Goal: Information Seeking & Learning: Learn about a topic

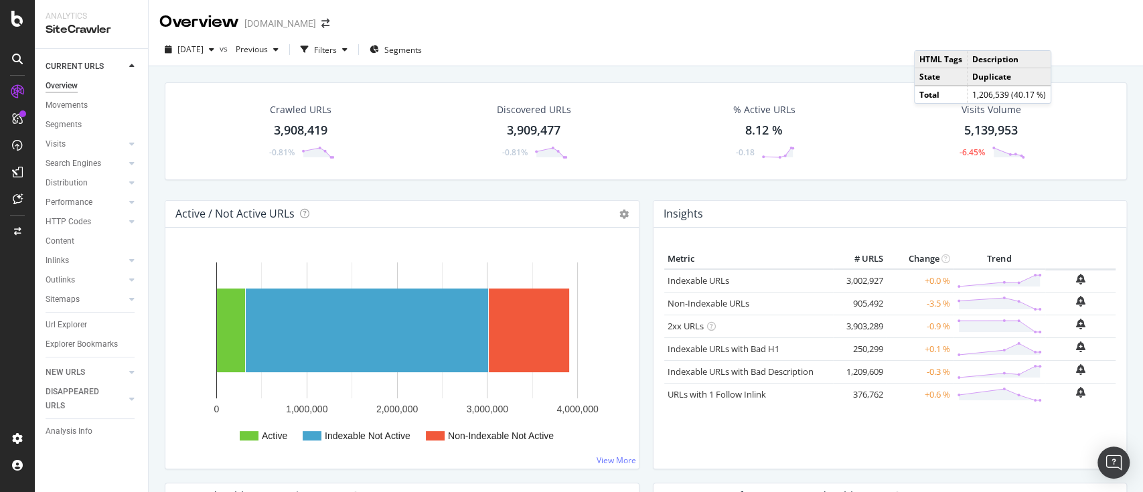
drag, startPoint x: 70, startPoint y: 324, endPoint x: 346, endPoint y: 130, distance: 337.4
click at [70, 324] on div "Url Explorer" at bounding box center [67, 325] width 42 height 14
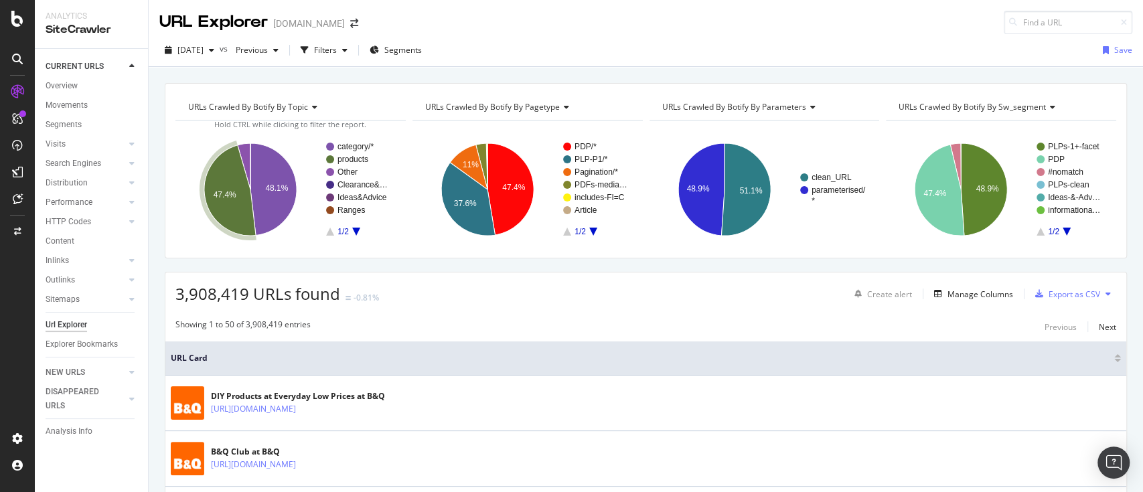
click at [353, 155] on text "products" at bounding box center [353, 159] width 31 height 9
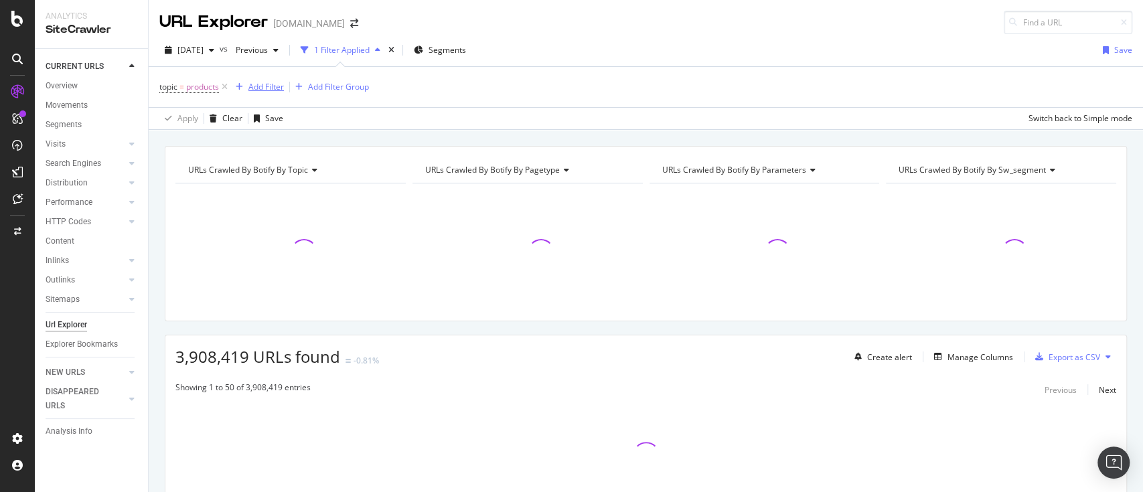
click at [279, 81] on div "Add Filter" at bounding box center [265, 86] width 35 height 11
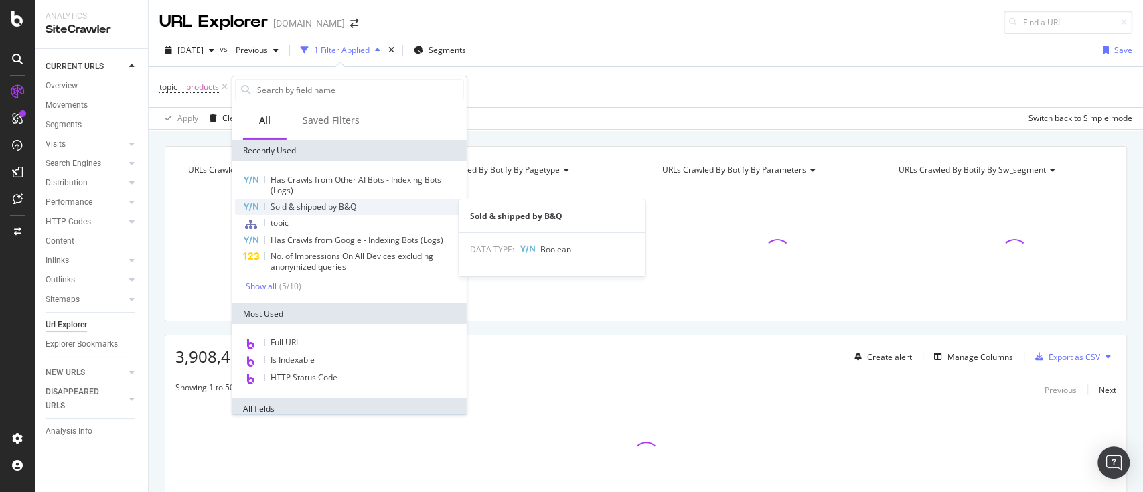
click at [323, 204] on span "Sold & shipped by B&Q" at bounding box center [314, 206] width 86 height 11
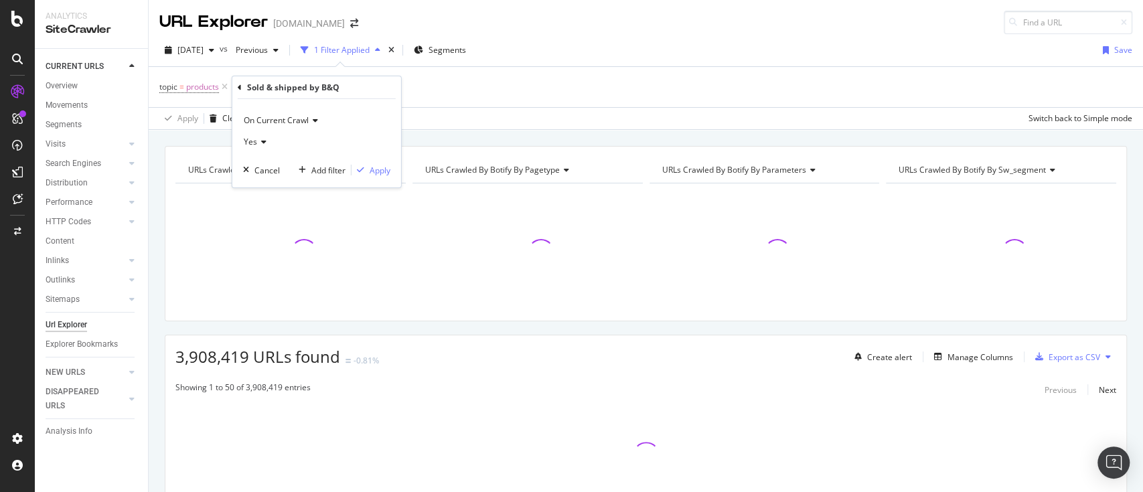
click at [252, 137] on span "Yes" at bounding box center [250, 141] width 13 height 11
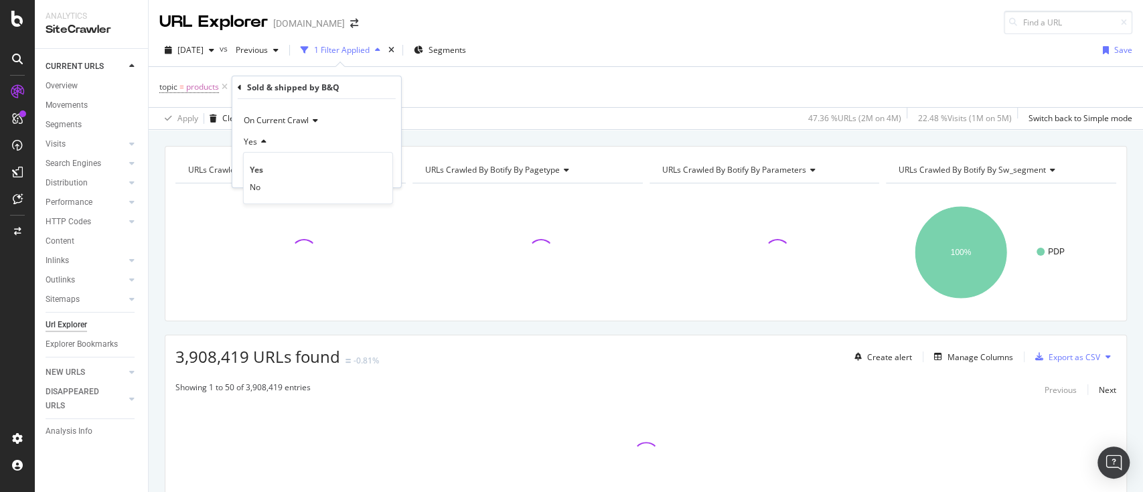
click at [265, 182] on div "No" at bounding box center [317, 186] width 143 height 17
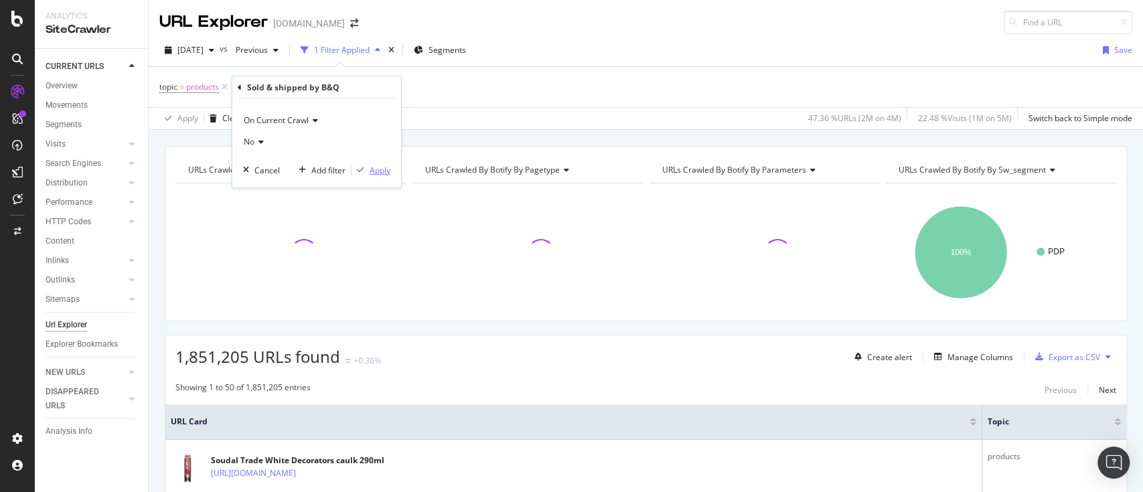
click at [380, 174] on div "Apply" at bounding box center [380, 169] width 21 height 11
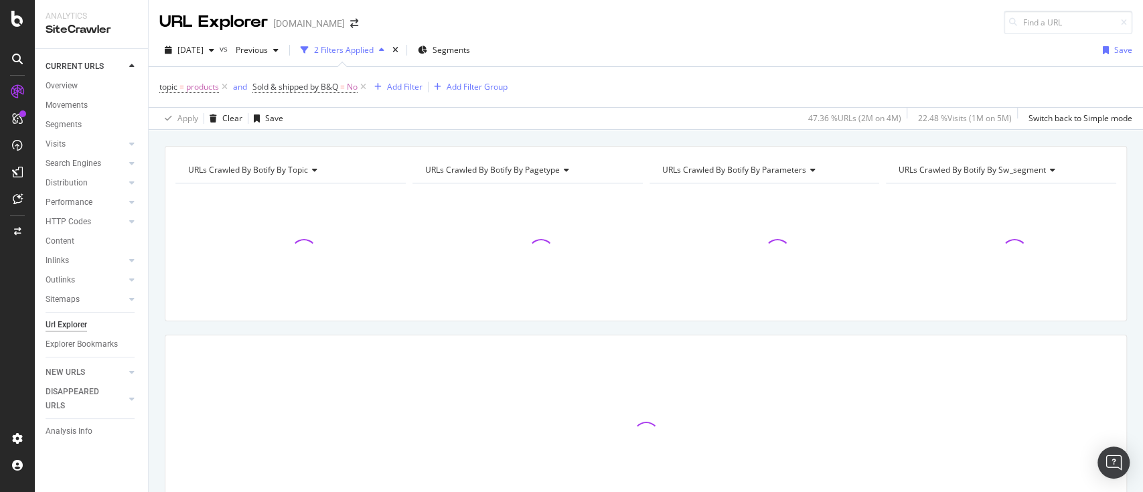
click at [400, 94] on div "topic = products and Sold & shipped by B&Q = No Add Filter Add Filter Group" at bounding box center [333, 87] width 348 height 19
click at [400, 84] on div "Add Filter" at bounding box center [404, 86] width 35 height 11
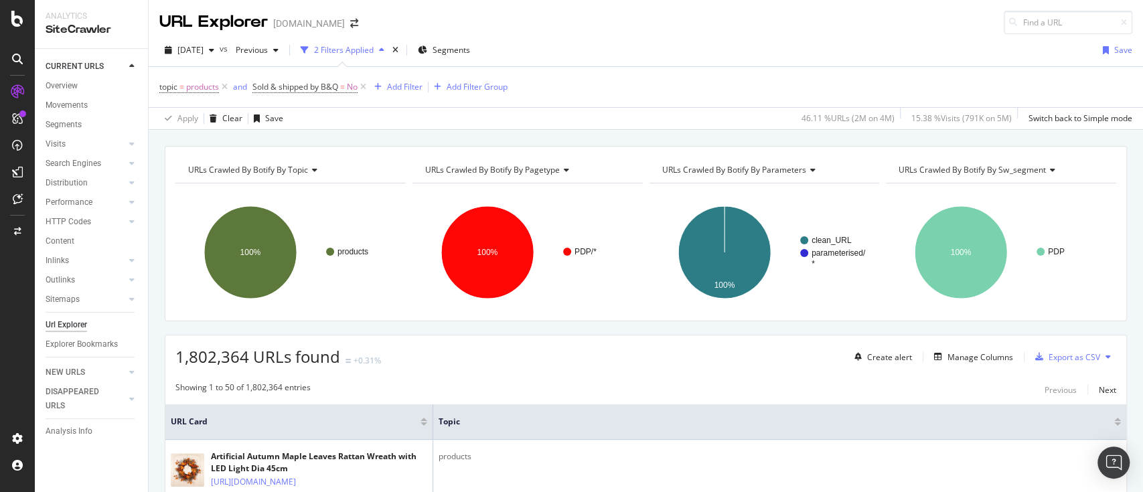
click at [656, 85] on div "topic = products and Sold & shipped by B&Q = No Add Filter Add Filter Group" at bounding box center [645, 87] width 973 height 40
click at [413, 86] on div "Add Filter" at bounding box center [404, 86] width 35 height 11
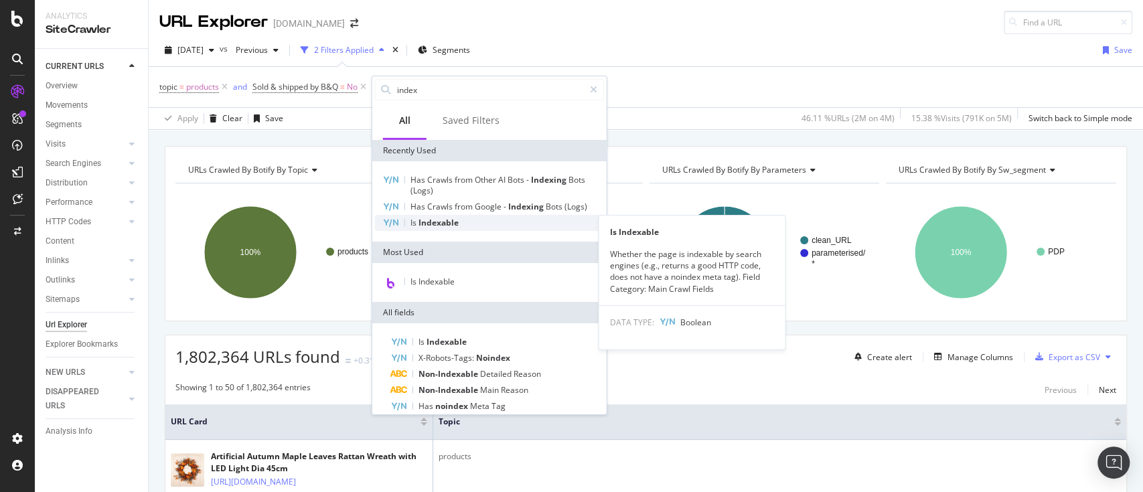
type input "index"
click at [437, 218] on span "Indexable" at bounding box center [439, 222] width 40 height 11
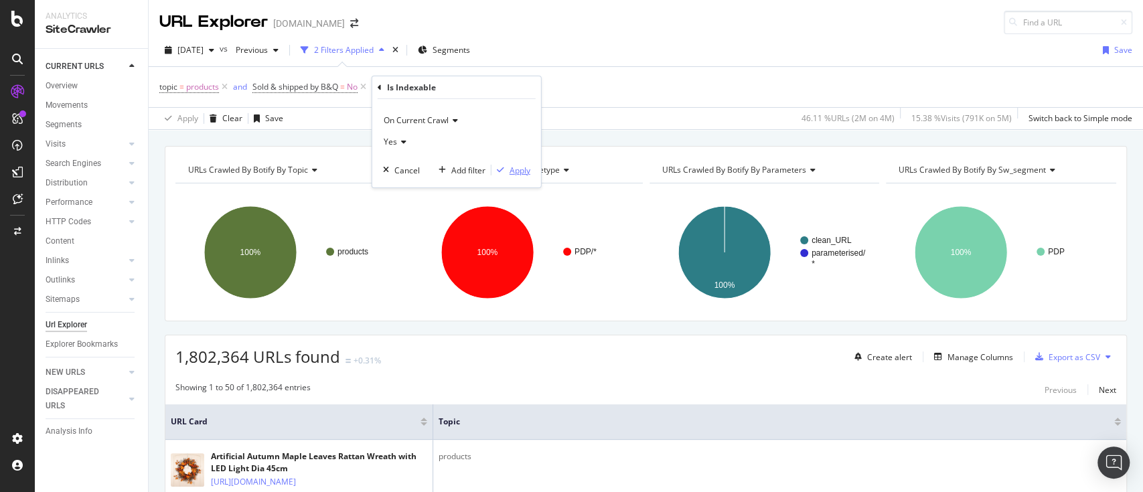
click at [510, 165] on div "Apply" at bounding box center [520, 169] width 21 height 11
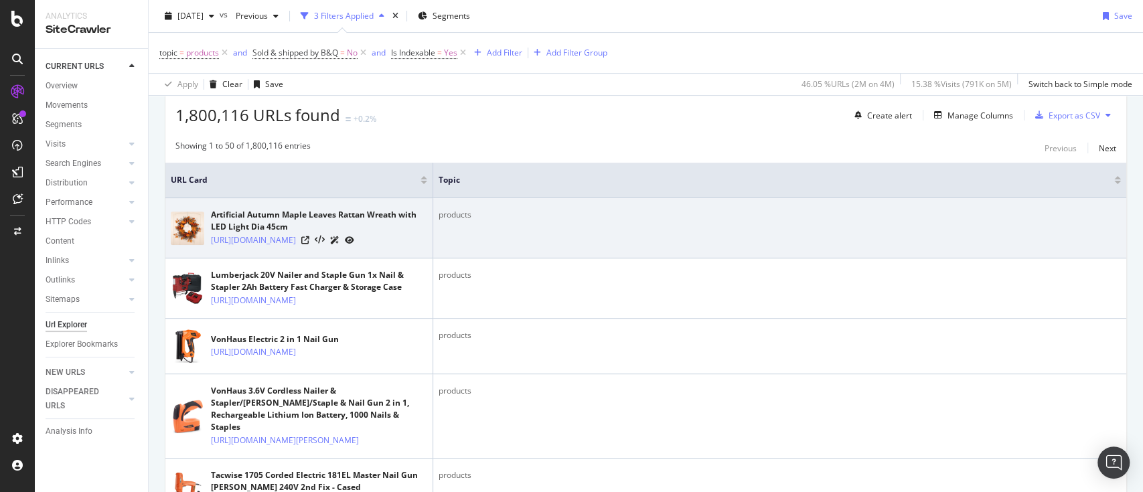
scroll to position [268, 0]
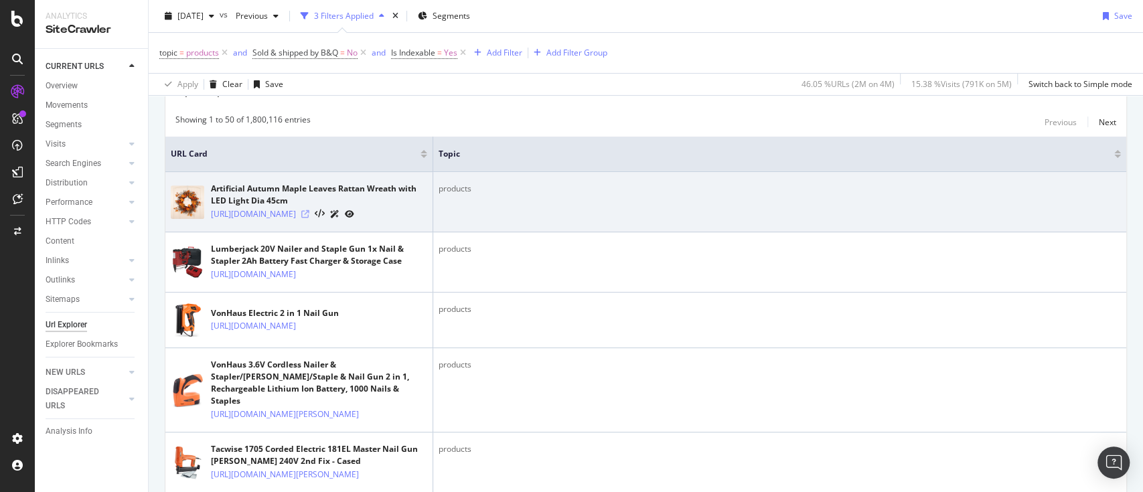
click at [309, 218] on icon at bounding box center [305, 214] width 8 height 8
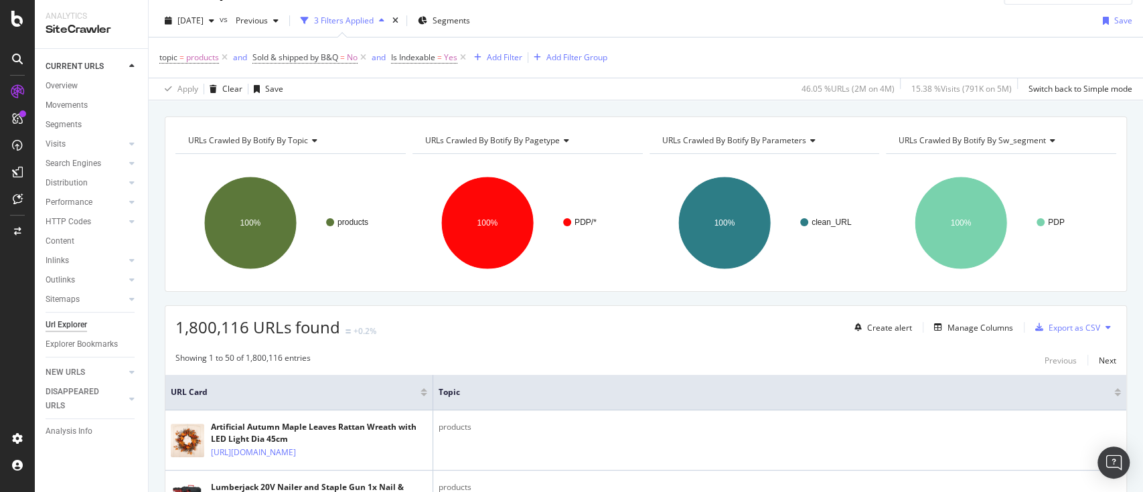
scroll to position [0, 0]
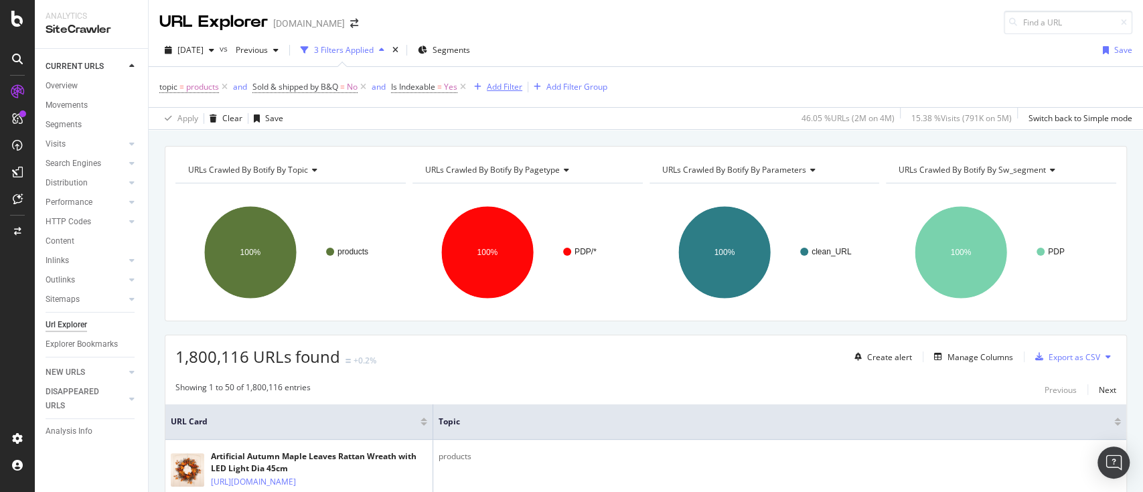
click at [498, 92] on div "Add Filter" at bounding box center [504, 86] width 35 height 11
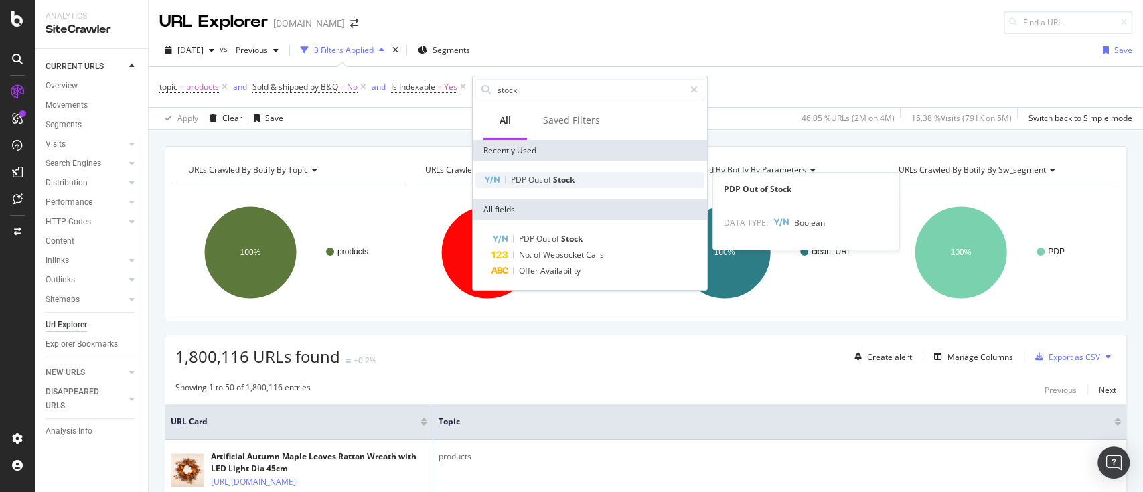
type input "stock"
click at [578, 174] on div "PDP Out of Stock" at bounding box center [589, 180] width 229 height 16
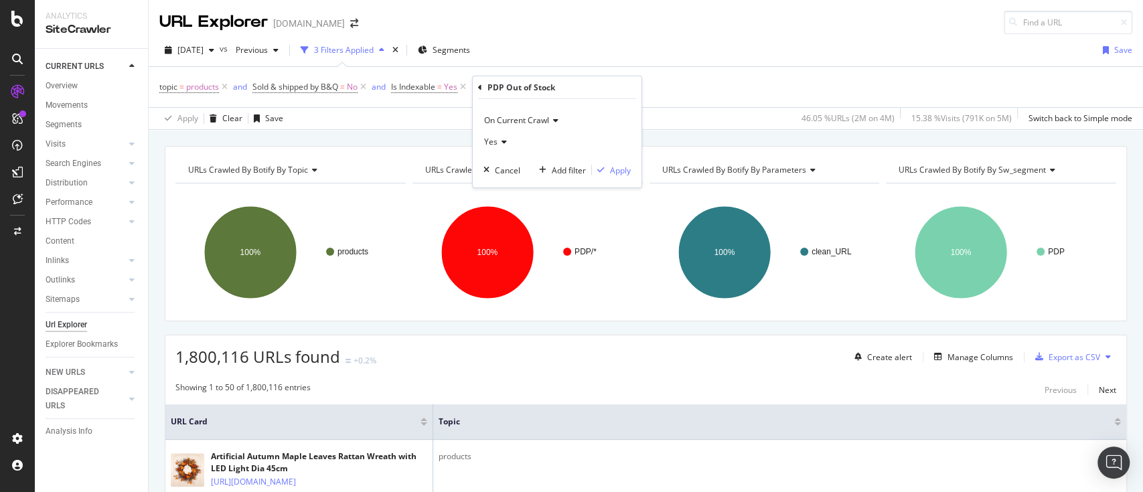
click at [493, 141] on span "Yes" at bounding box center [490, 141] width 13 height 11
click at [518, 186] on div "No" at bounding box center [558, 186] width 143 height 17
click at [611, 175] on div "Apply" at bounding box center [611, 170] width 39 height 12
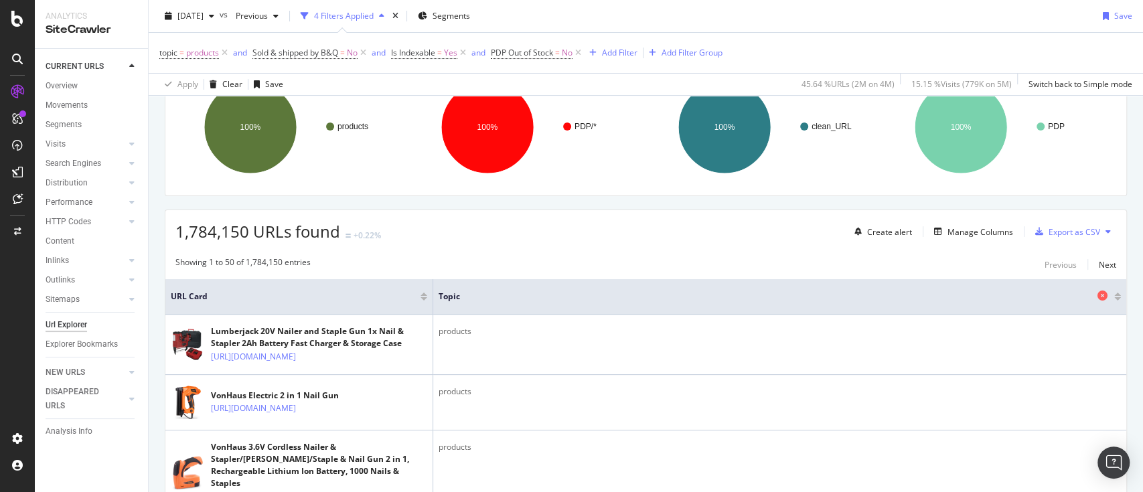
scroll to position [178, 0]
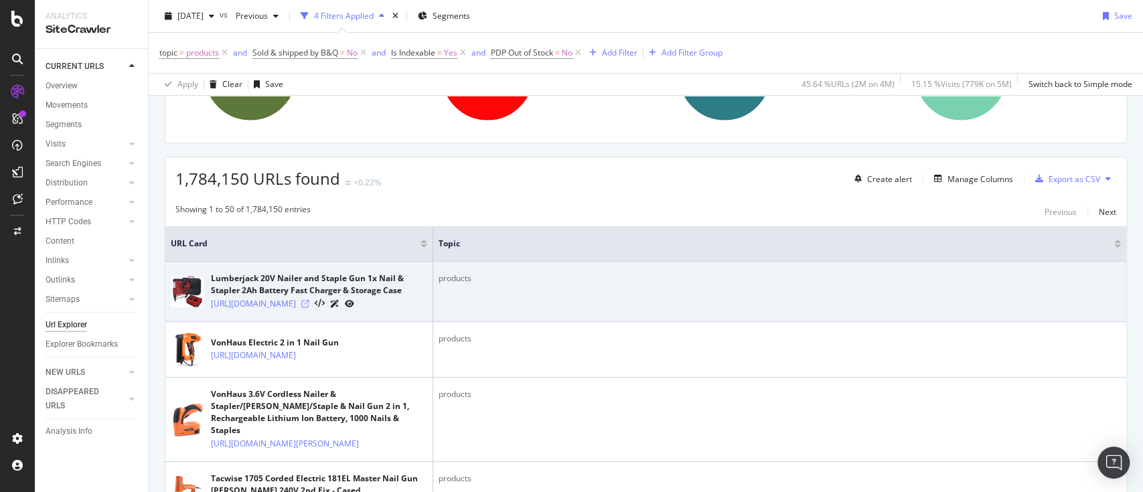
click at [309, 308] on icon at bounding box center [305, 304] width 8 height 8
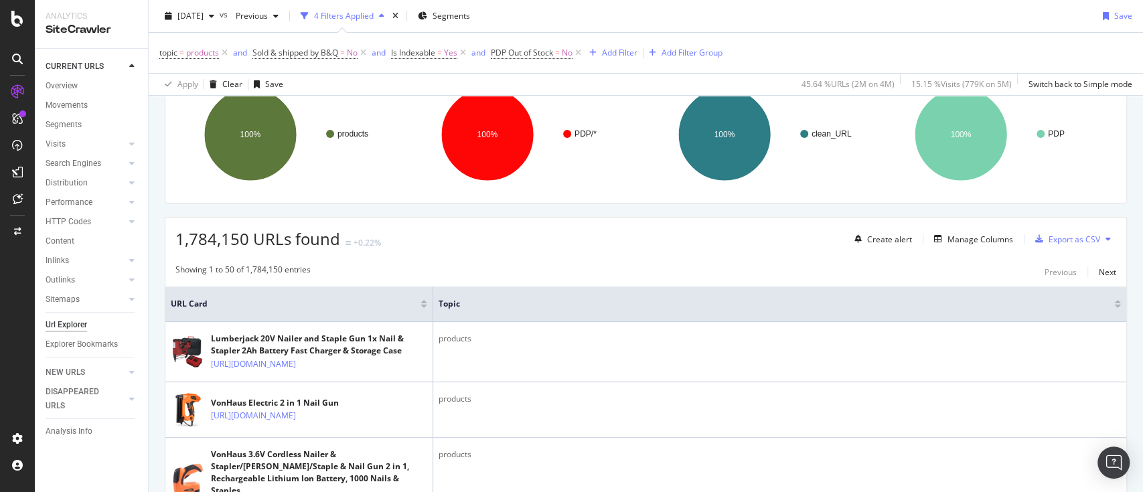
scroll to position [0, 0]
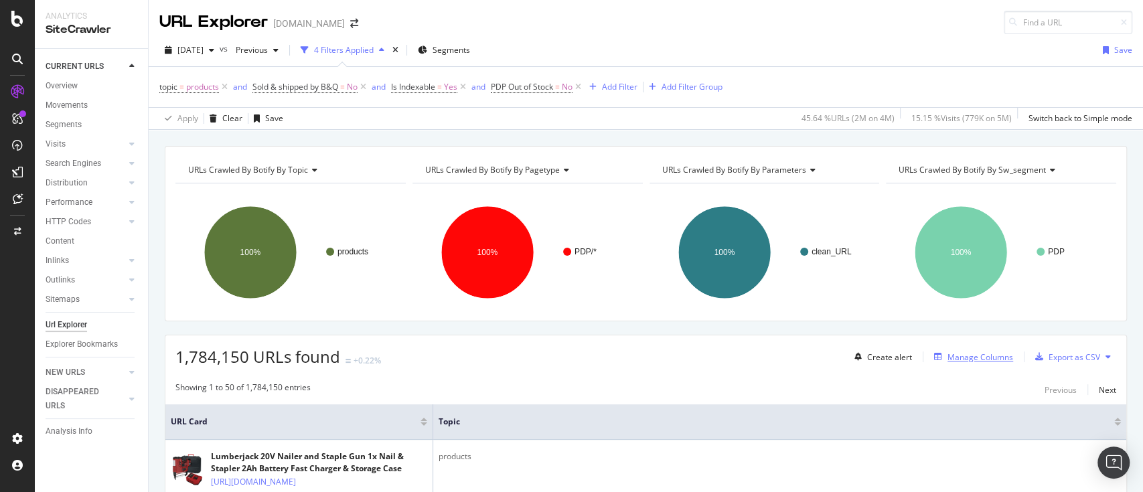
click at [967, 356] on div "Manage Columns" at bounding box center [981, 357] width 66 height 11
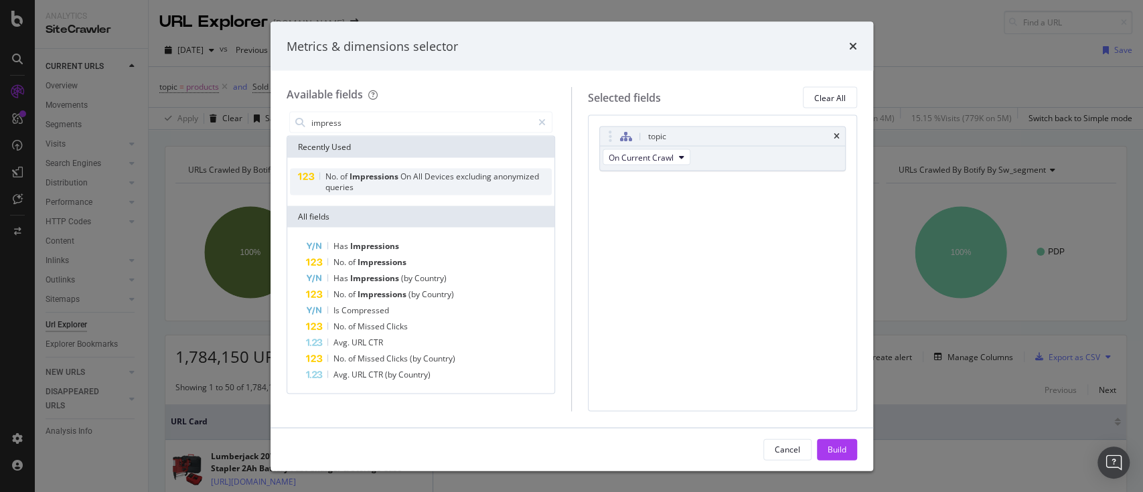
type input "impress"
click at [415, 180] on span "All" at bounding box center [418, 176] width 11 height 11
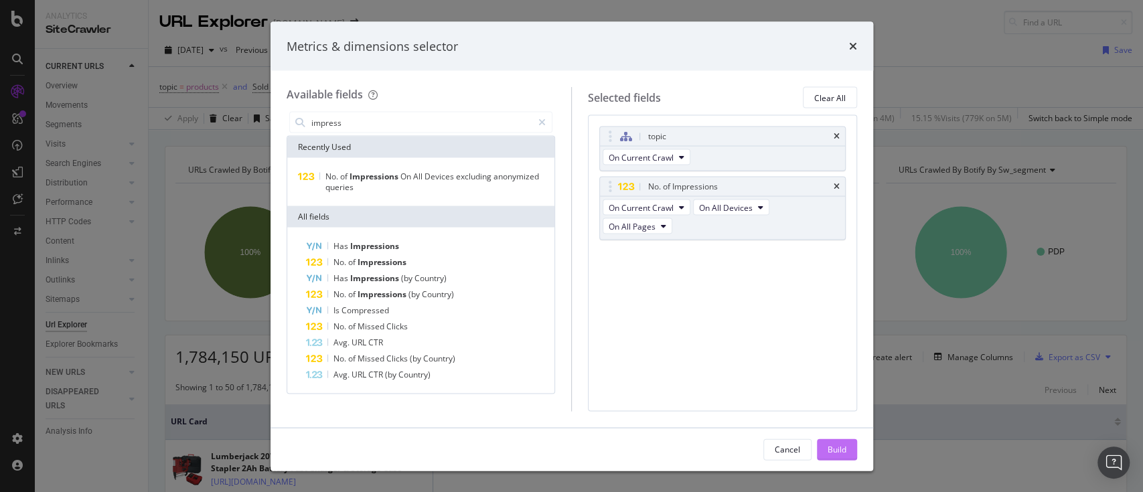
click at [846, 443] on div "Build" at bounding box center [837, 448] width 19 height 11
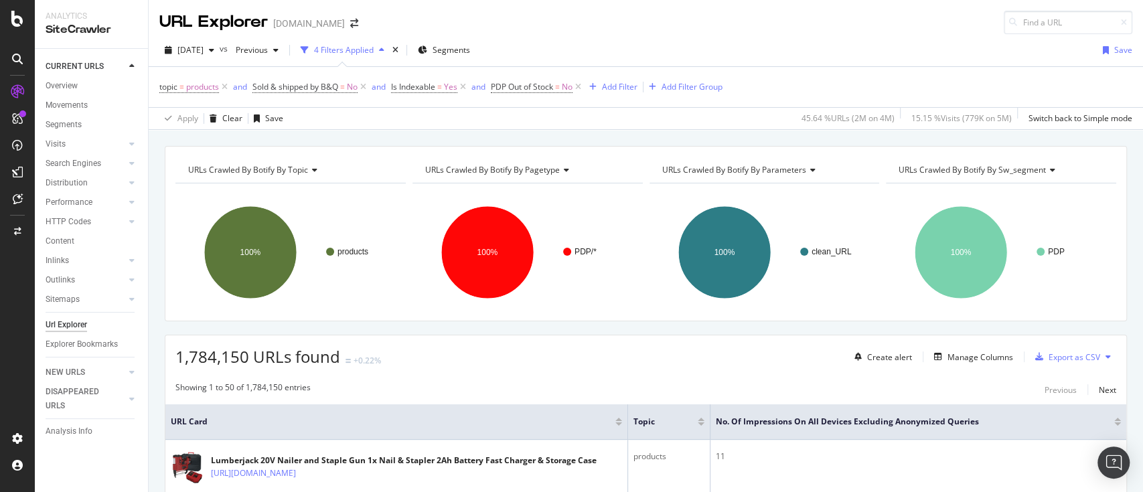
click at [1114, 423] on div at bounding box center [1117, 424] width 7 height 3
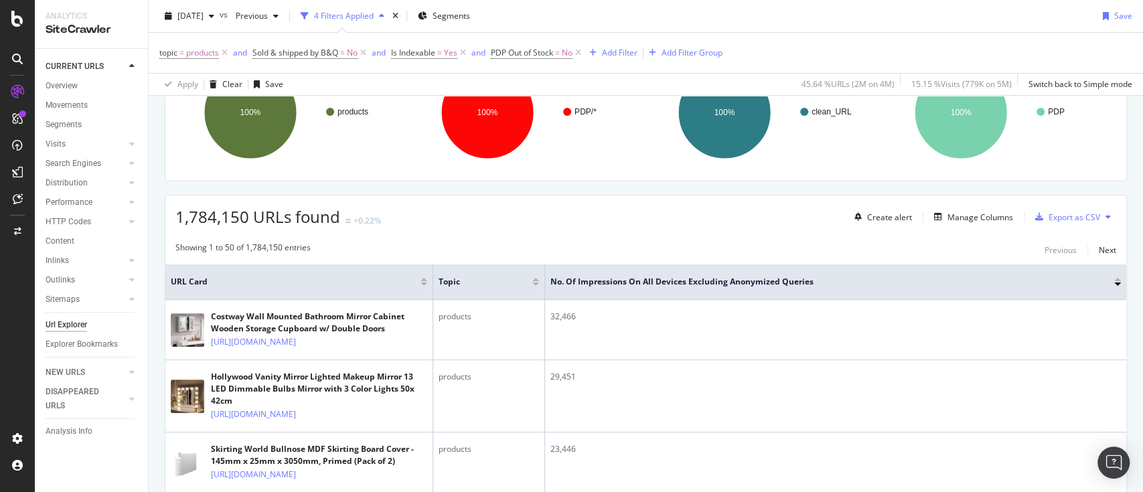
scroll to position [178, 0]
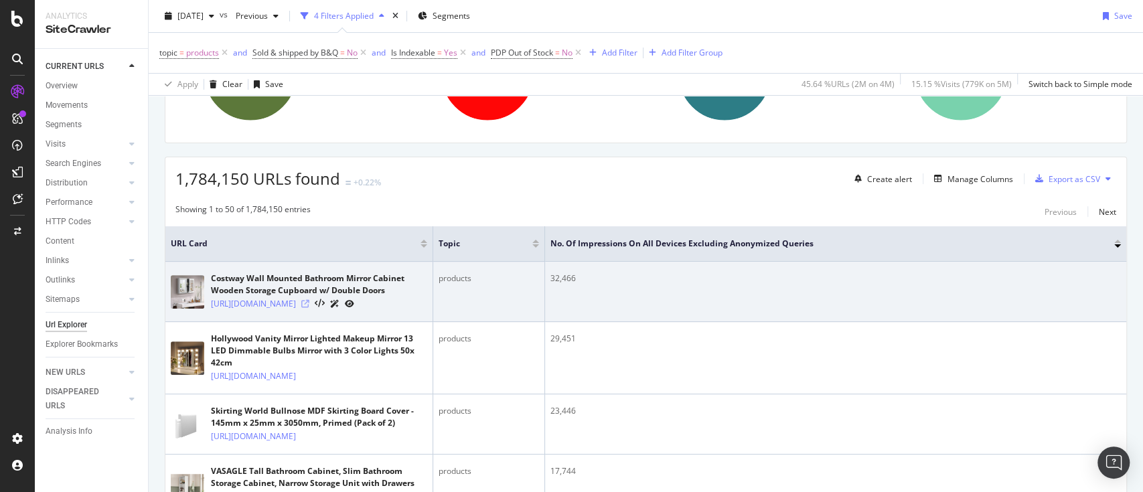
click at [309, 308] on icon at bounding box center [305, 304] width 8 height 8
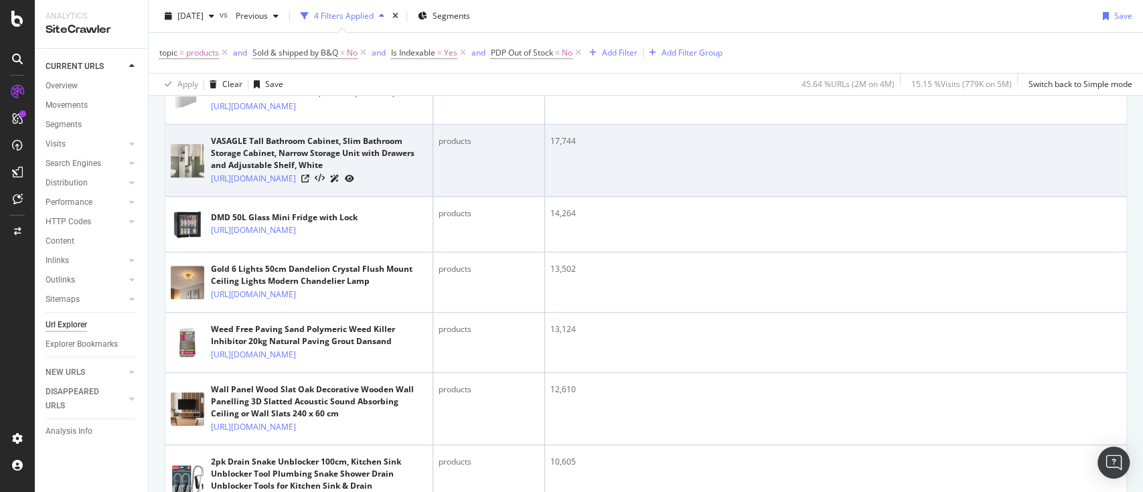
scroll to position [536, 0]
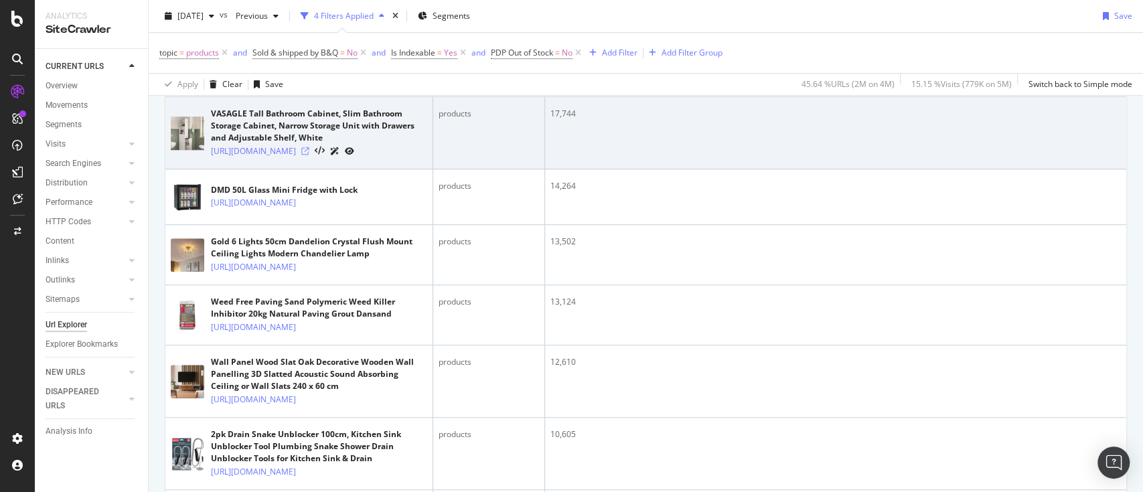
click at [309, 155] on icon at bounding box center [305, 151] width 8 height 8
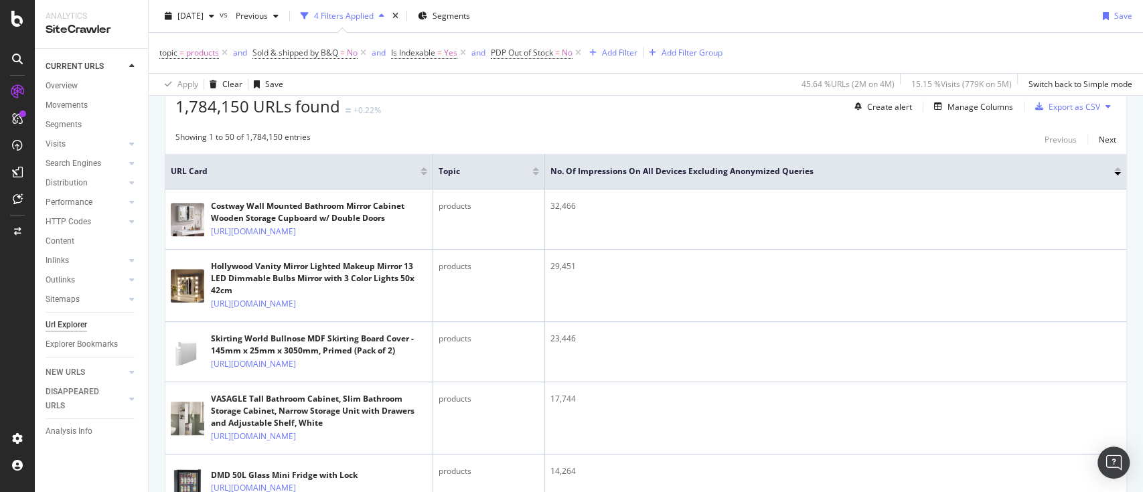
scroll to position [0, 0]
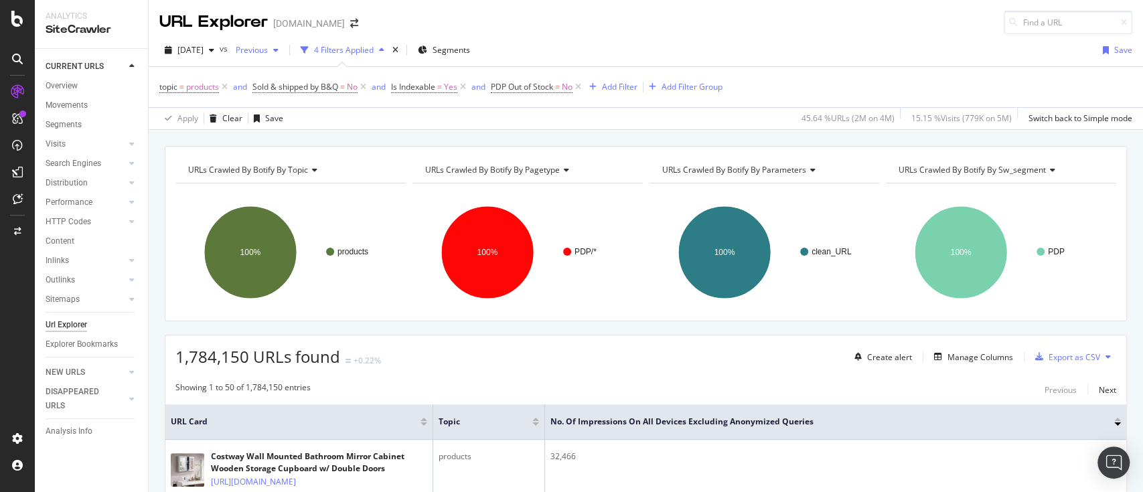
click at [268, 54] on span "Previous" at bounding box center [249, 49] width 38 height 11
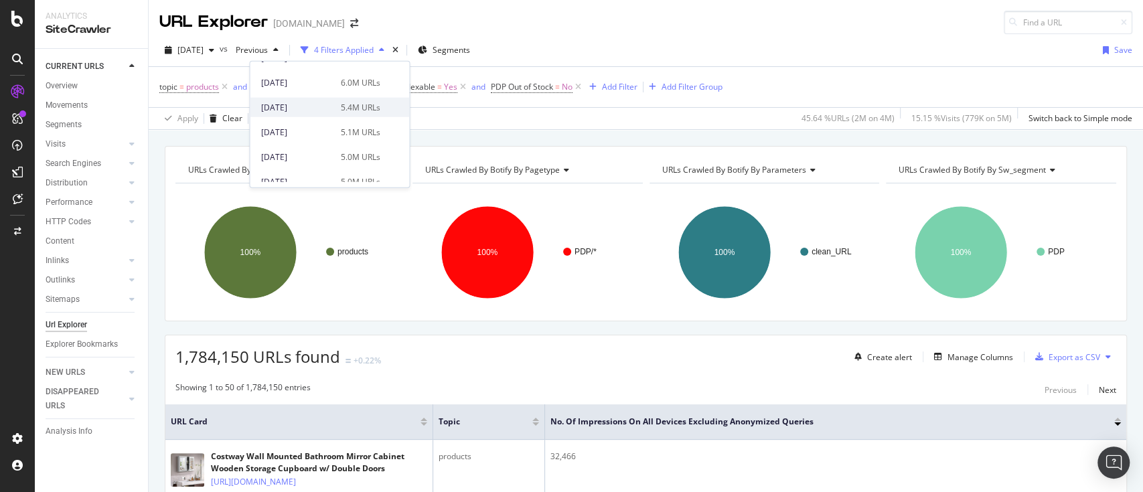
click at [378, 110] on div "2024 Sep. 16th 5.4M URLs" at bounding box center [329, 107] width 159 height 19
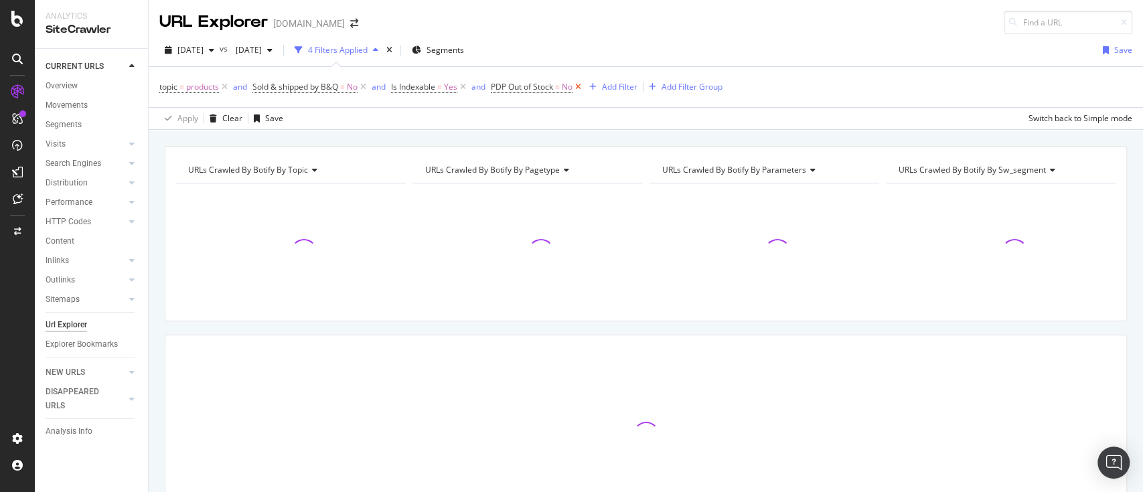
click at [579, 88] on icon at bounding box center [578, 86] width 11 height 13
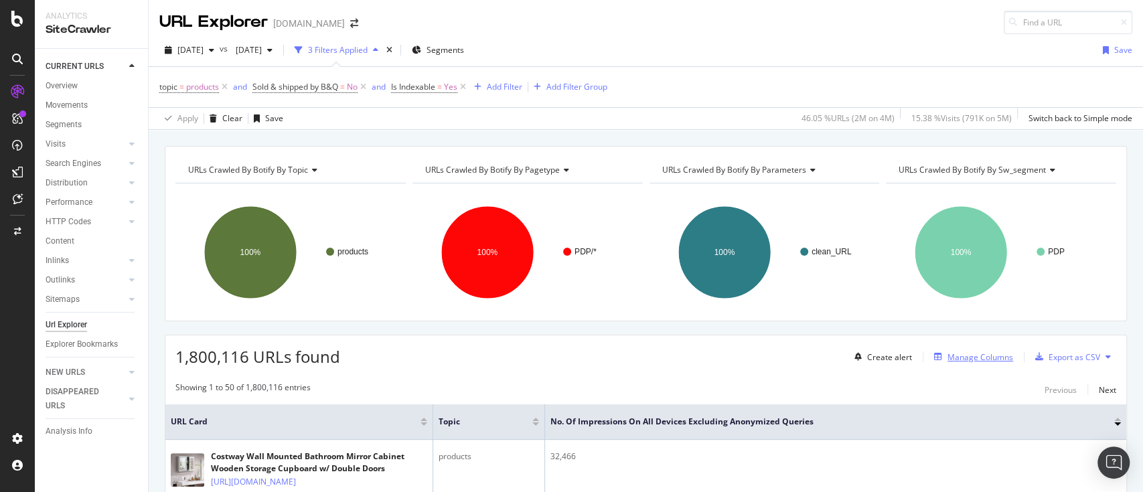
click at [990, 352] on div "Manage Columns" at bounding box center [981, 357] width 66 height 11
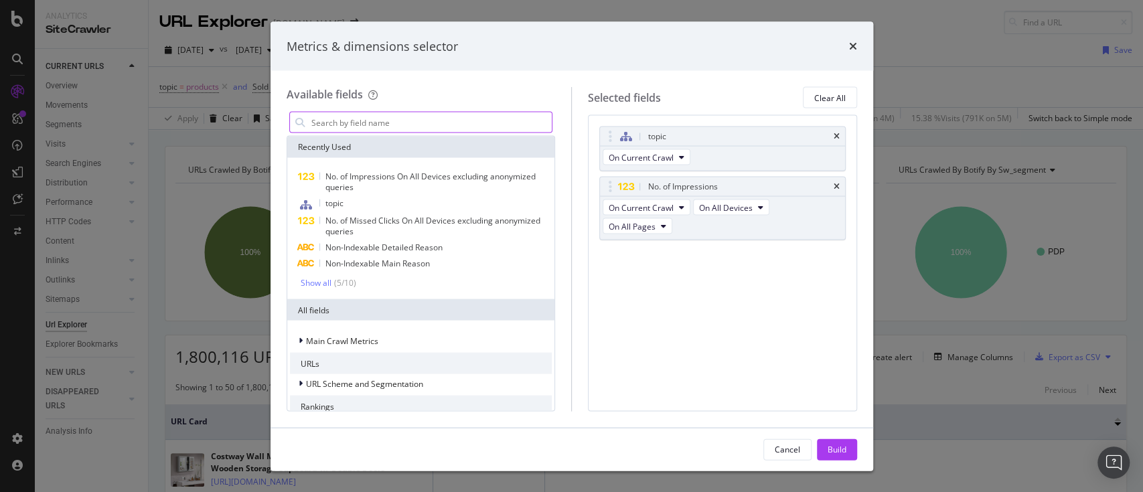
click at [475, 123] on input "modal" at bounding box center [431, 123] width 242 height 20
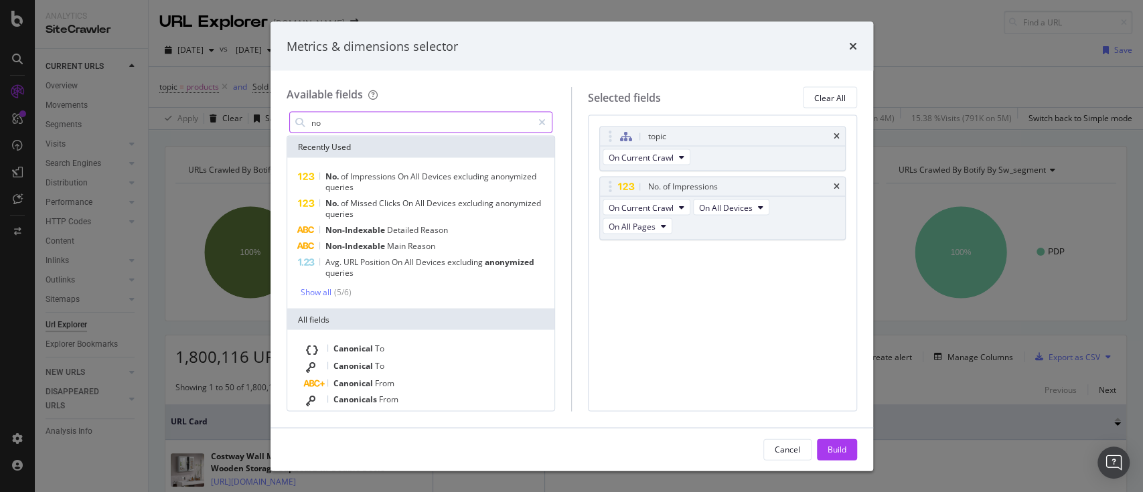
type input "n"
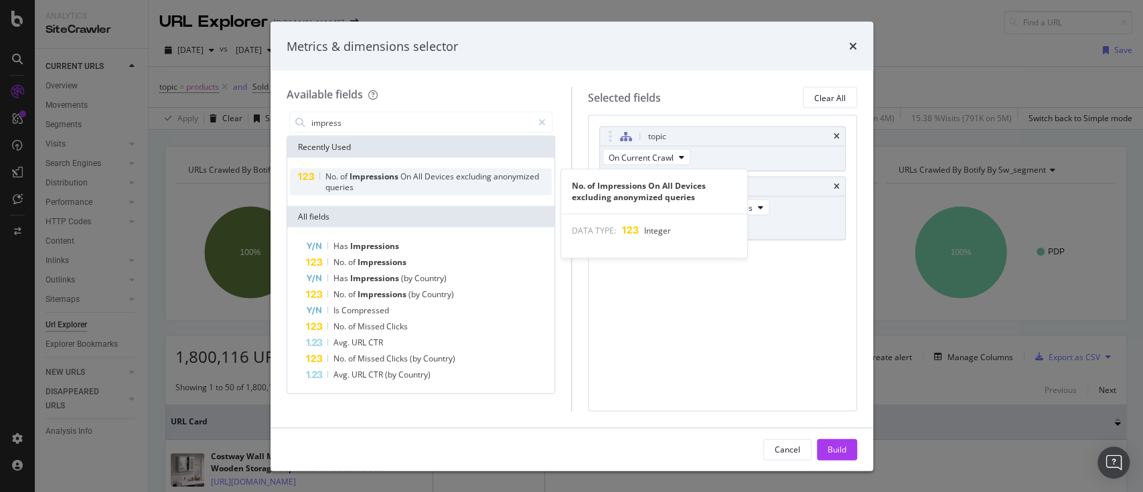
type input "impress"
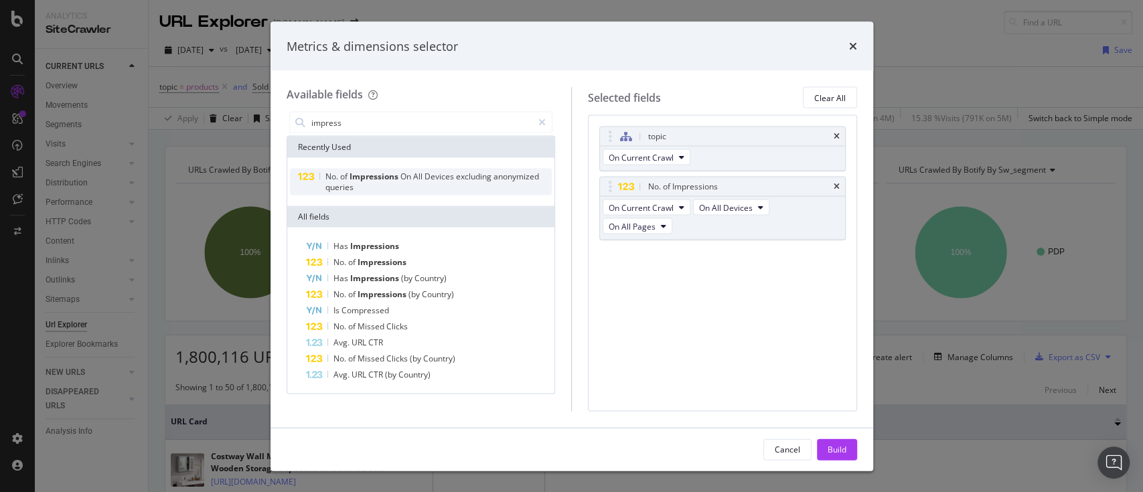
click at [452, 188] on div "No. of Impressions On All Devices excluding anonymized queries" at bounding box center [438, 181] width 227 height 21
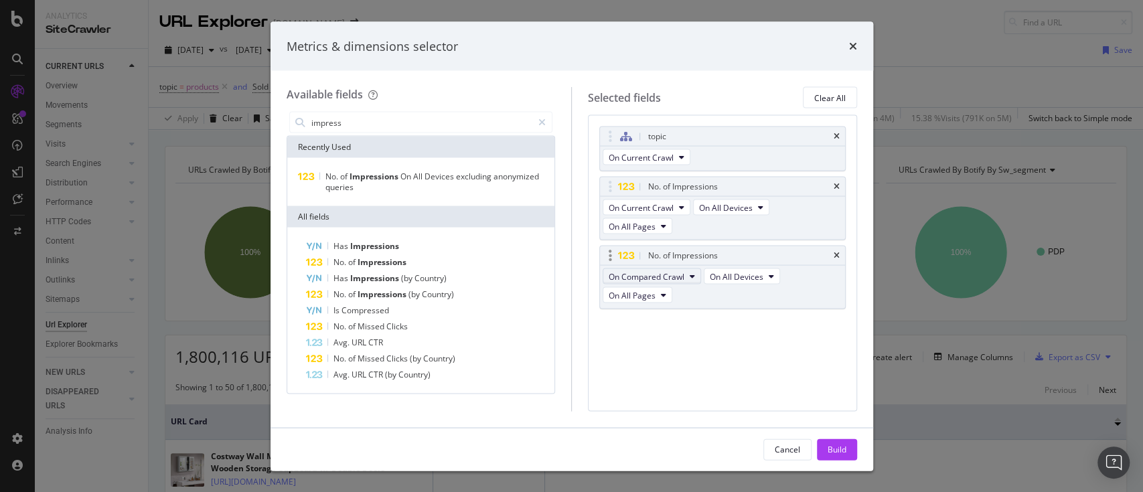
click at [680, 281] on span "On Compared Crawl" at bounding box center [647, 276] width 76 height 11
click at [790, 364] on div "topic On Current Crawl No. of Impressions On Current Crawl On All Devices On Al…" at bounding box center [722, 263] width 269 height 296
click at [836, 444] on div "Build" at bounding box center [837, 448] width 19 height 11
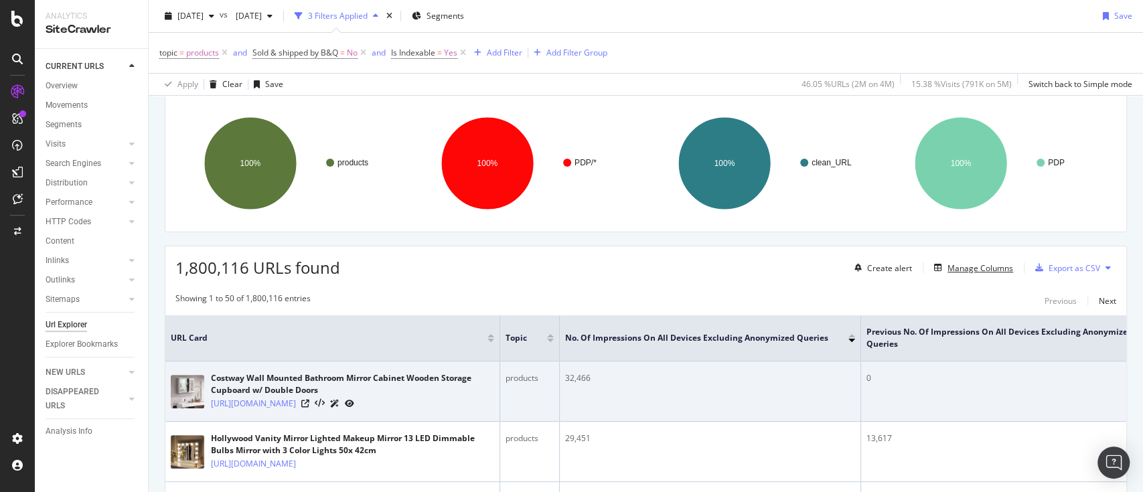
scroll to position [0, 79]
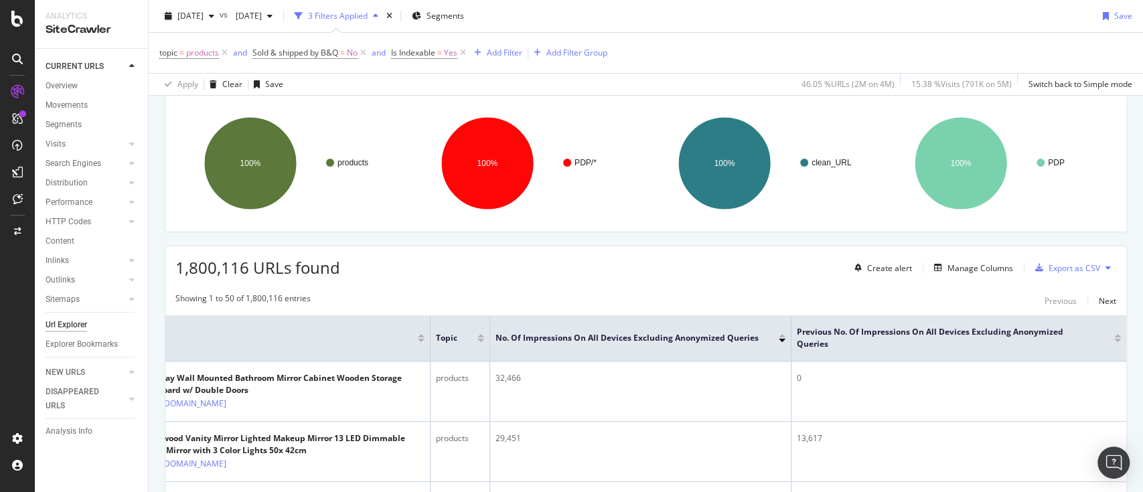
click at [1114, 339] on div at bounding box center [1117, 340] width 7 height 3
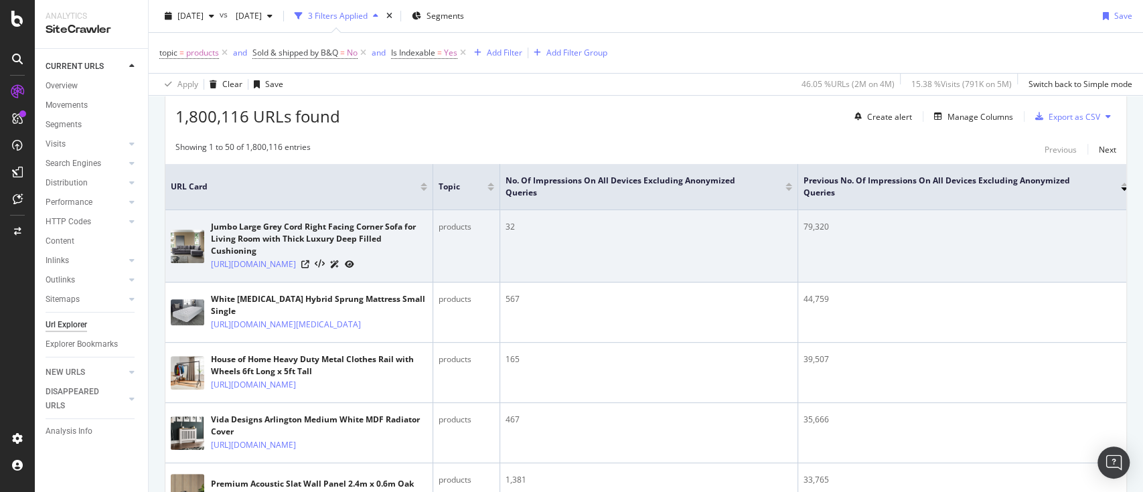
scroll to position [268, 0]
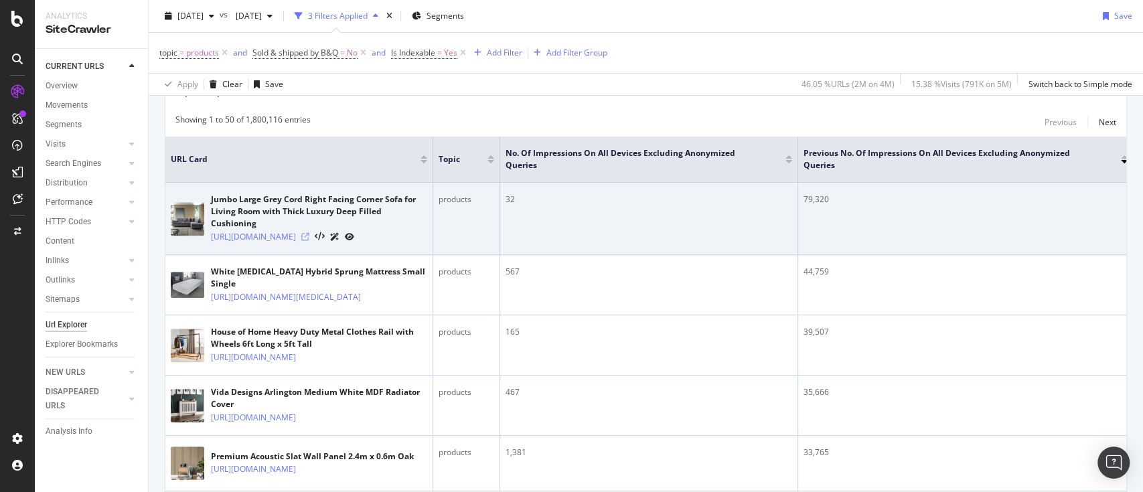
click at [309, 241] on icon at bounding box center [305, 237] width 8 height 8
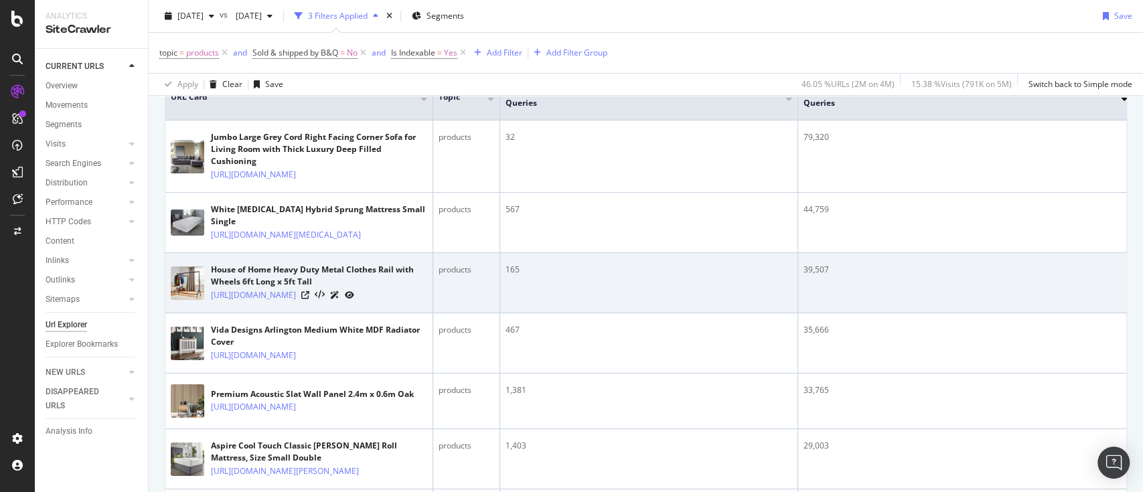
scroll to position [357, 0]
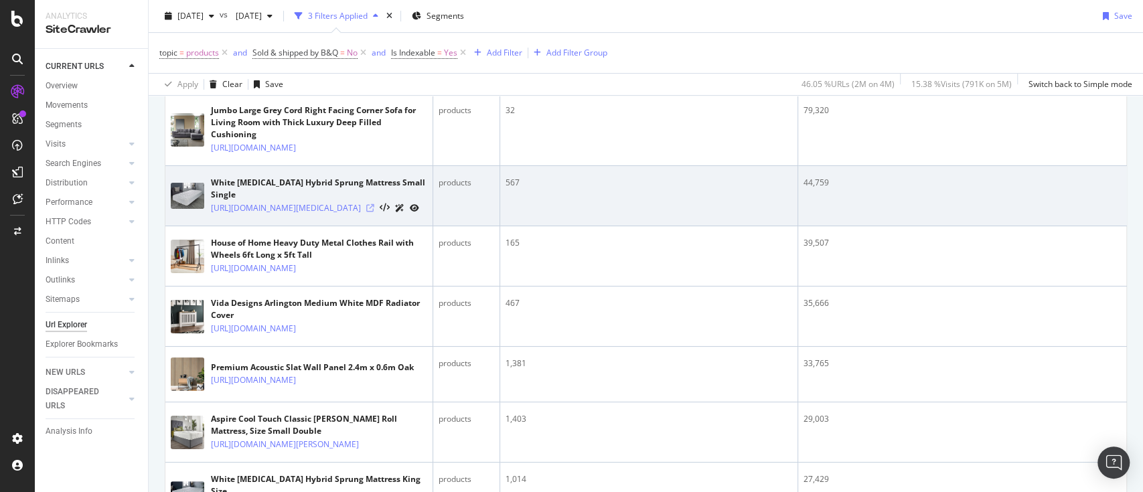
click at [374, 212] on icon at bounding box center [370, 208] width 8 height 8
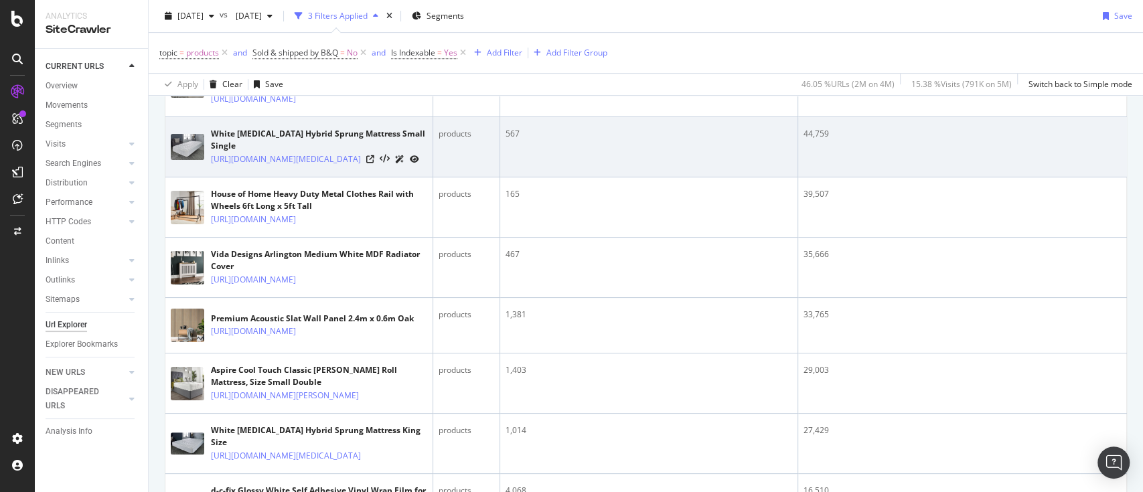
scroll to position [446, 0]
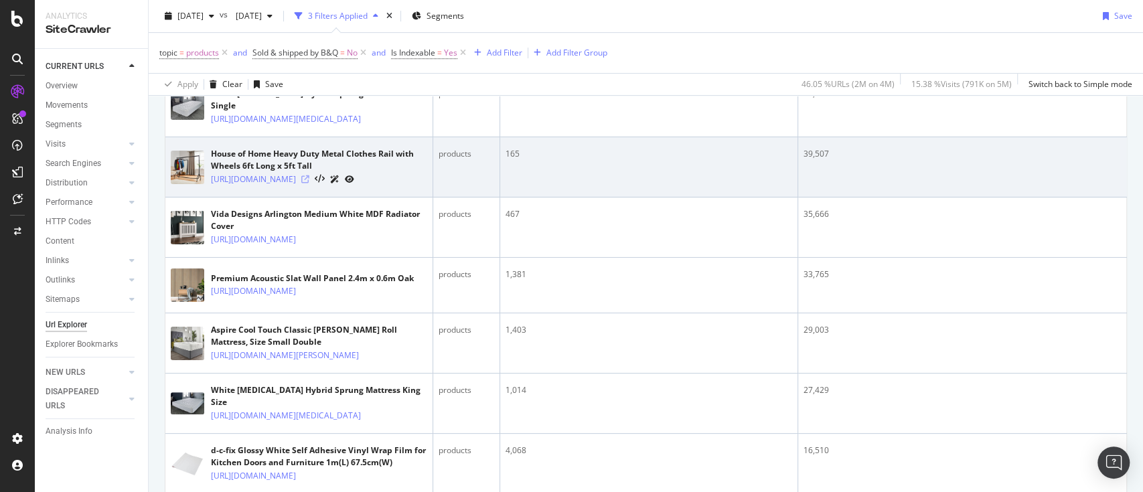
click at [309, 183] on icon at bounding box center [305, 179] width 8 height 8
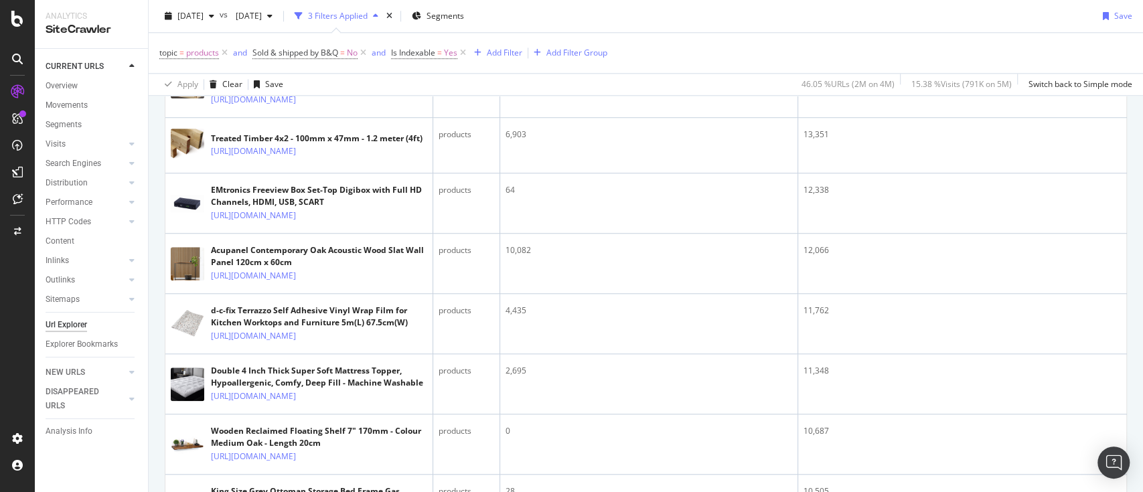
scroll to position [1071, 0]
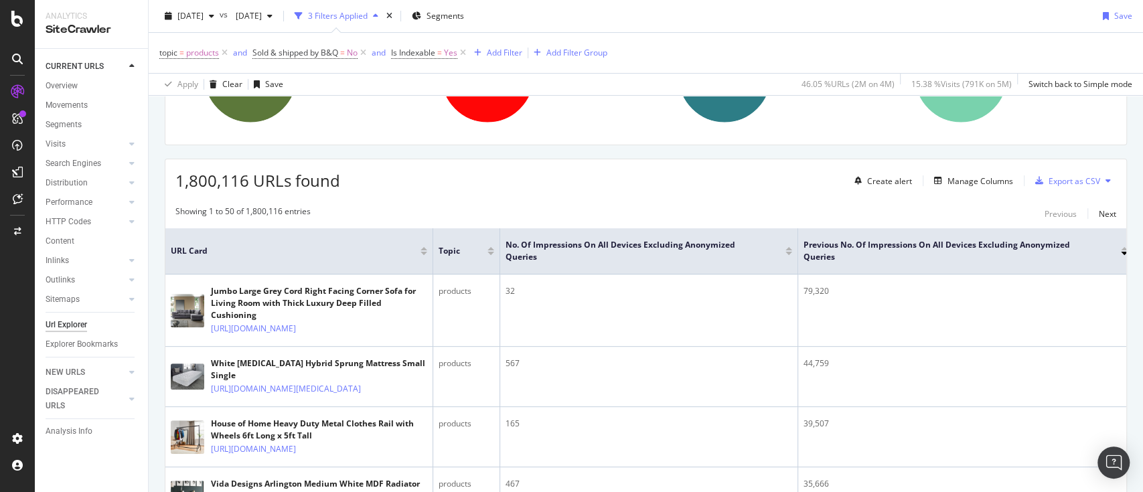
scroll to position [40, 0]
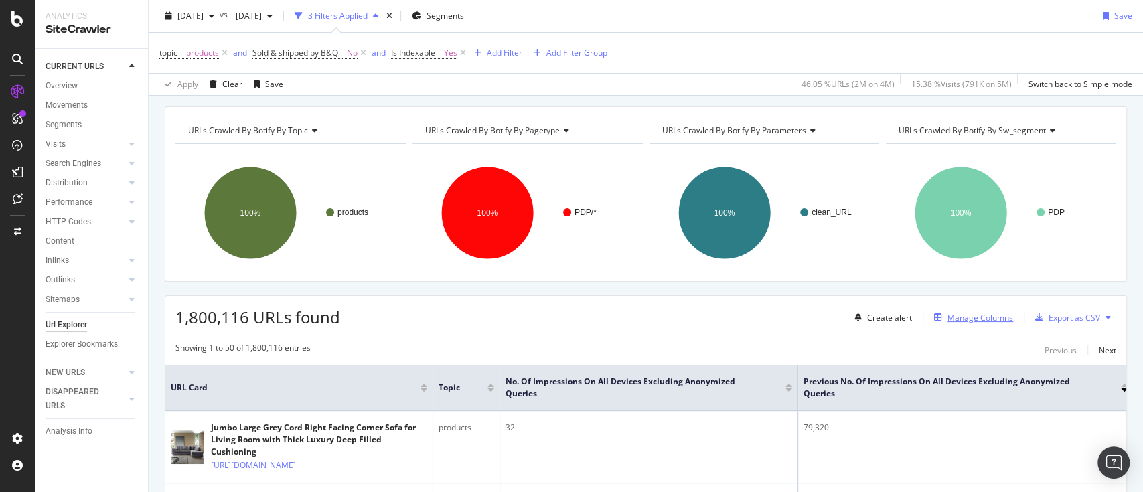
click at [953, 320] on div "Manage Columns" at bounding box center [981, 317] width 66 height 11
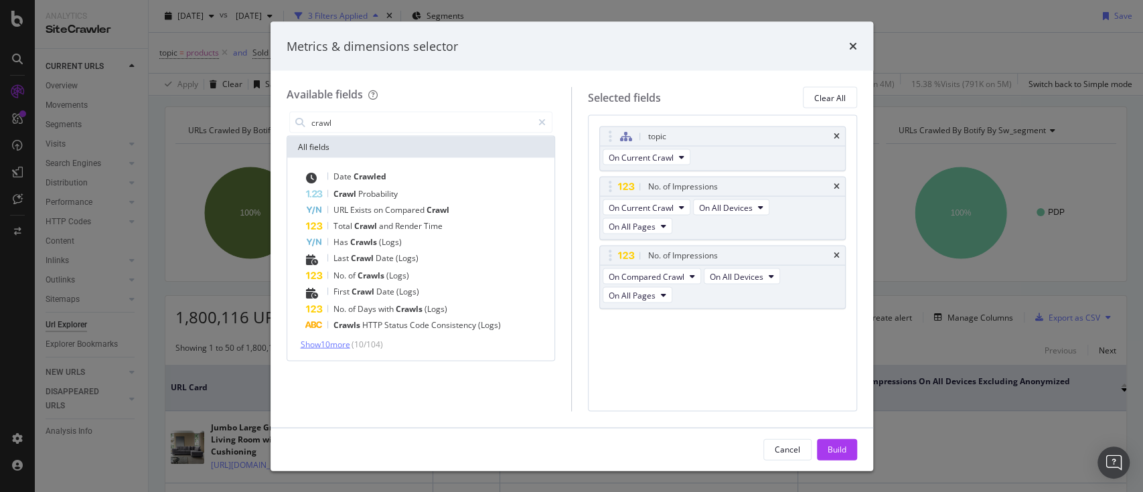
type input "crawl"
click at [344, 340] on span "Show 10 more" at bounding box center [326, 344] width 50 height 11
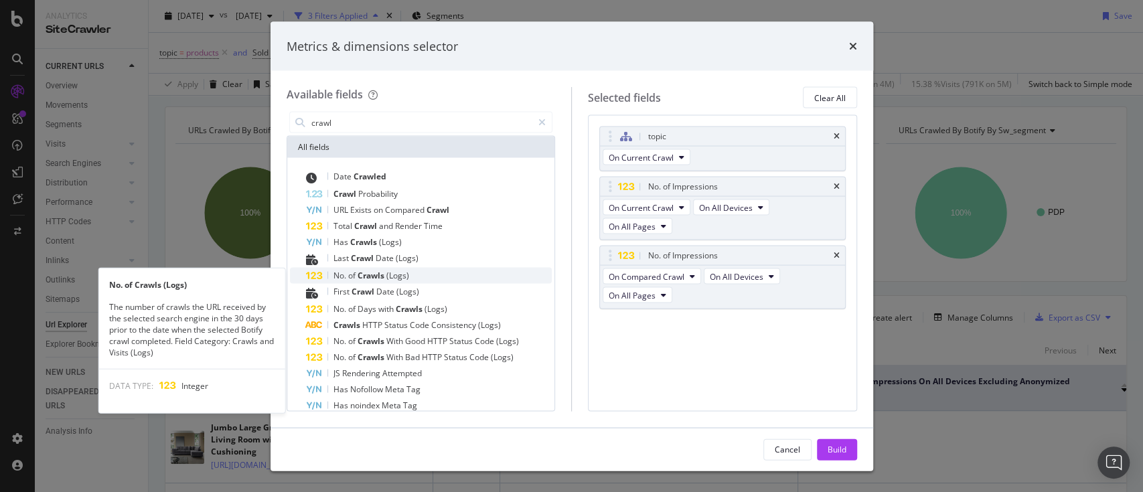
click at [395, 274] on span "(Logs)" at bounding box center [397, 275] width 23 height 11
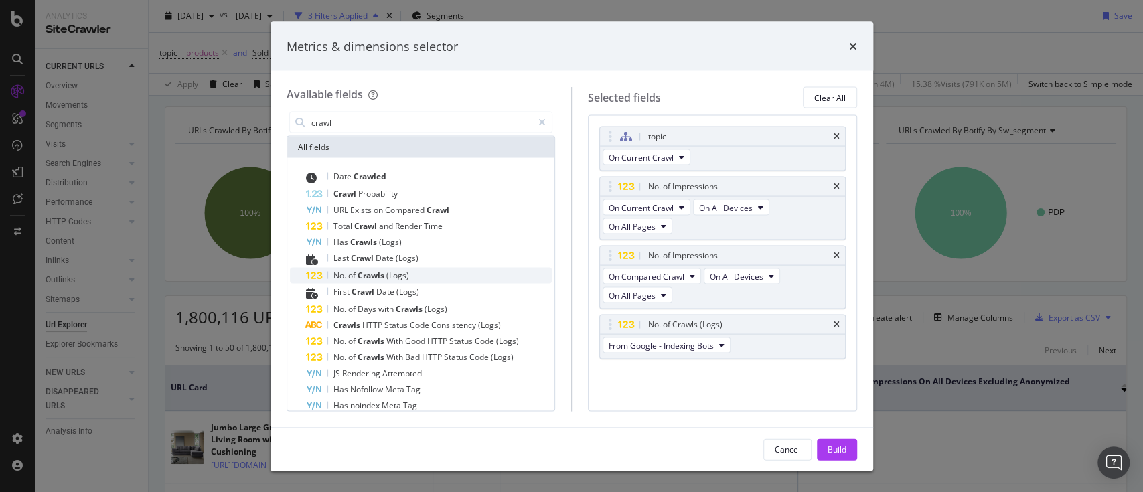
click at [388, 278] on span "(Logs)" at bounding box center [397, 275] width 23 height 11
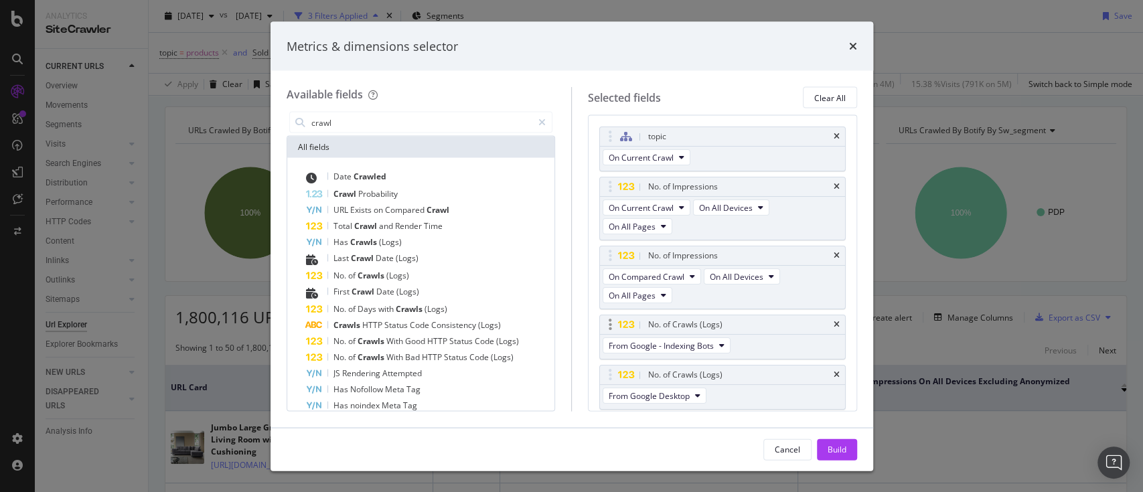
scroll to position [43, 0]
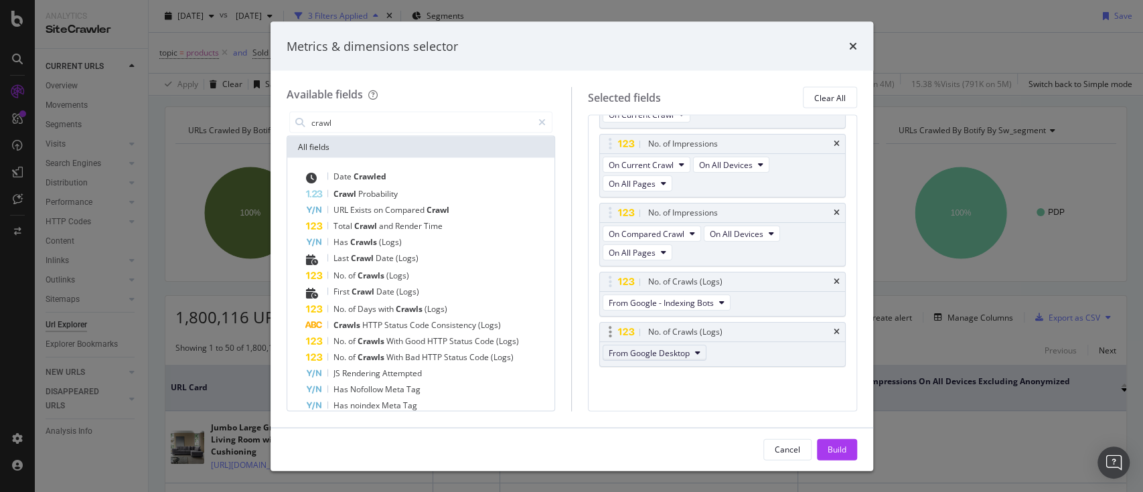
click at [693, 351] on button "From Google Desktop" at bounding box center [655, 353] width 104 height 16
click at [695, 350] on icon "modal" at bounding box center [697, 353] width 5 height 8
click at [834, 329] on icon "times" at bounding box center [837, 332] width 6 height 8
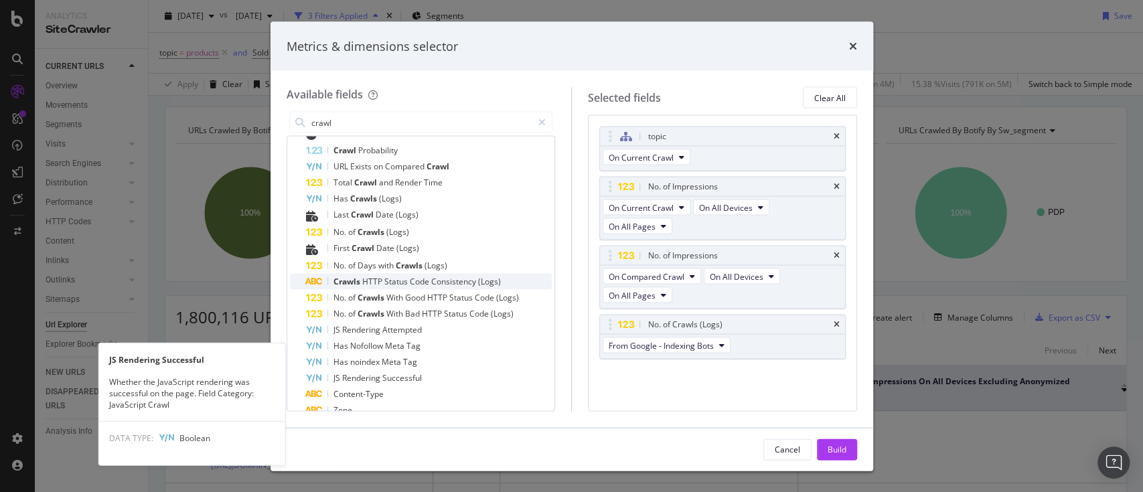
scroll to position [21, 0]
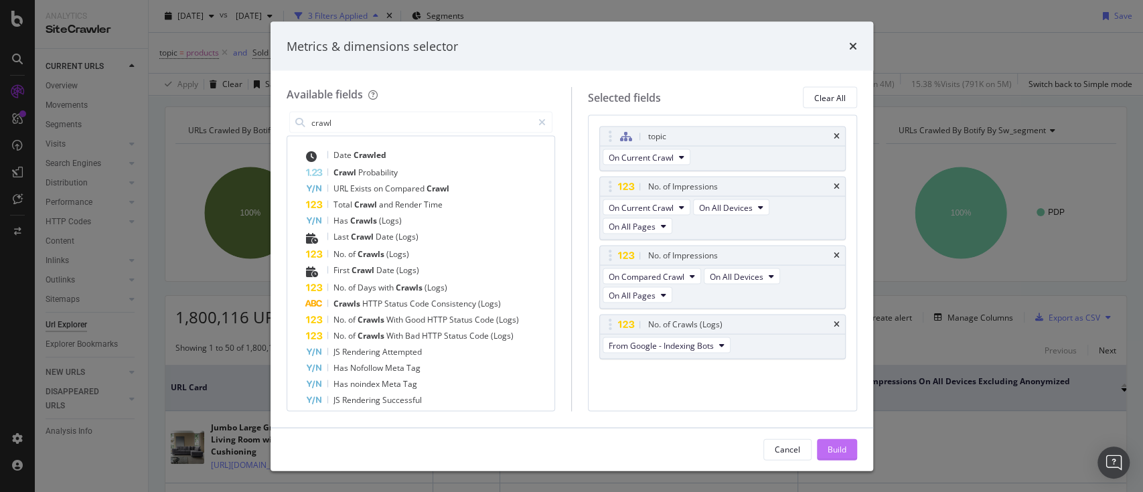
click at [828, 444] on div "Build" at bounding box center [837, 448] width 19 height 11
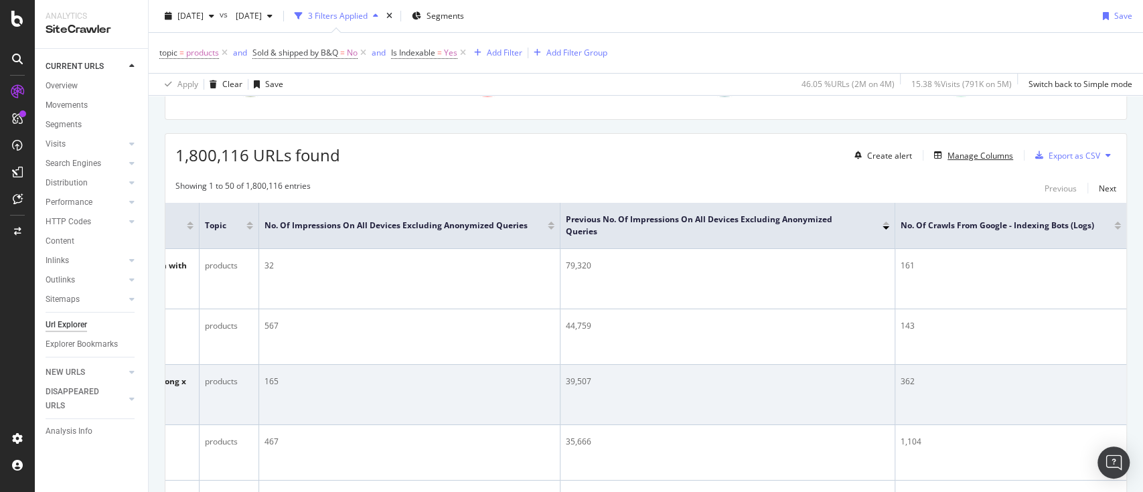
scroll to position [202, 0]
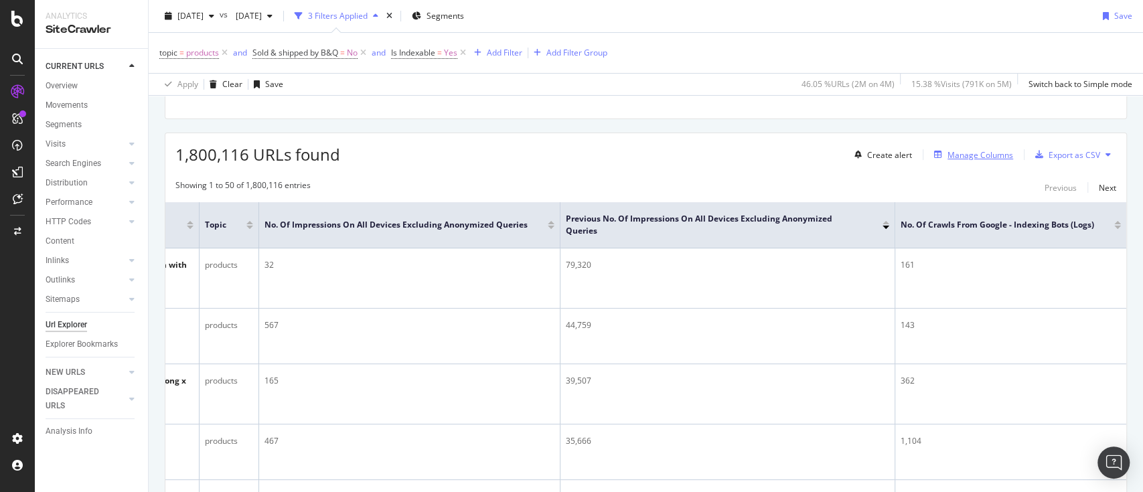
click at [956, 154] on div "Manage Columns" at bounding box center [981, 154] width 66 height 11
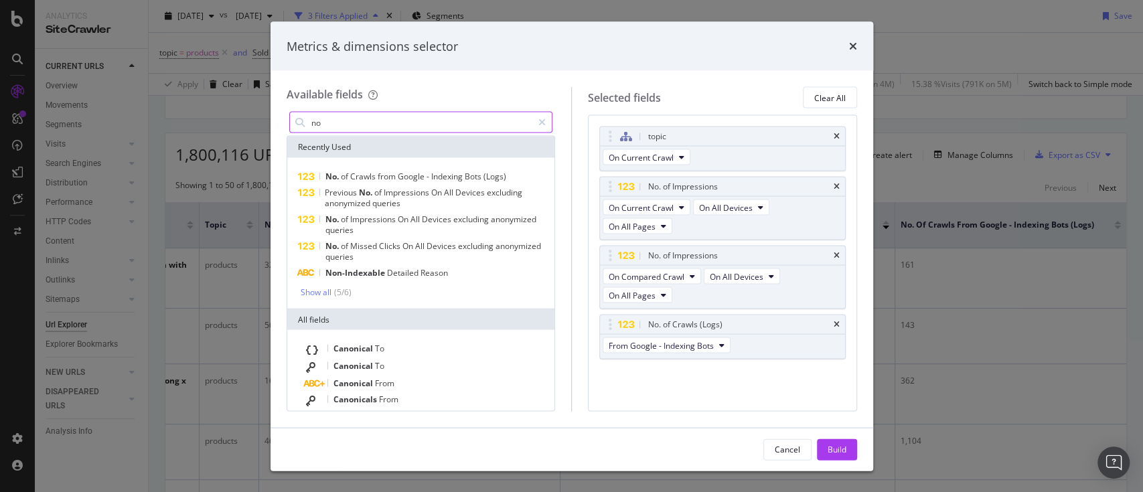
type input "n"
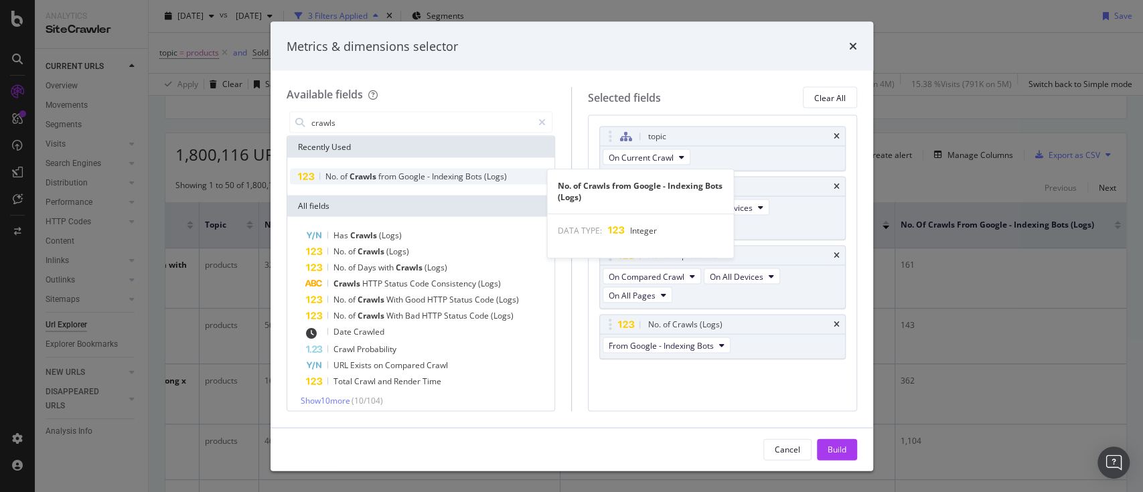
type input "crawls"
click at [421, 179] on span "Google" at bounding box center [412, 176] width 29 height 11
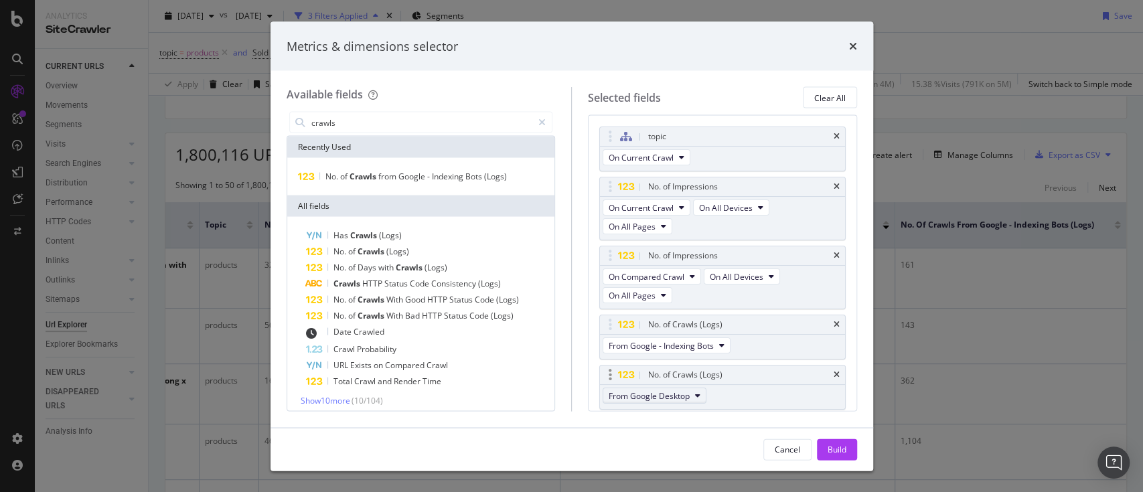
click at [690, 394] on button "From Google Desktop" at bounding box center [655, 396] width 104 height 16
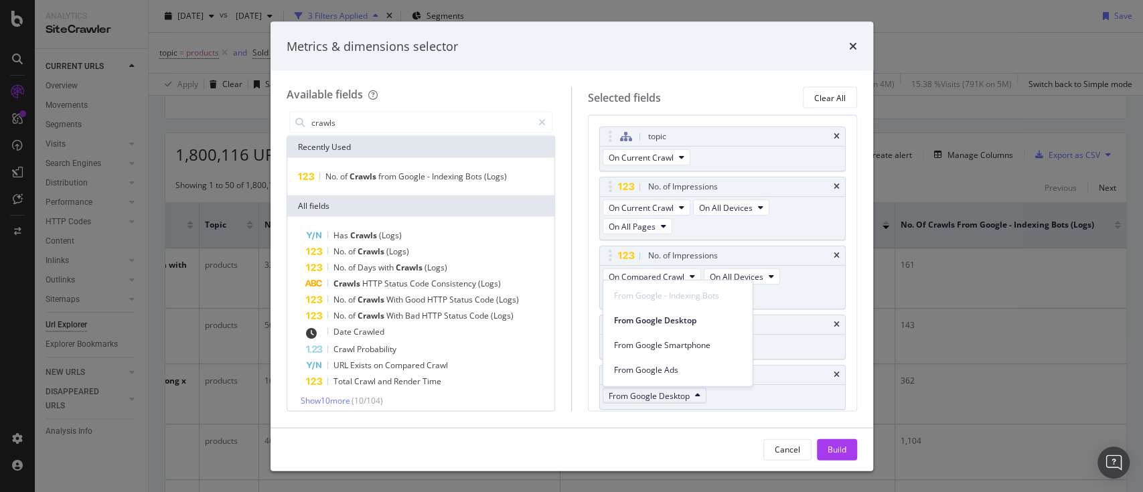
click at [696, 394] on icon "modal" at bounding box center [697, 396] width 5 height 8
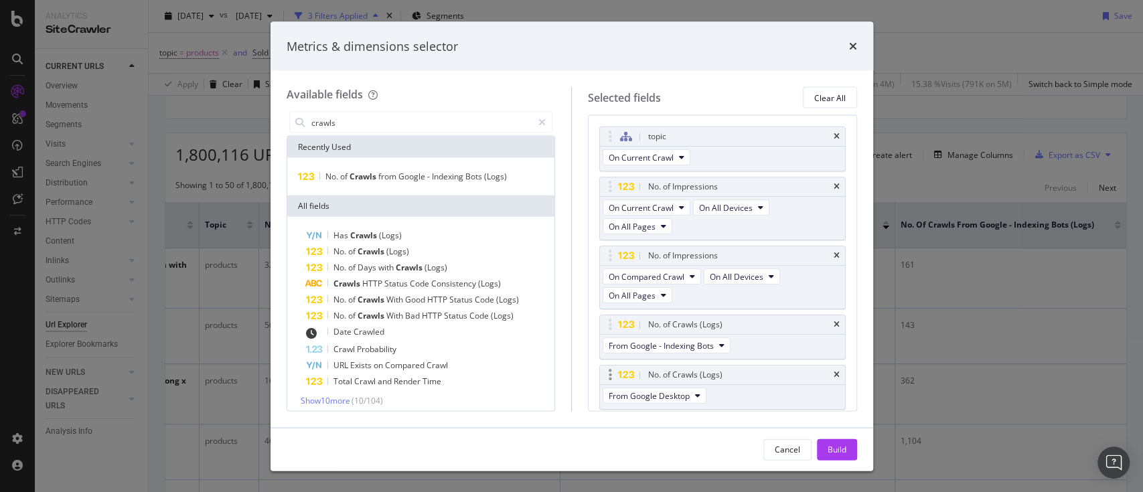
scroll to position [43, 0]
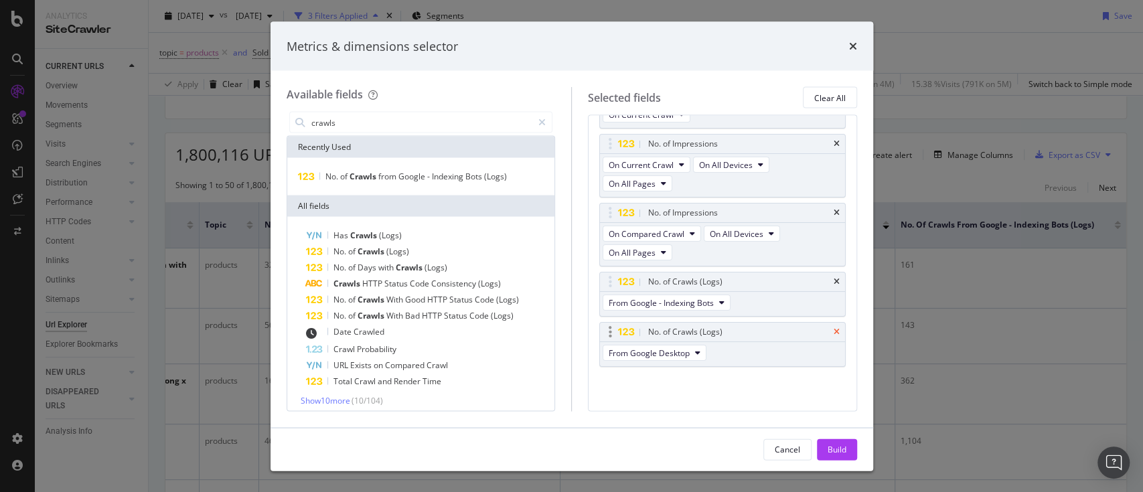
click at [834, 334] on icon "times" at bounding box center [837, 332] width 6 height 8
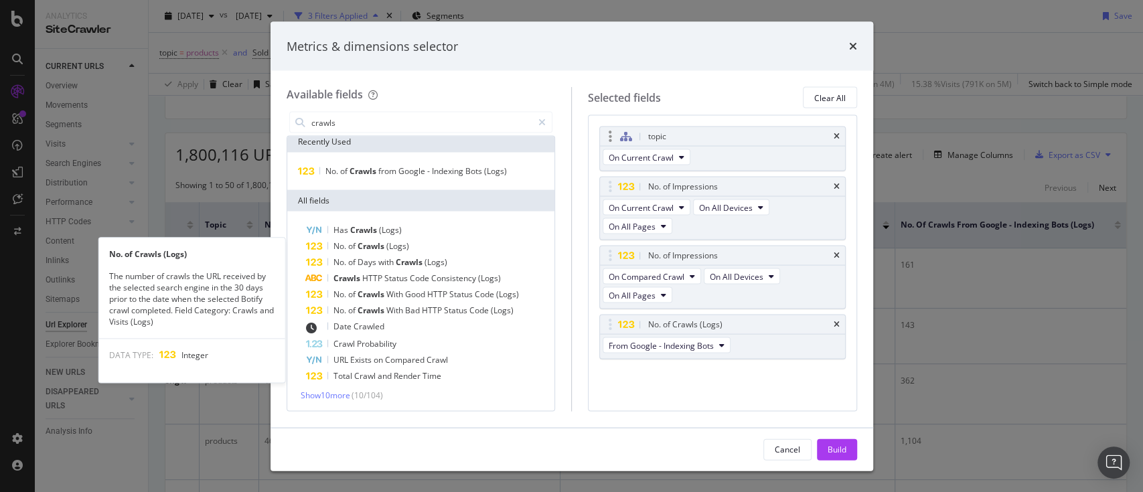
scroll to position [6, 0]
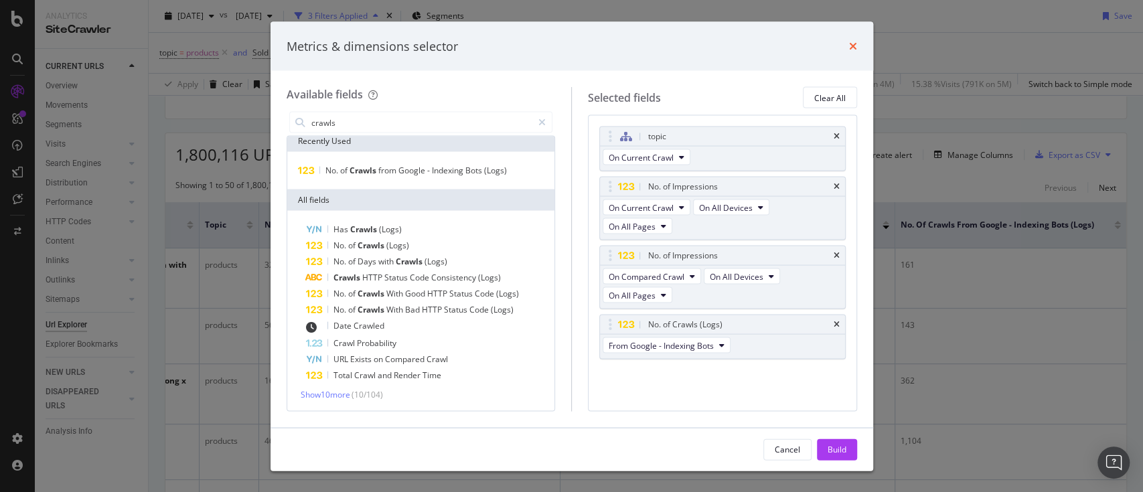
click at [852, 46] on icon "times" at bounding box center [853, 46] width 8 height 11
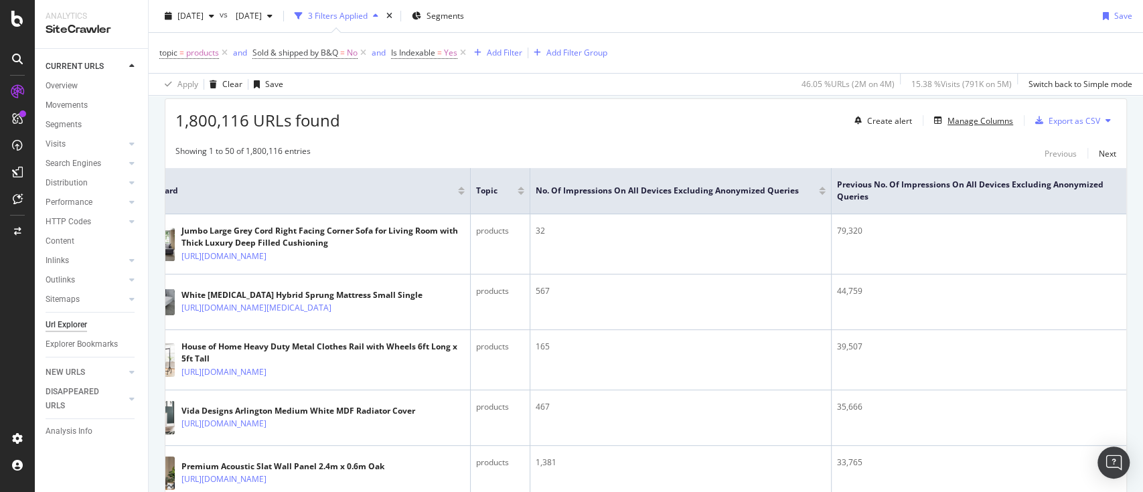
scroll to position [113, 0]
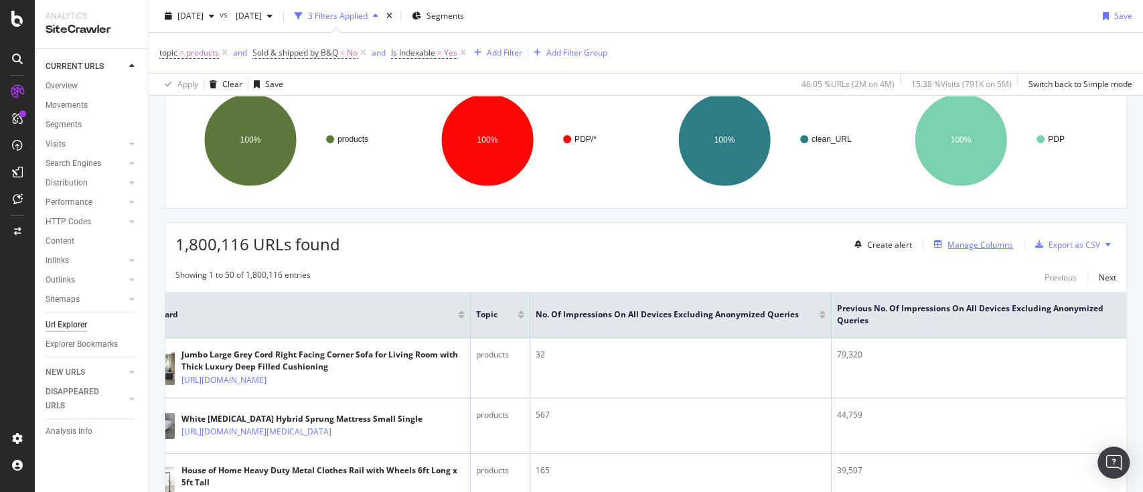
click at [994, 244] on div "Manage Columns" at bounding box center [981, 244] width 66 height 11
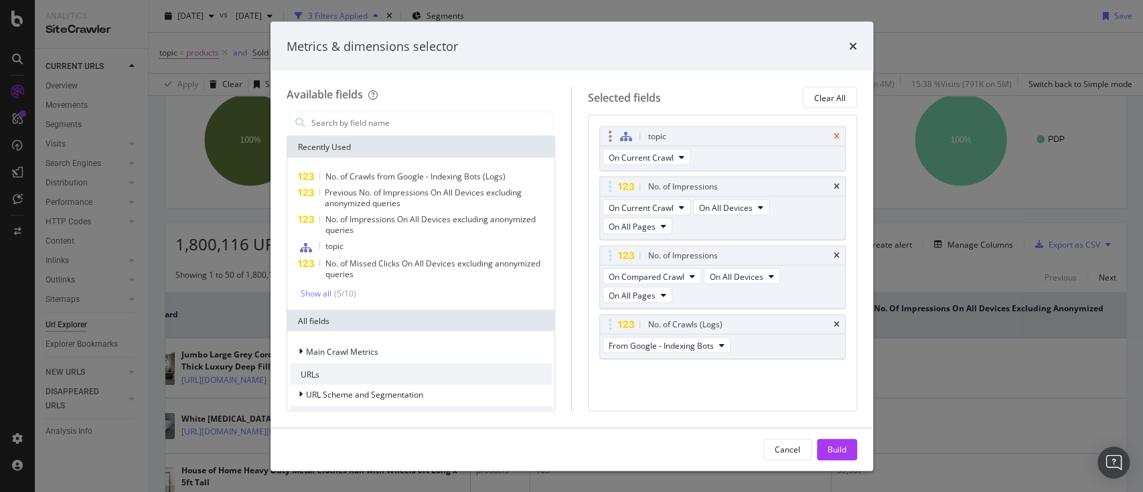
click at [836, 137] on icon "times" at bounding box center [837, 137] width 6 height 8
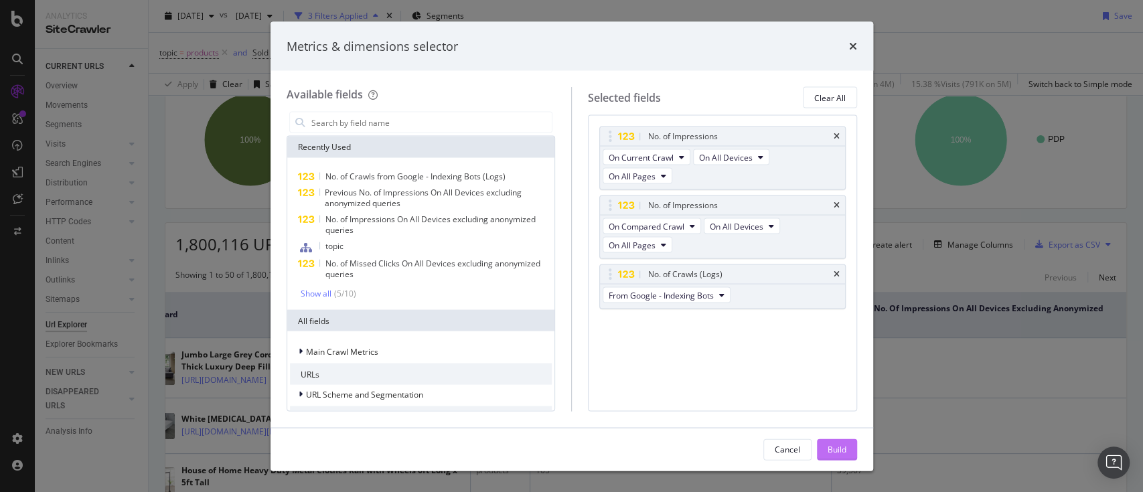
click at [848, 459] on button "Build" at bounding box center [837, 449] width 40 height 21
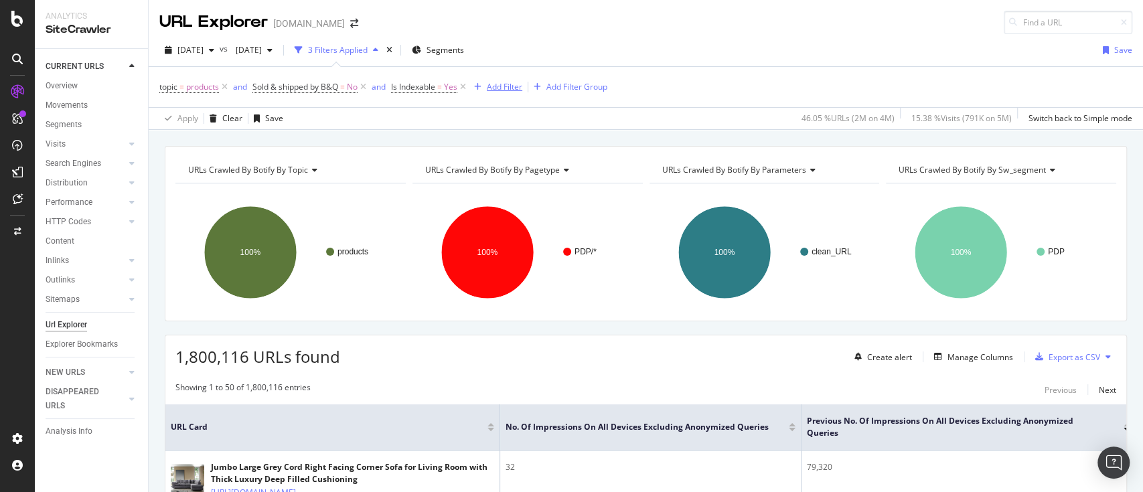
click at [495, 85] on div "Add Filter" at bounding box center [504, 86] width 35 height 11
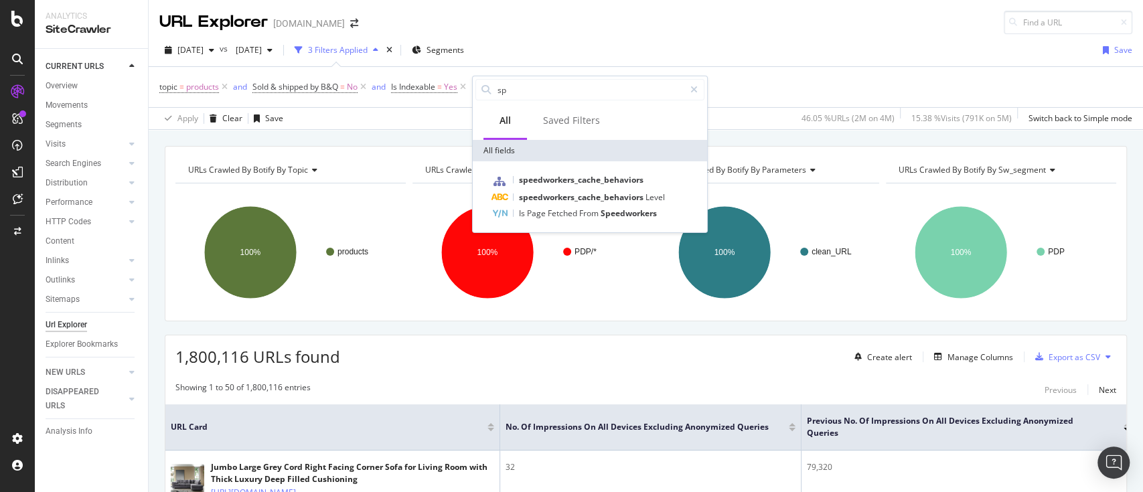
type input "s"
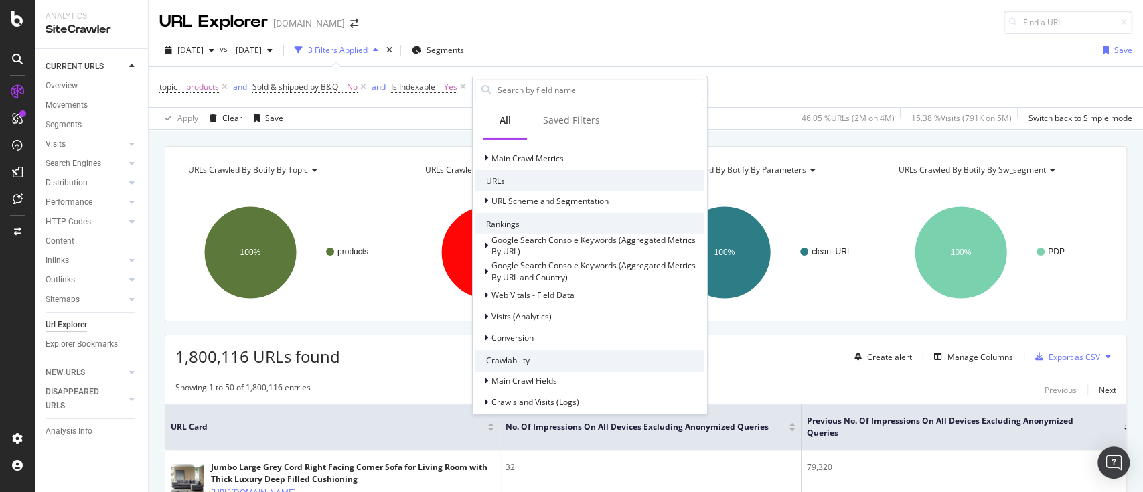
scroll to position [357, 0]
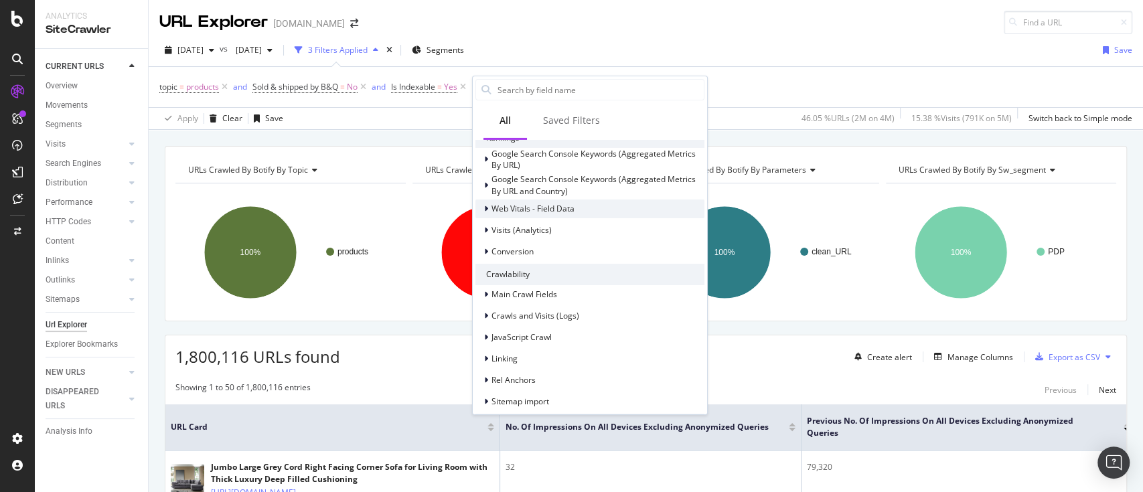
click at [488, 210] on div at bounding box center [488, 208] width 8 height 13
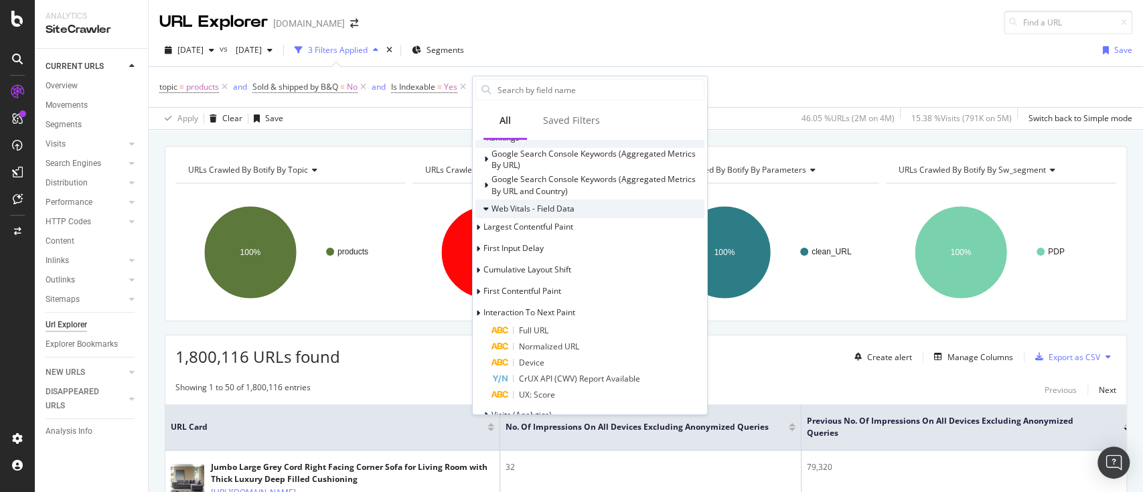
click at [482, 205] on div "Web Vitals - Field Data" at bounding box center [524, 208] width 99 height 13
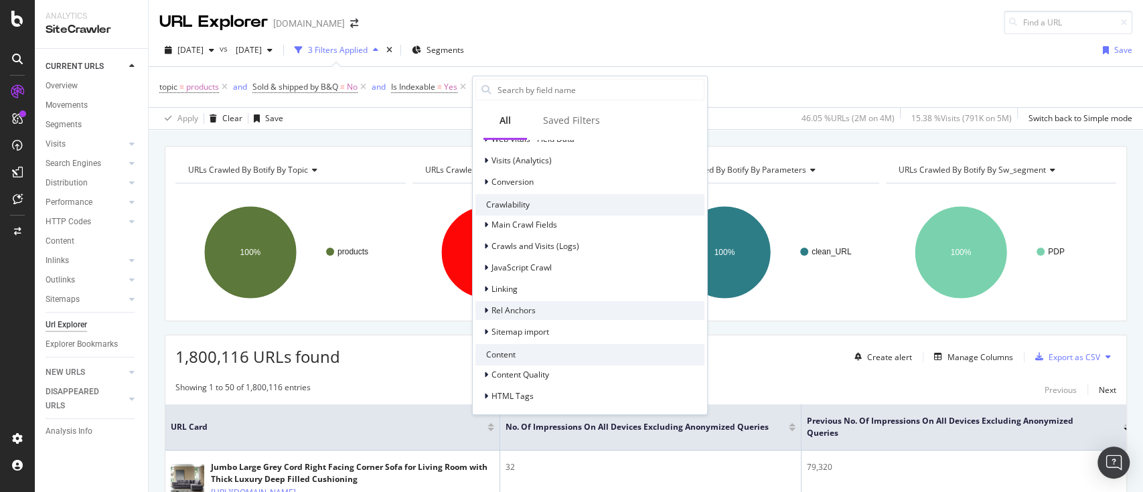
scroll to position [446, 0]
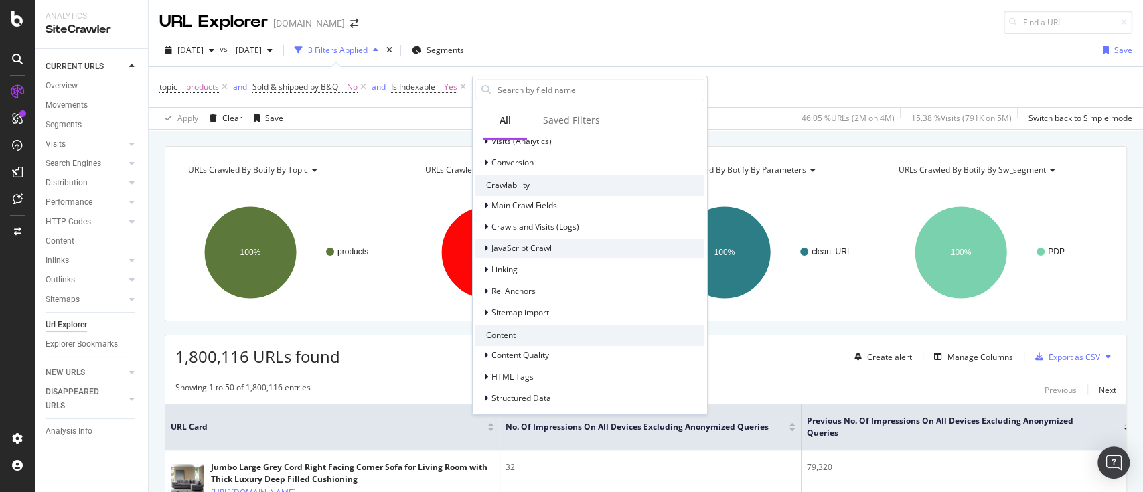
click at [489, 250] on div at bounding box center [488, 248] width 8 height 13
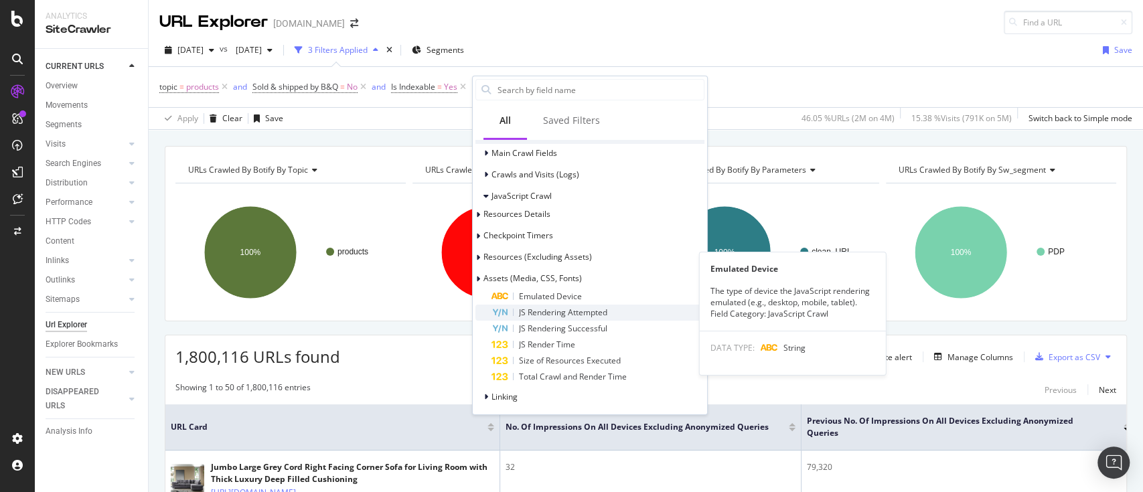
scroll to position [536, 0]
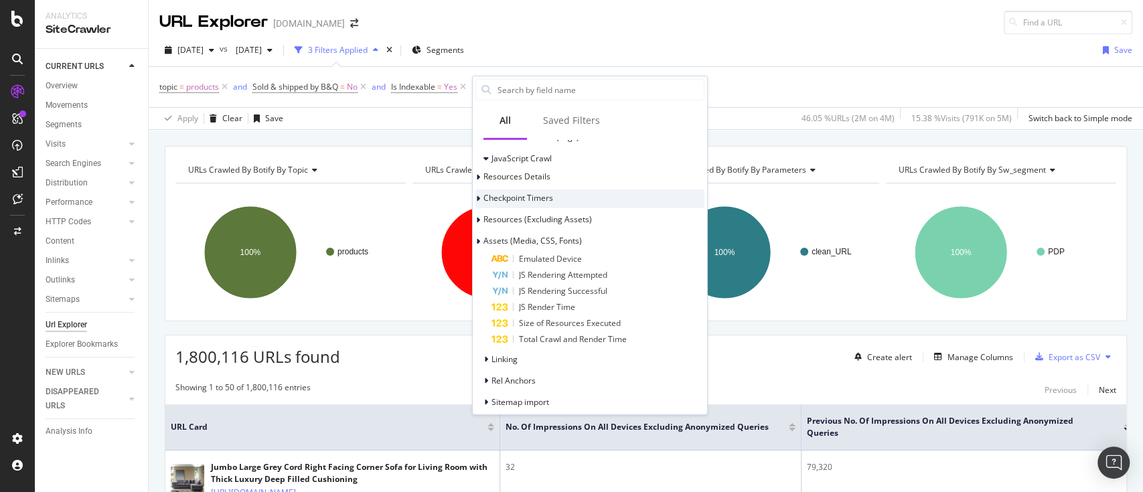
click at [484, 202] on div at bounding box center [479, 198] width 8 height 13
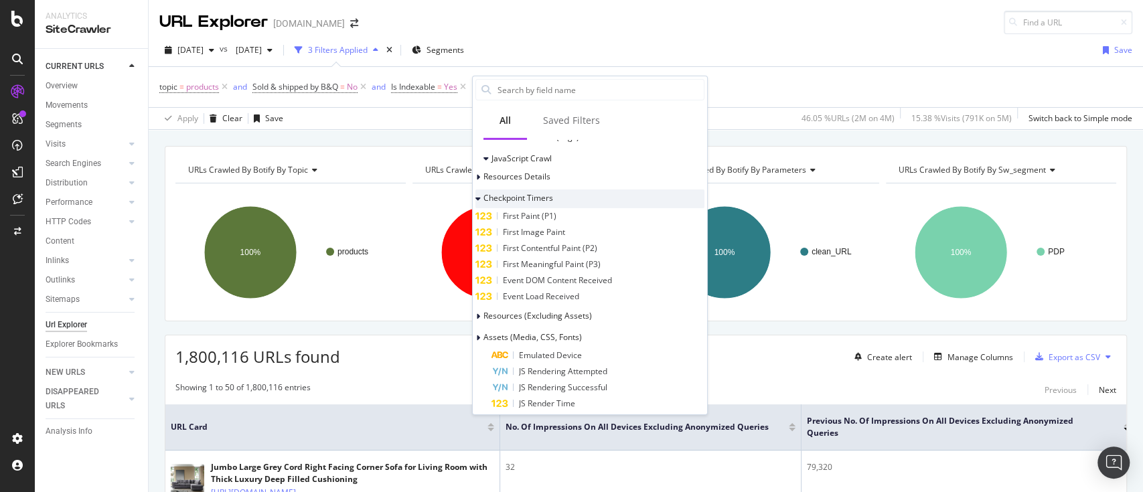
click at [484, 202] on div at bounding box center [479, 198] width 8 height 13
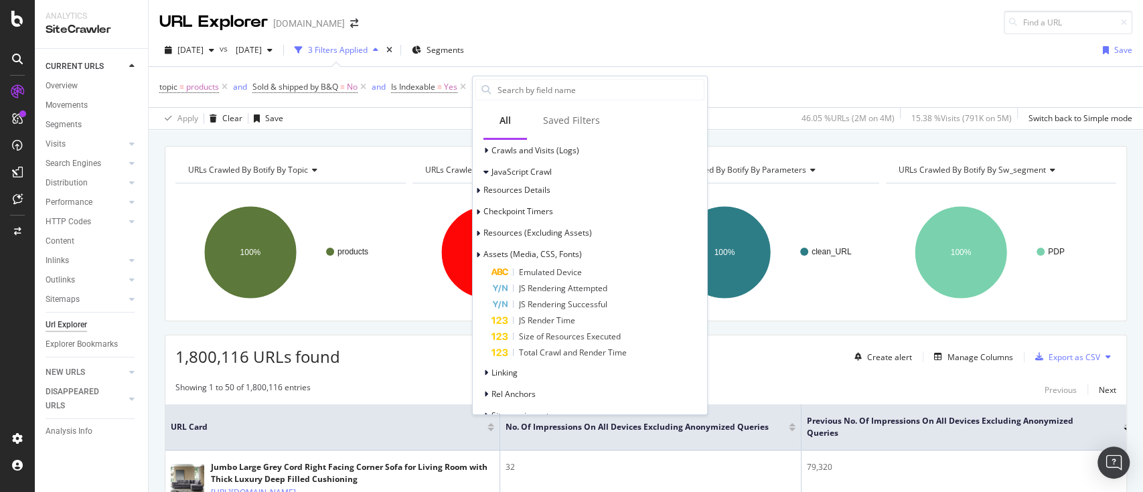
scroll to position [447, 0]
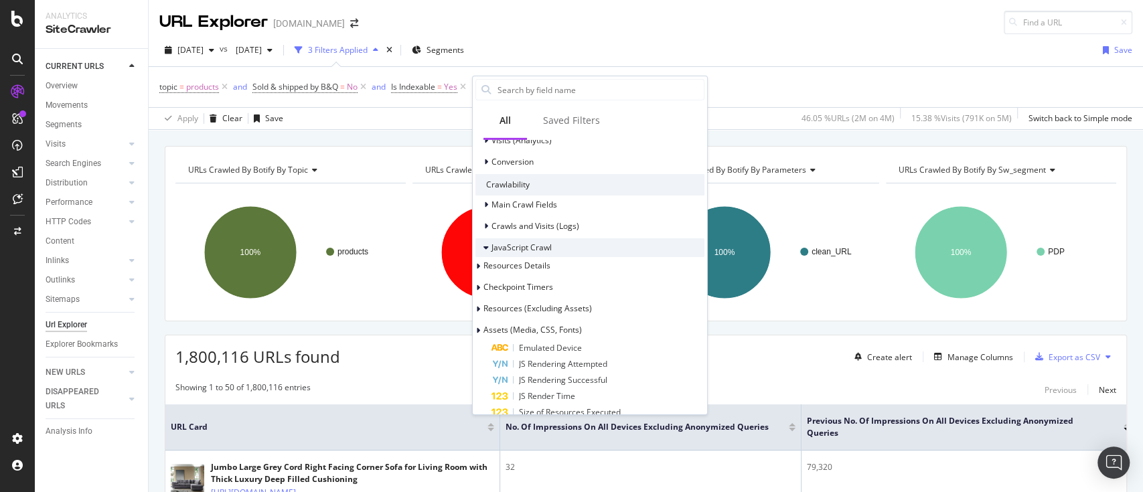
click at [485, 248] on icon at bounding box center [486, 248] width 5 height 8
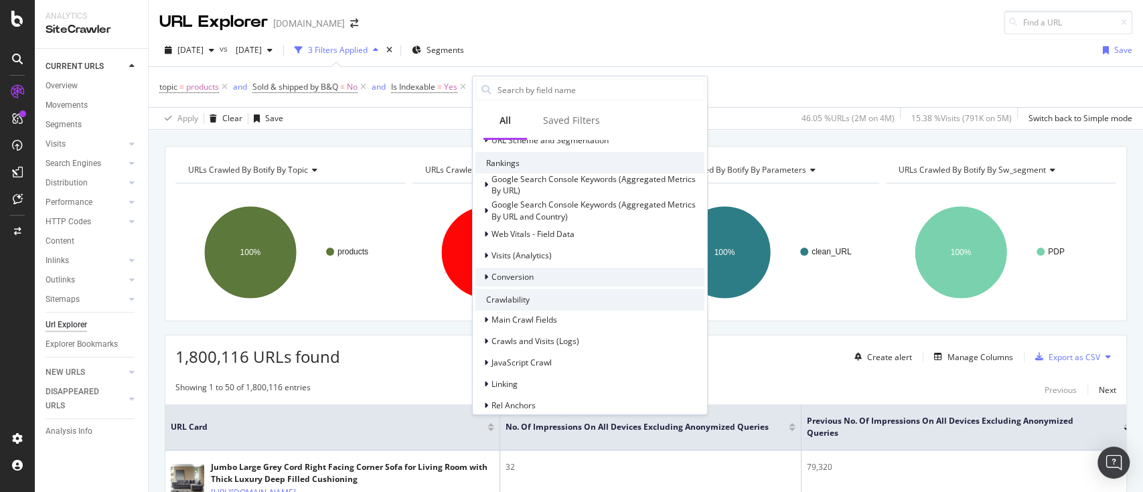
scroll to position [358, 0]
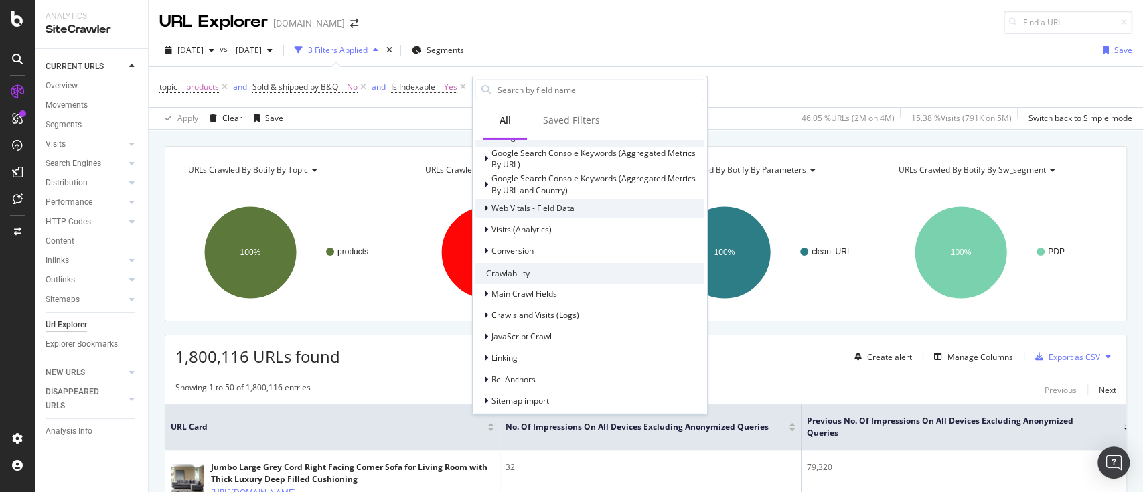
click at [485, 204] on icon at bounding box center [486, 208] width 4 height 8
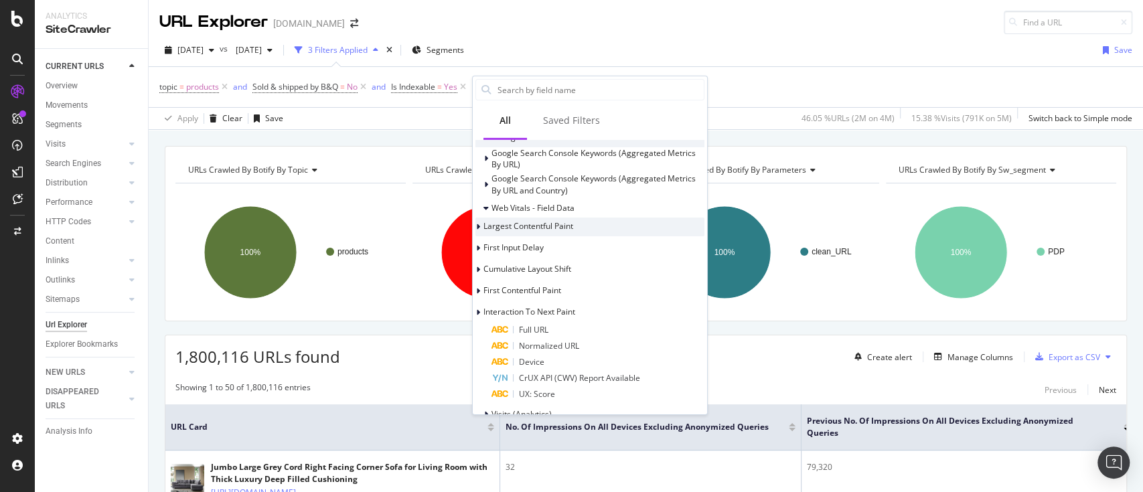
click at [480, 226] on icon at bounding box center [478, 227] width 4 height 8
click at [481, 226] on icon at bounding box center [477, 227] width 5 height 8
click at [484, 249] on div at bounding box center [479, 248] width 8 height 13
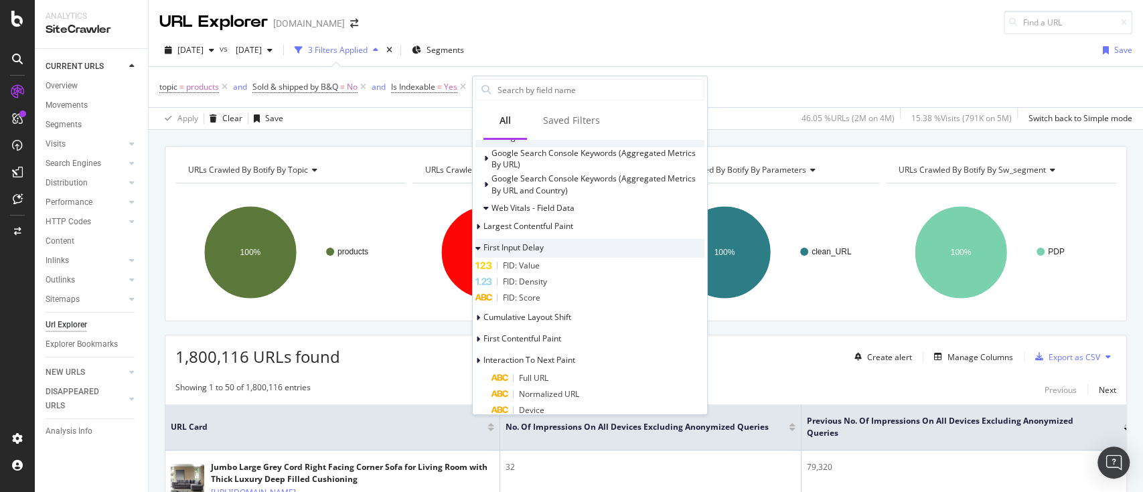
click at [484, 249] on div at bounding box center [479, 248] width 8 height 13
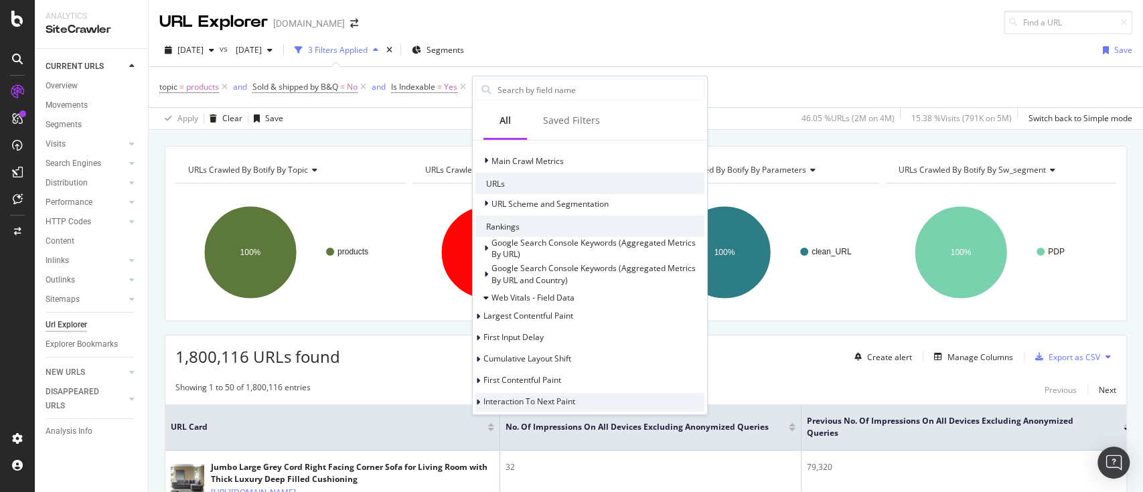
scroll to position [447, 0]
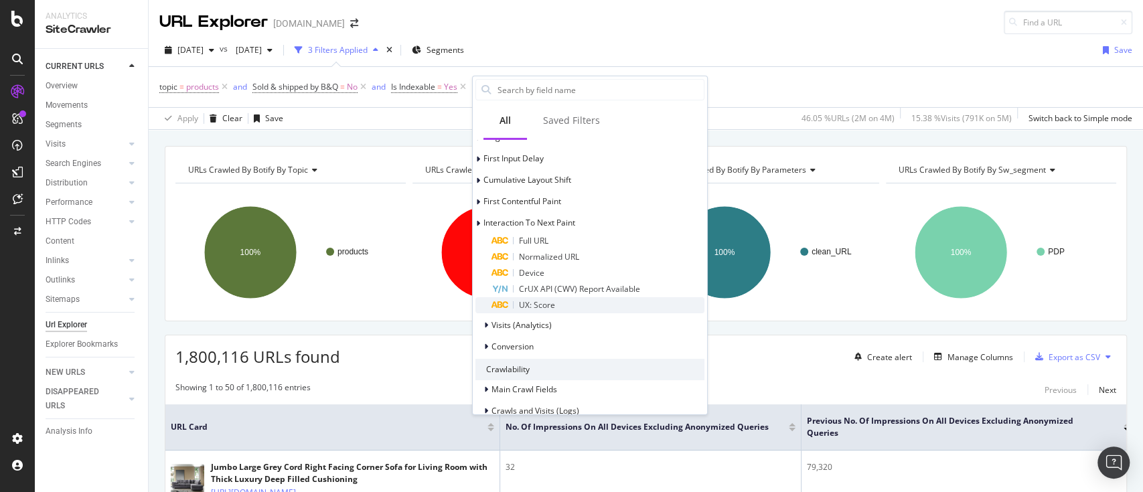
click at [544, 305] on span "UX: Score" at bounding box center [537, 304] width 36 height 11
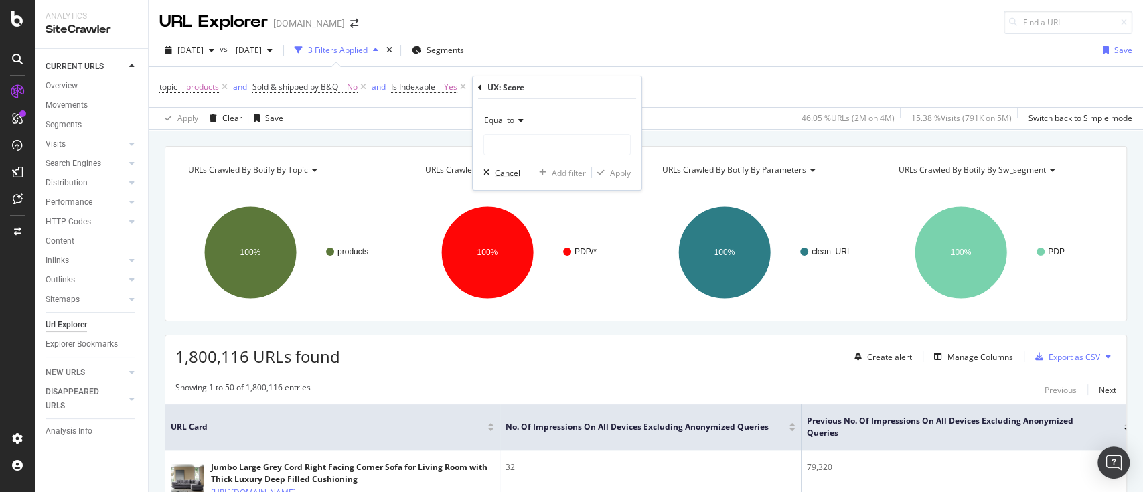
click at [498, 166] on button "Cancel" at bounding box center [499, 172] width 42 height 13
click at [498, 93] on div "Add Filter" at bounding box center [496, 87] width 54 height 15
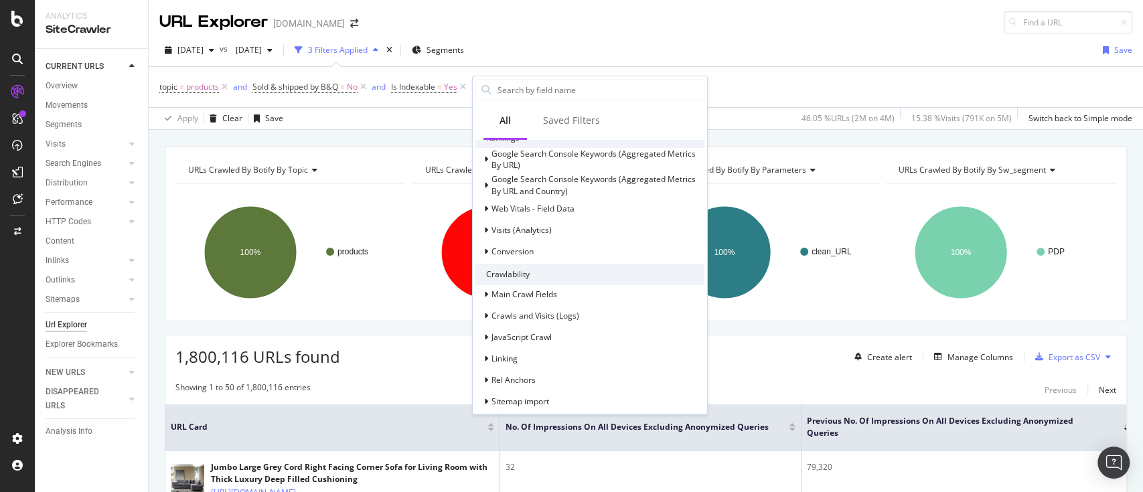
scroll to position [446, 0]
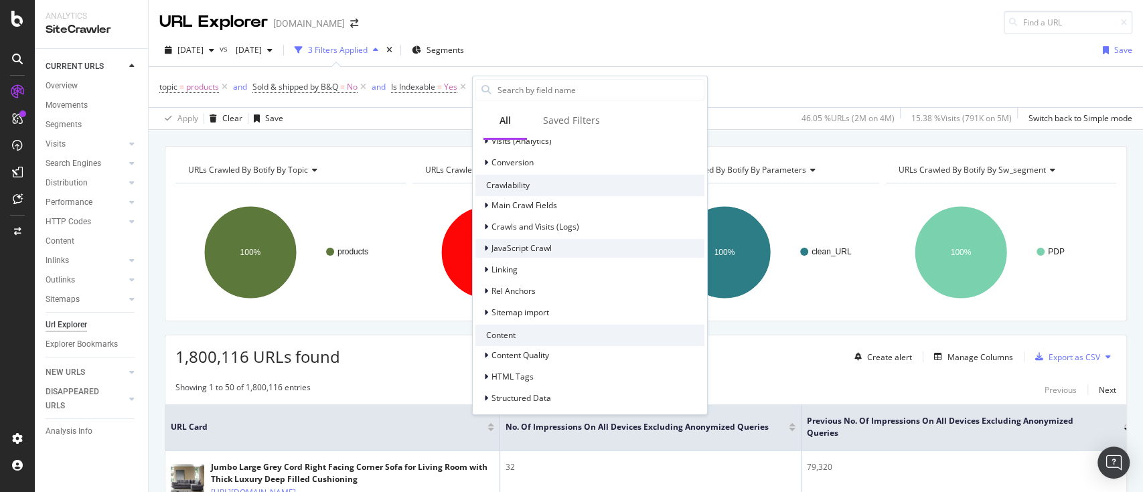
click at [484, 250] on icon at bounding box center [486, 248] width 4 height 8
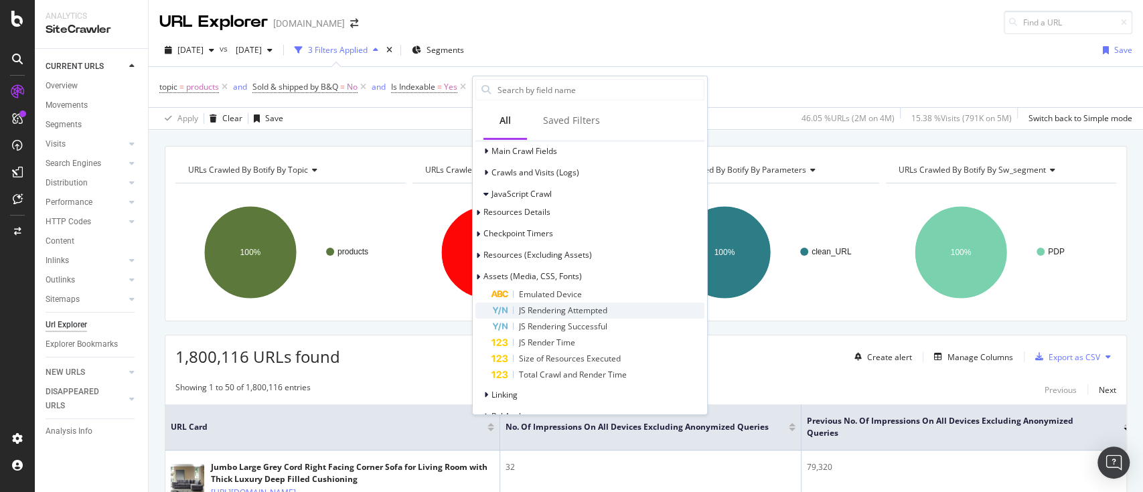
scroll to position [536, 0]
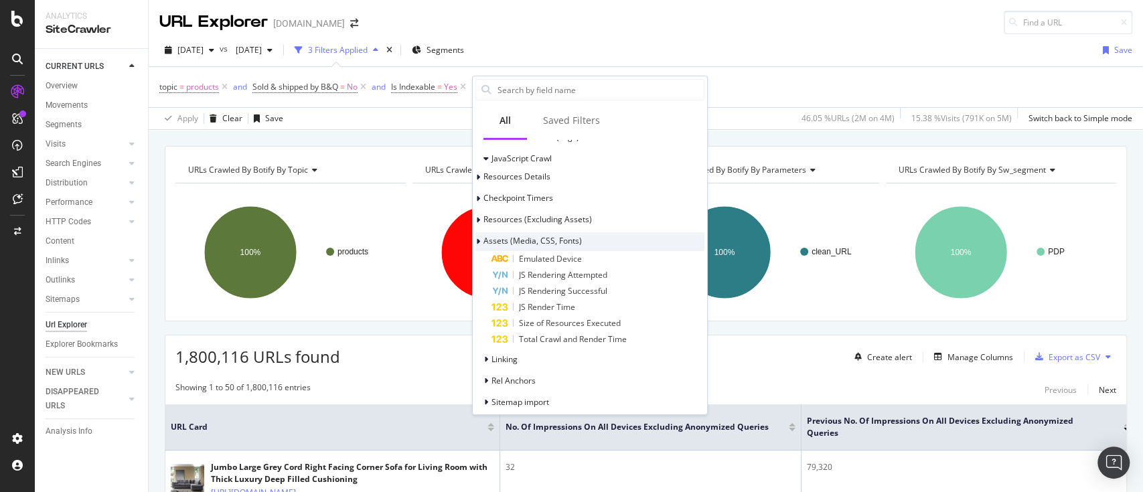
click at [484, 238] on div at bounding box center [479, 241] width 8 height 13
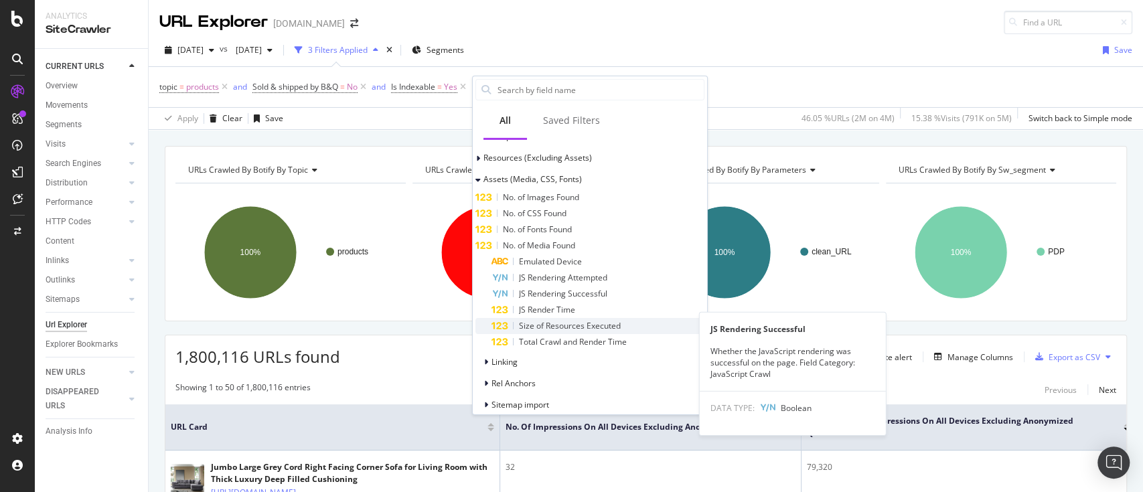
scroll to position [625, 0]
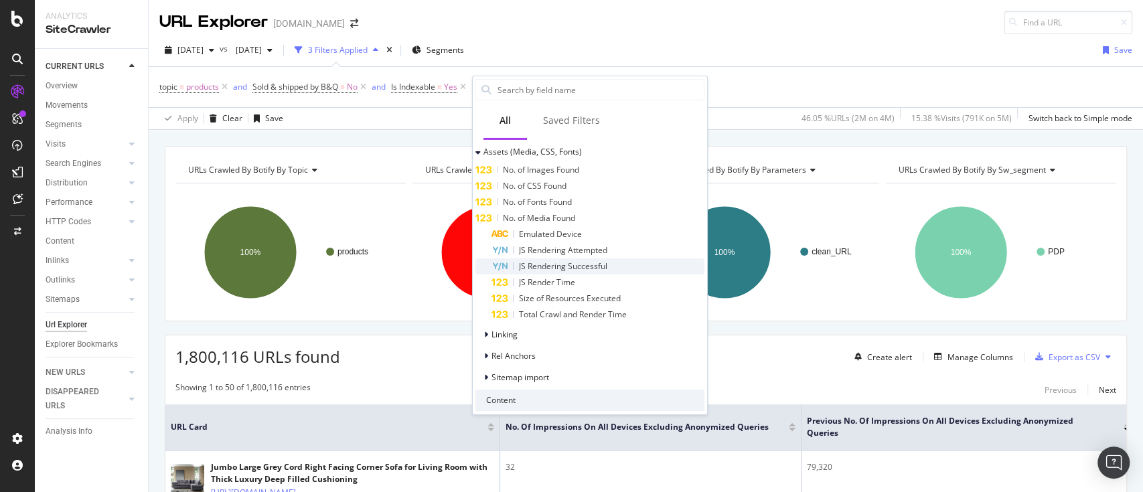
click at [576, 268] on span "JS Rendering Successful" at bounding box center [563, 266] width 88 height 11
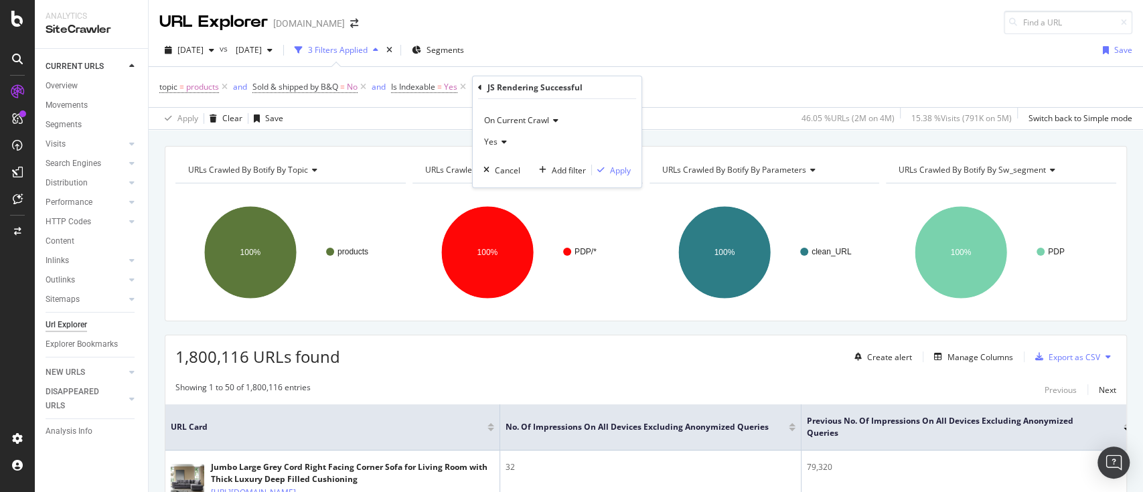
click at [507, 153] on div "On Current Crawl Yes Cancel Add filter Apply" at bounding box center [557, 143] width 169 height 88
click at [499, 135] on div "Yes" at bounding box center [557, 141] width 147 height 21
click at [512, 183] on div "No" at bounding box center [558, 186] width 143 height 17
click at [625, 171] on div "Apply" at bounding box center [620, 169] width 21 height 11
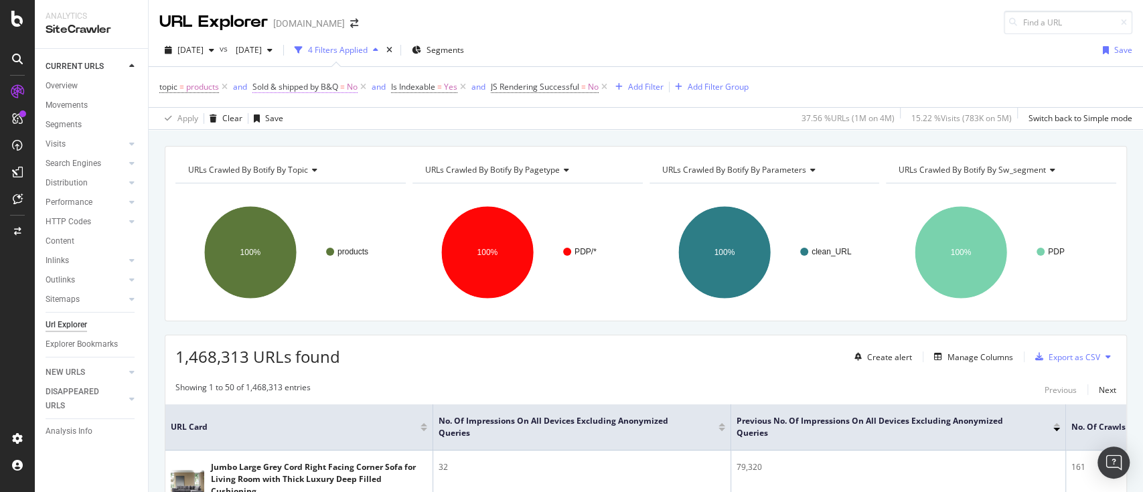
click at [331, 88] on span "Sold & shipped by B&Q" at bounding box center [295, 86] width 86 height 11
click at [315, 137] on div "No" at bounding box center [338, 139] width 147 height 21
click at [293, 165] on div "Yes" at bounding box center [340, 166] width 143 height 17
click at [389, 163] on div "Apply" at bounding box center [393, 167] width 39 height 12
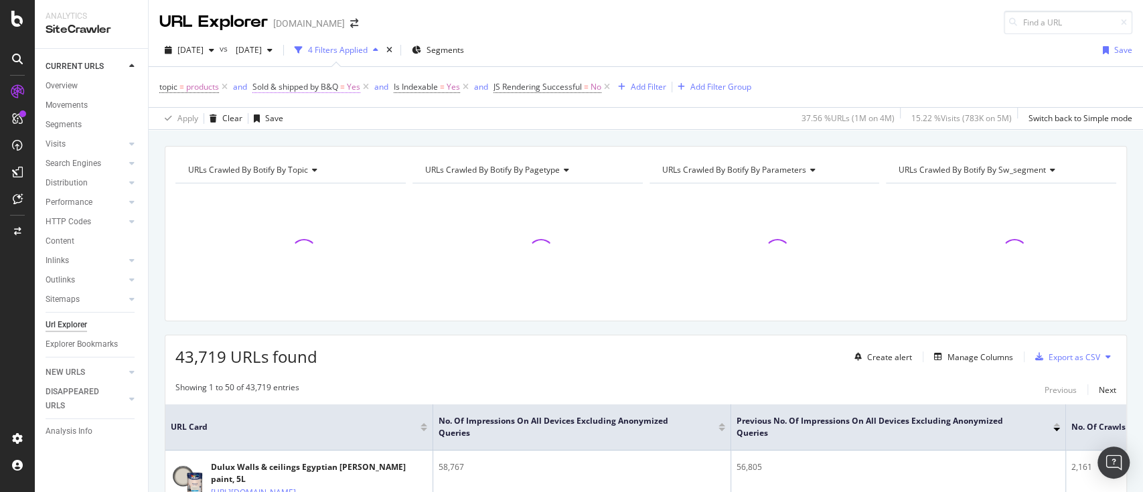
click at [301, 88] on span "Sold & shipped by B&Q" at bounding box center [295, 86] width 86 height 11
click at [296, 142] on div "Yes" at bounding box center [338, 139] width 147 height 21
click at [303, 177] on div "No" at bounding box center [340, 183] width 143 height 17
click at [402, 169] on div "Apply" at bounding box center [402, 167] width 21 height 11
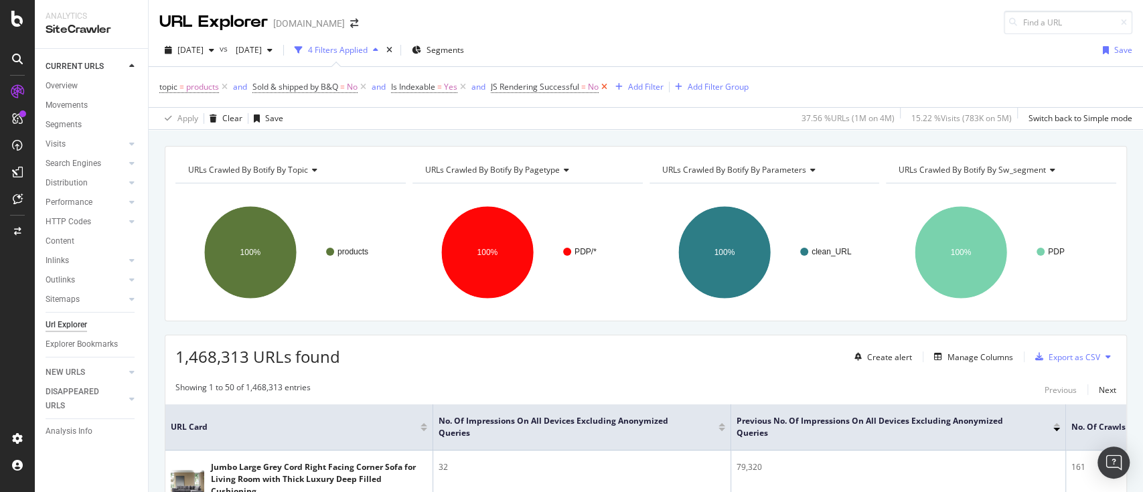
click at [605, 89] on icon at bounding box center [604, 86] width 11 height 13
click at [490, 89] on div "Add Filter" at bounding box center [504, 86] width 35 height 11
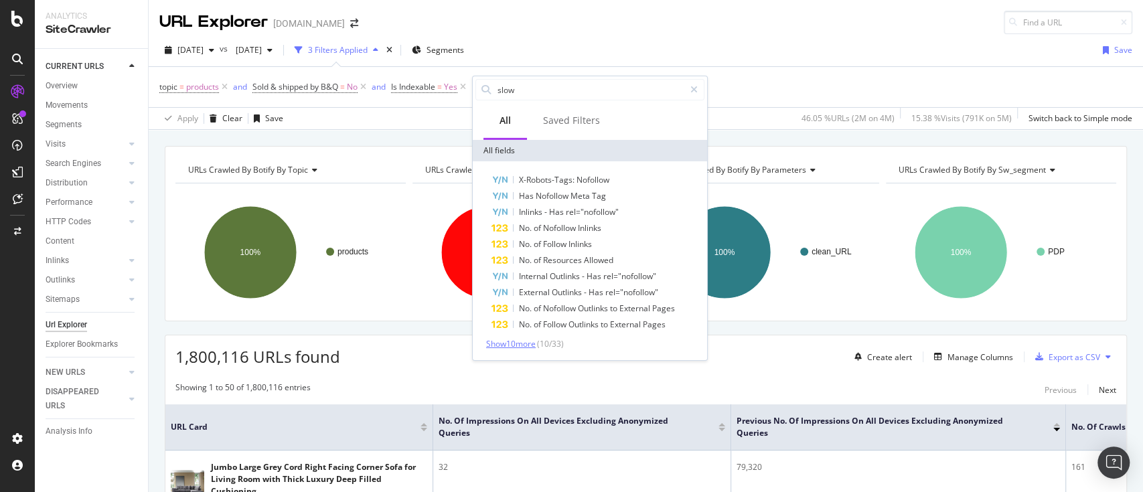
type input "slow"
click at [532, 342] on span "Show 10 more" at bounding box center [511, 343] width 50 height 11
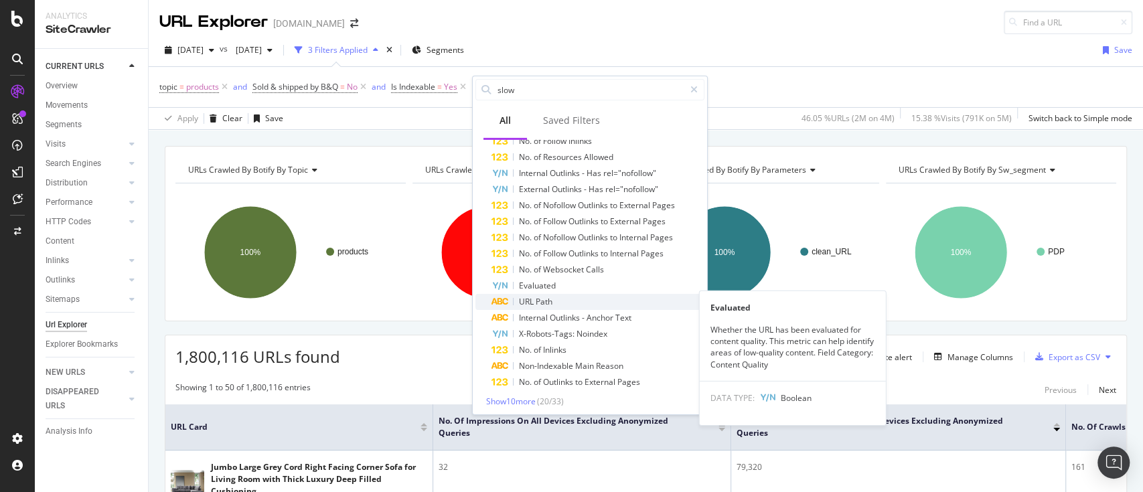
scroll to position [106, 0]
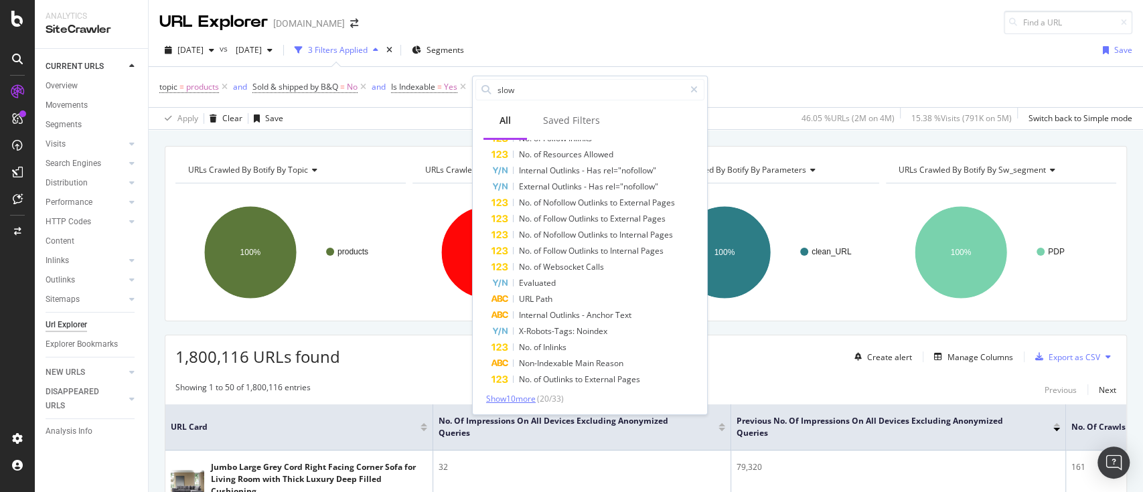
click at [526, 400] on span "Show 10 more" at bounding box center [511, 398] width 50 height 11
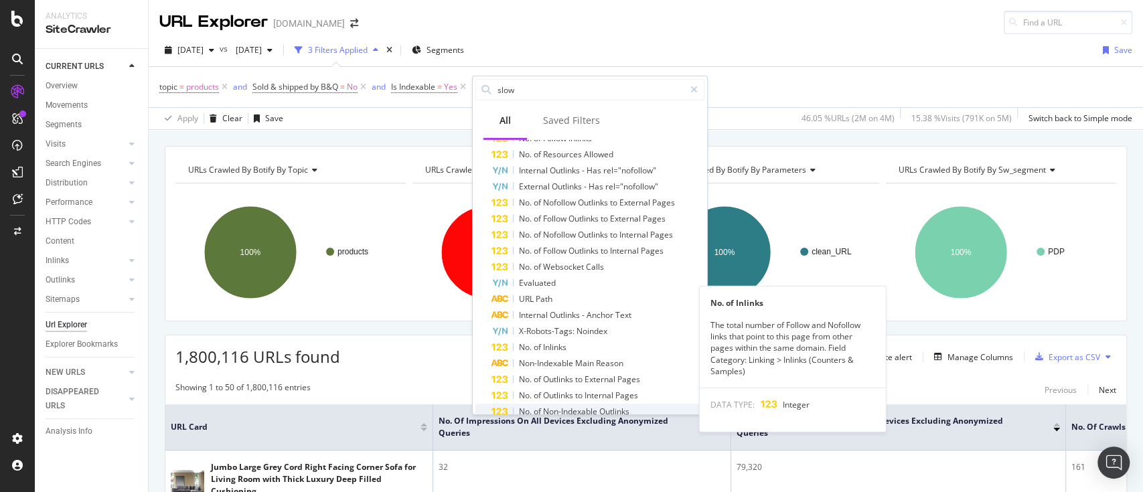
scroll to position [267, 0]
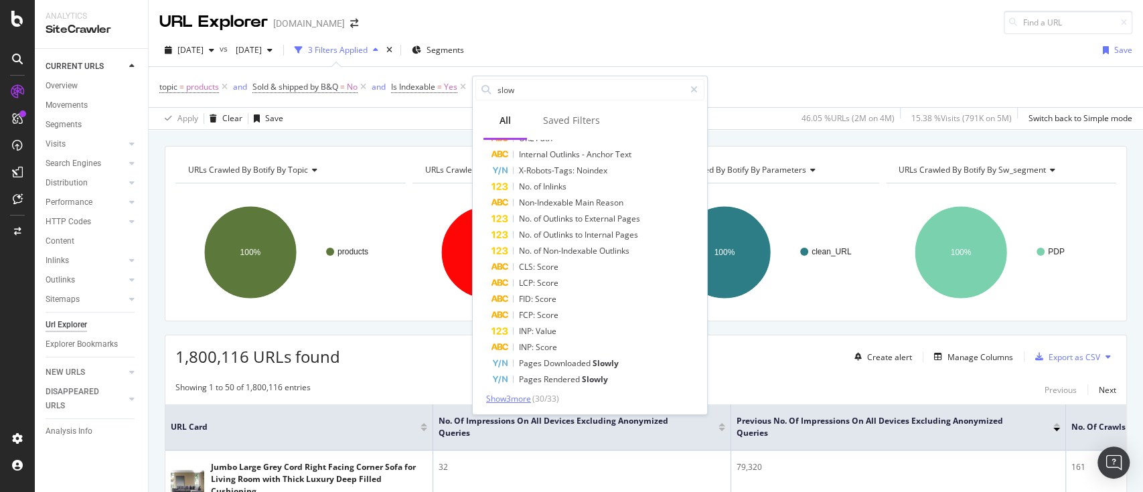
click at [531, 400] on span "Show 3 more" at bounding box center [508, 398] width 45 height 11
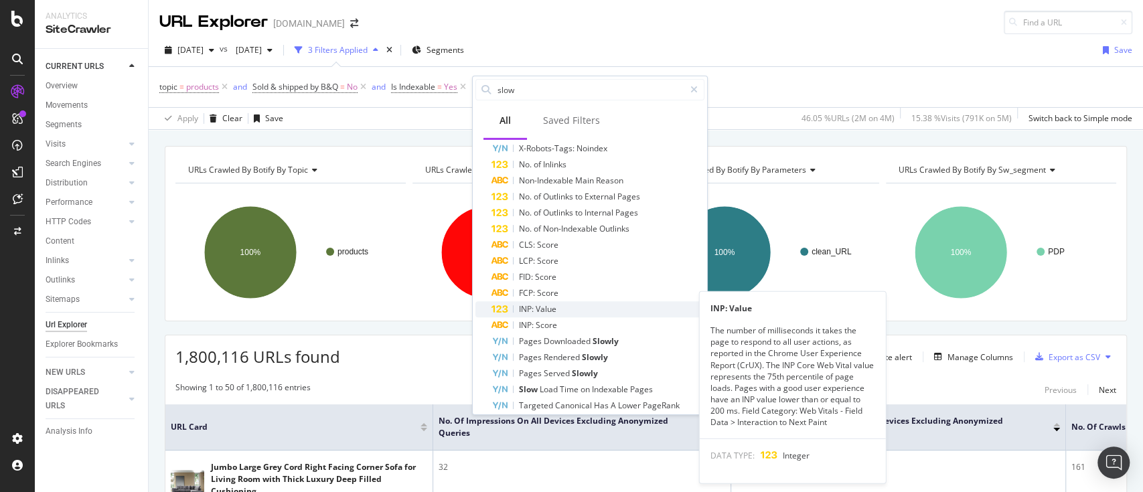
scroll to position [298, 0]
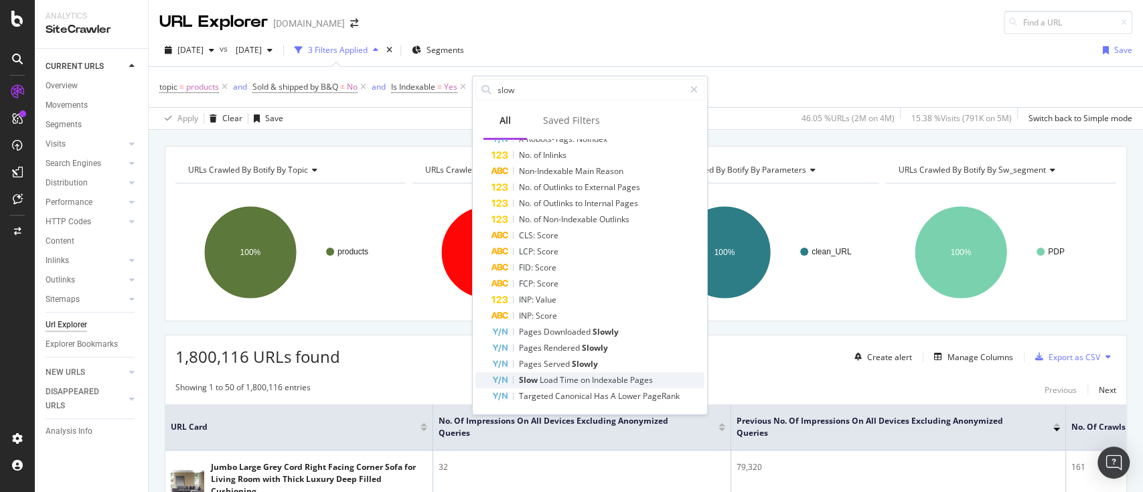
click at [605, 378] on span "Indexable" at bounding box center [611, 379] width 38 height 11
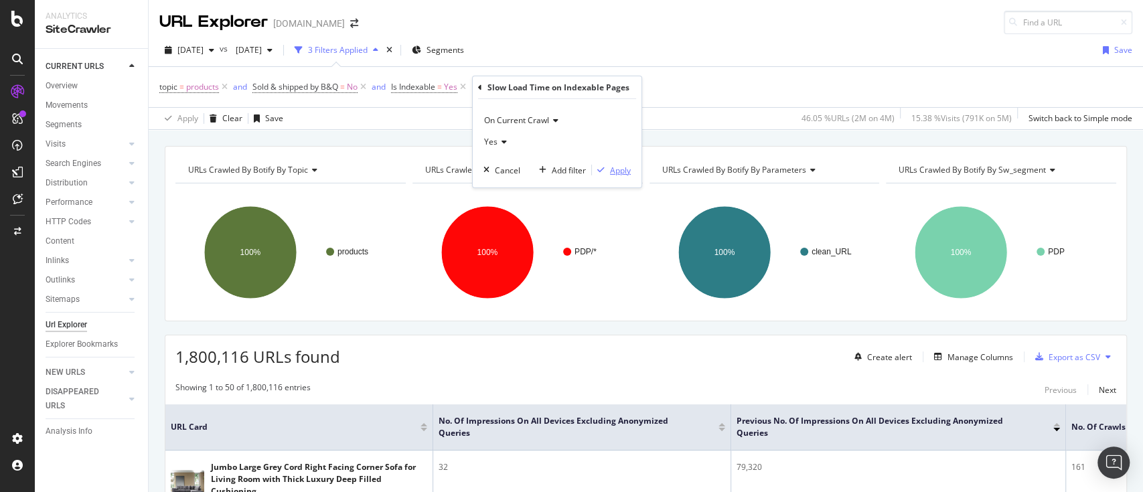
click at [604, 166] on icon "button" at bounding box center [600, 170] width 7 height 8
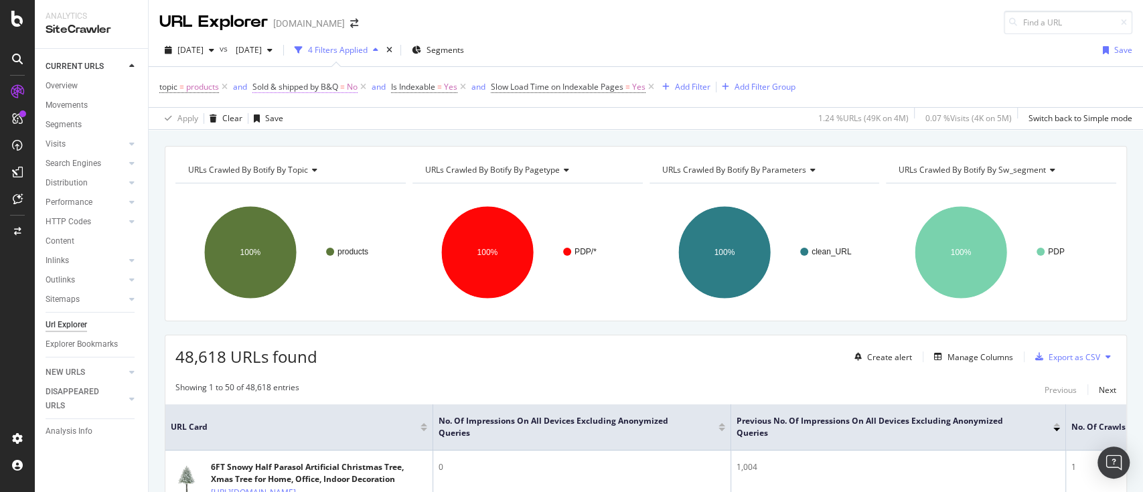
click at [334, 86] on span "Sold & shipped by B&Q" at bounding box center [295, 86] width 86 height 11
click at [298, 137] on div "No" at bounding box center [338, 139] width 147 height 21
click at [299, 161] on div "Yes" at bounding box center [340, 166] width 143 height 17
click at [410, 164] on div "Apply" at bounding box center [402, 167] width 21 height 11
click at [338, 88] on span "Sold & shipped by B&Q" at bounding box center [295, 86] width 86 height 11
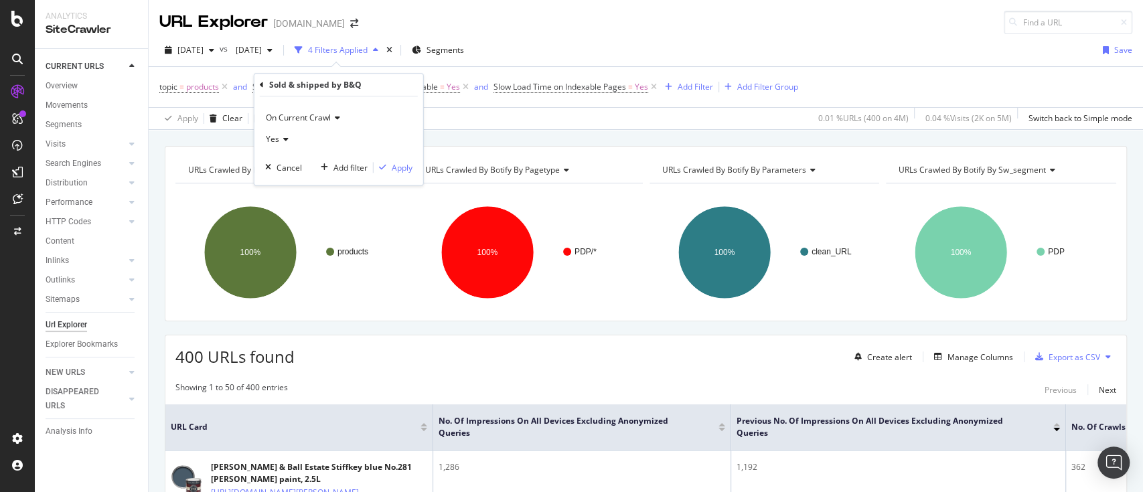
click at [292, 131] on div "Yes" at bounding box center [338, 139] width 147 height 21
click at [299, 174] on div "Yes" at bounding box center [340, 166] width 143 height 17
click at [293, 137] on div "Yes" at bounding box center [338, 139] width 147 height 21
click at [307, 177] on div "No" at bounding box center [340, 183] width 143 height 17
click at [397, 169] on div "Apply" at bounding box center [402, 167] width 21 height 11
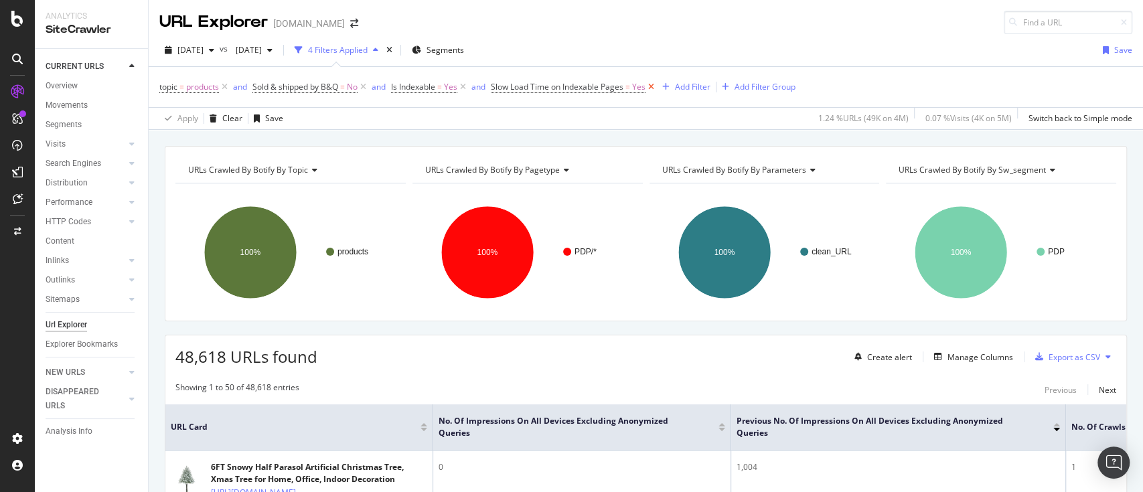
click at [654, 85] on icon at bounding box center [651, 86] width 11 height 13
click at [490, 89] on div "Add Filter" at bounding box center [504, 86] width 35 height 11
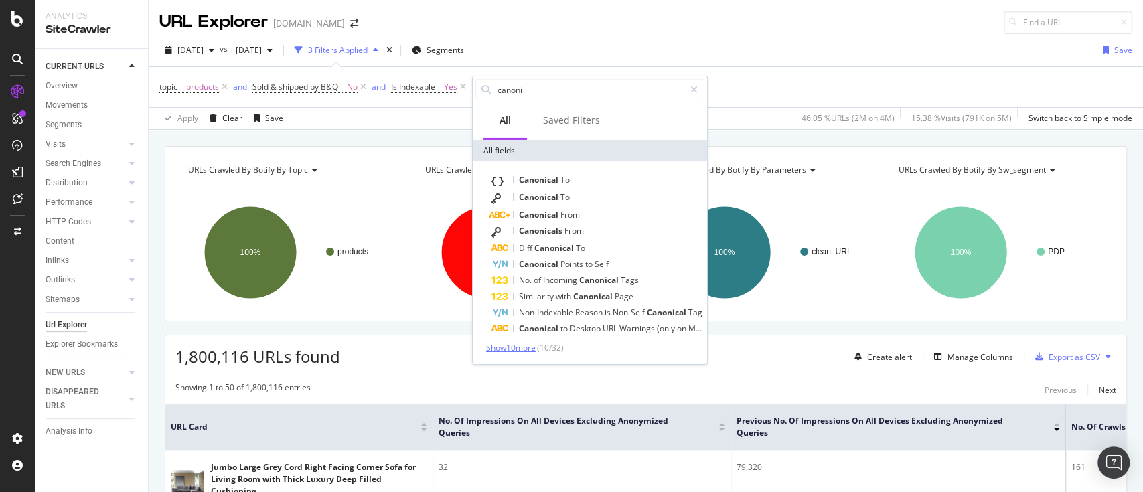
type input "canoni"
click at [529, 350] on span "Show 10 more" at bounding box center [511, 347] width 50 height 11
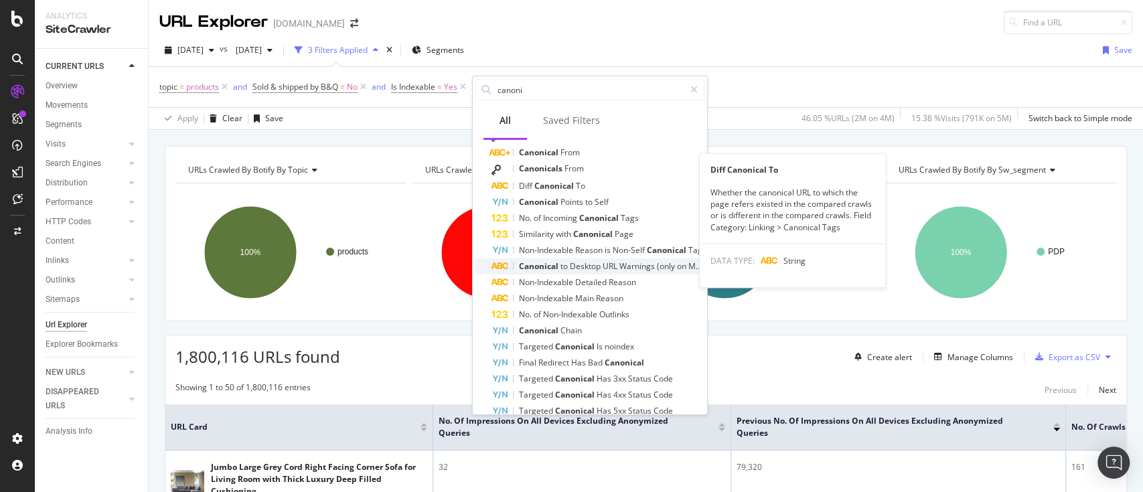
scroll to position [89, 0]
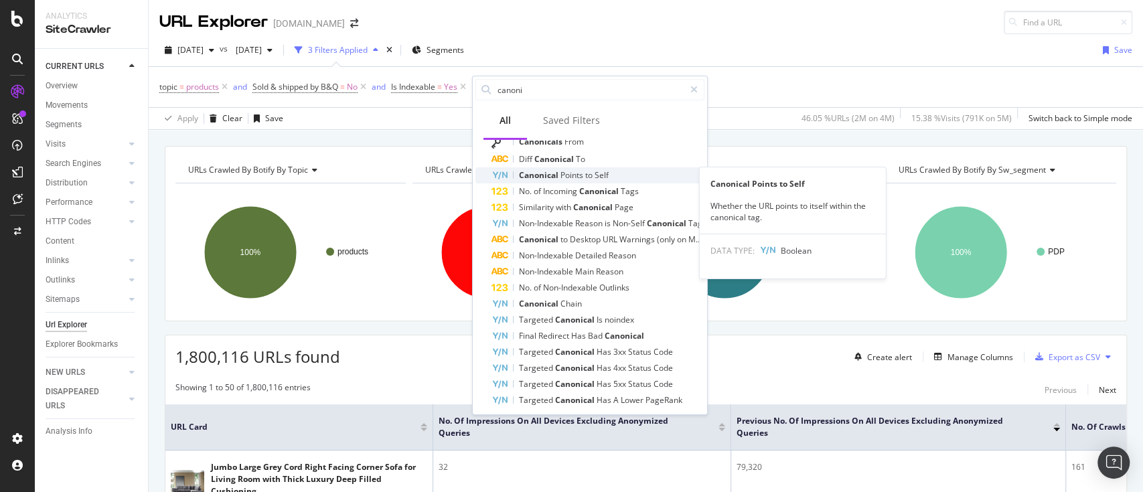
click at [582, 177] on span "Points" at bounding box center [573, 174] width 25 height 11
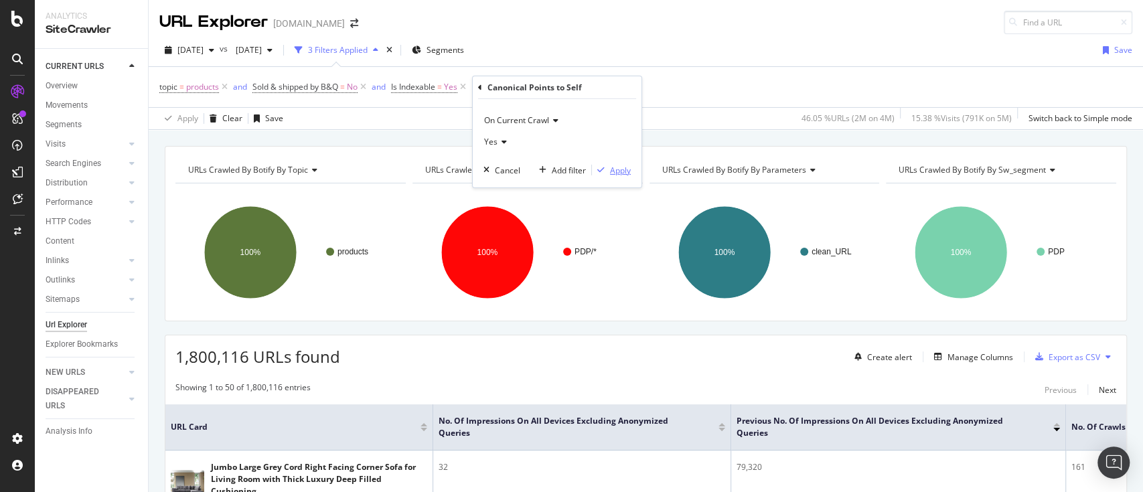
click at [611, 170] on div "Apply" at bounding box center [620, 169] width 21 height 11
click at [610, 88] on icon at bounding box center [605, 86] width 11 height 13
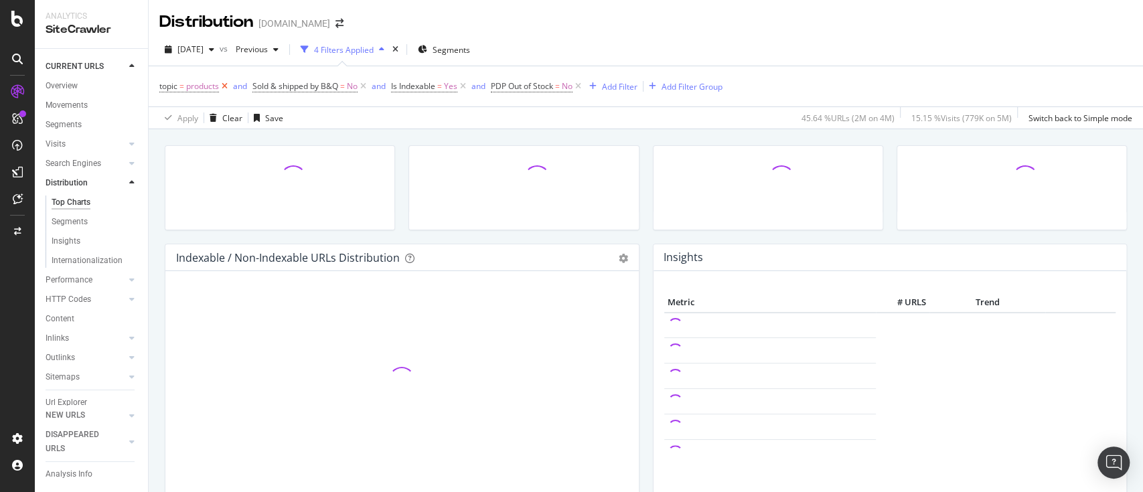
click at [223, 85] on icon at bounding box center [224, 86] width 11 height 13
click at [271, 84] on icon at bounding box center [270, 86] width 11 height 13
click at [234, 87] on icon at bounding box center [231, 86] width 11 height 13
click at [247, 84] on icon at bounding box center [246, 86] width 11 height 13
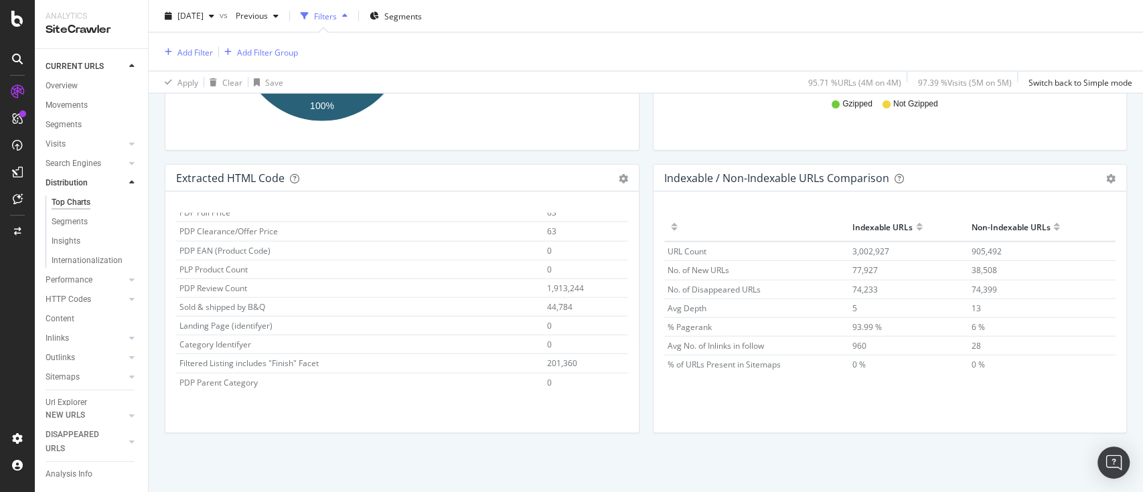
scroll to position [35, 0]
drag, startPoint x: 264, startPoint y: 265, endPoint x: 181, endPoint y: 271, distance: 83.2
click at [181, 271] on td "PLP Product Count" at bounding box center [360, 273] width 368 height 19
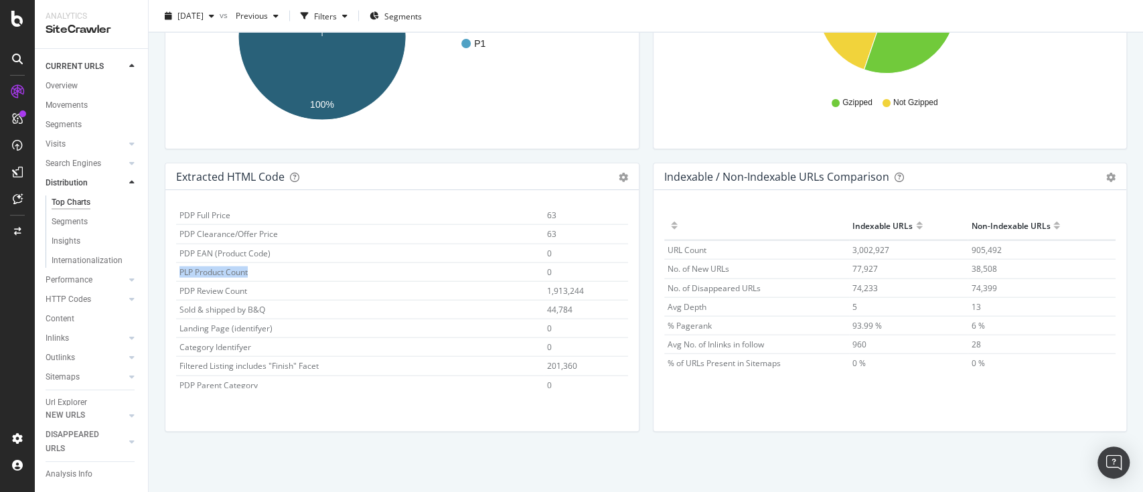
scroll to position [1995, 0]
copy span "PLP Product Count"
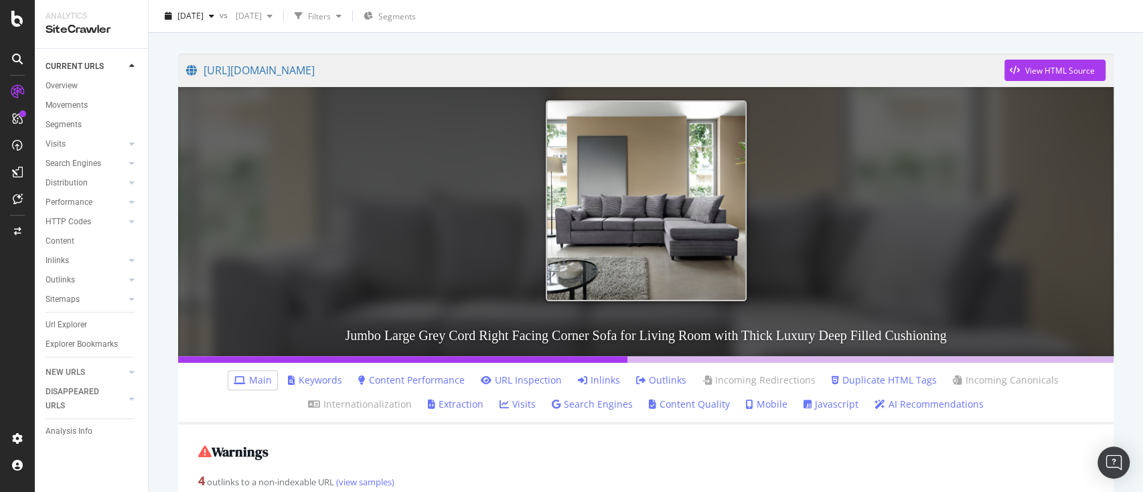
scroll to position [357, 0]
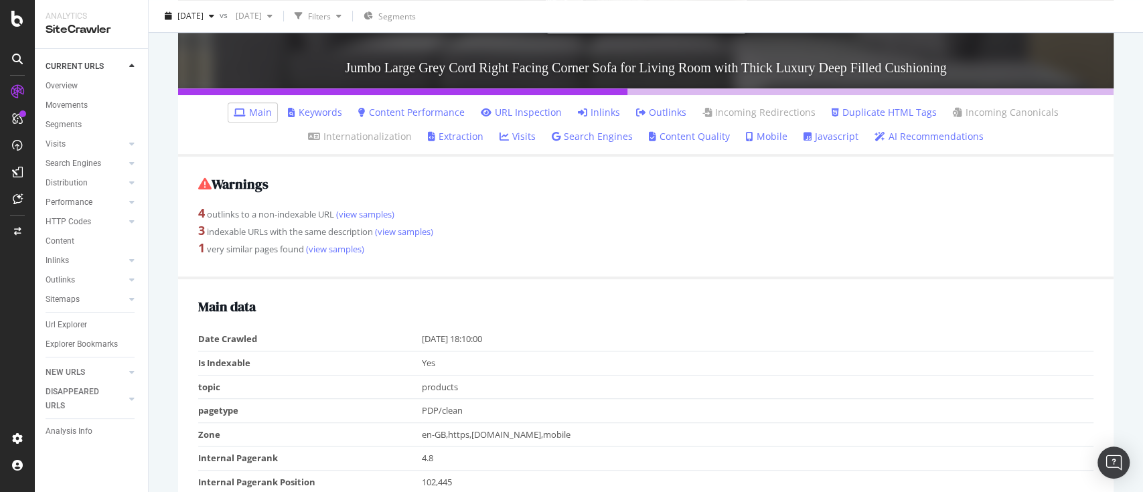
click at [330, 113] on link "Keywords" at bounding box center [315, 112] width 54 height 13
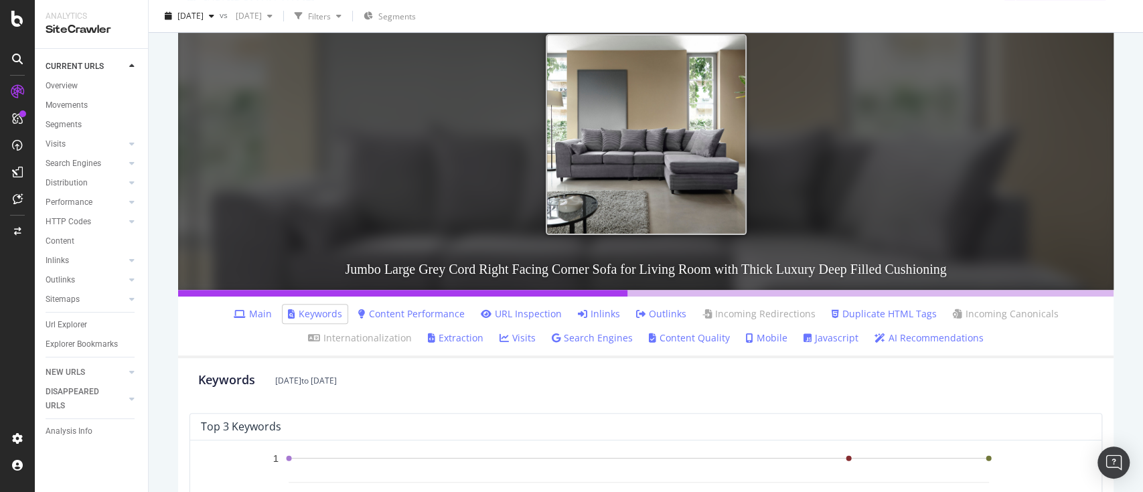
scroll to position [245, 0]
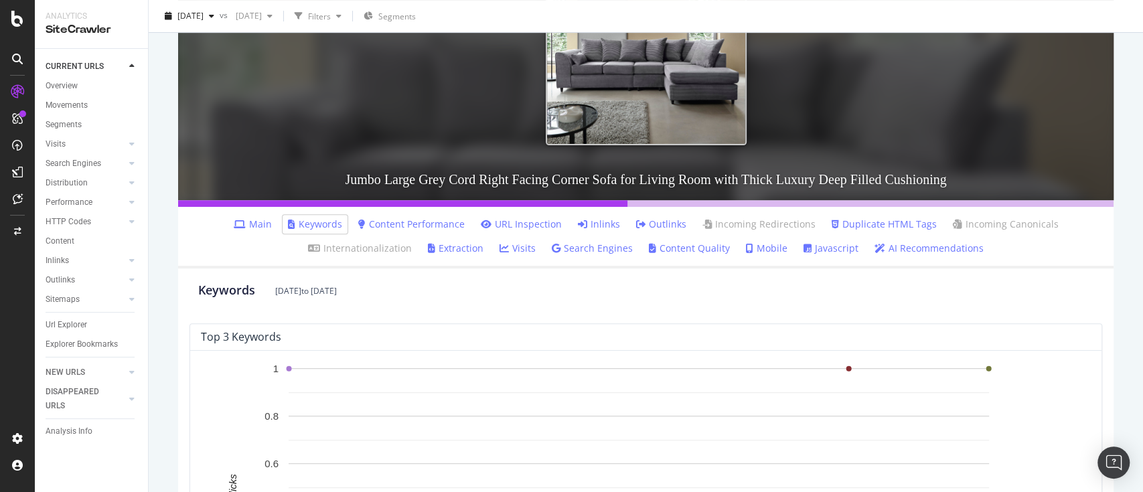
click at [260, 220] on link "Main" at bounding box center [253, 224] width 38 height 13
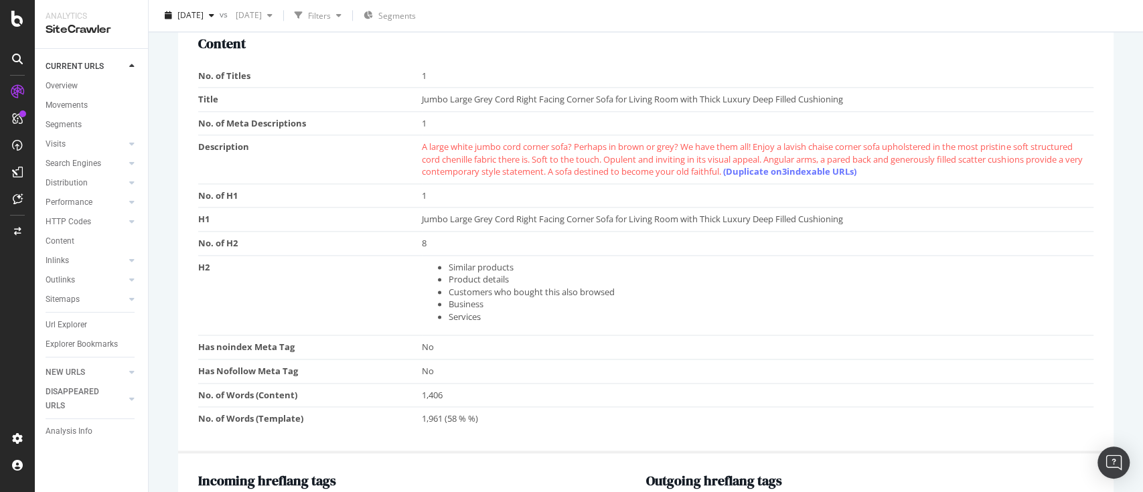
scroll to position [1031, 0]
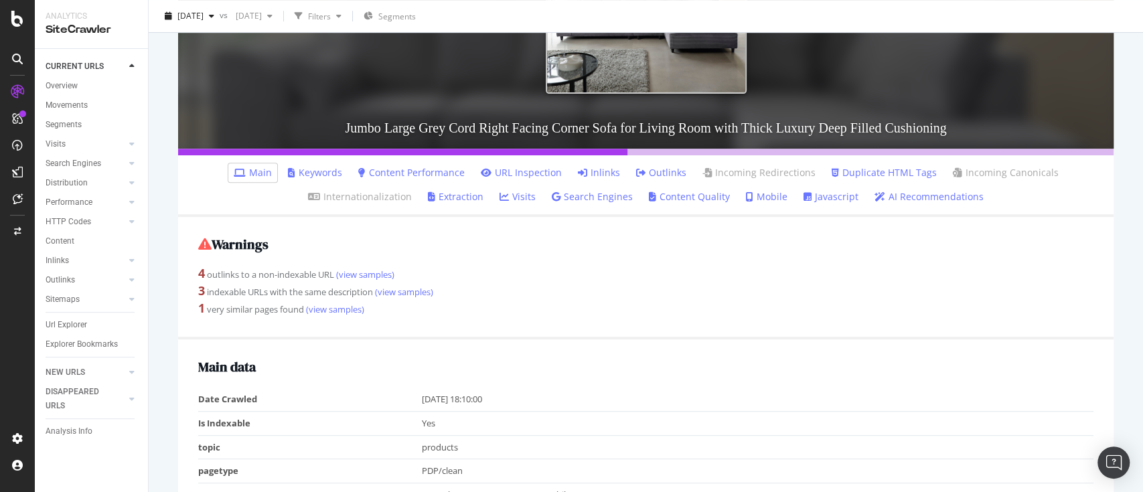
scroll to position [268, 0]
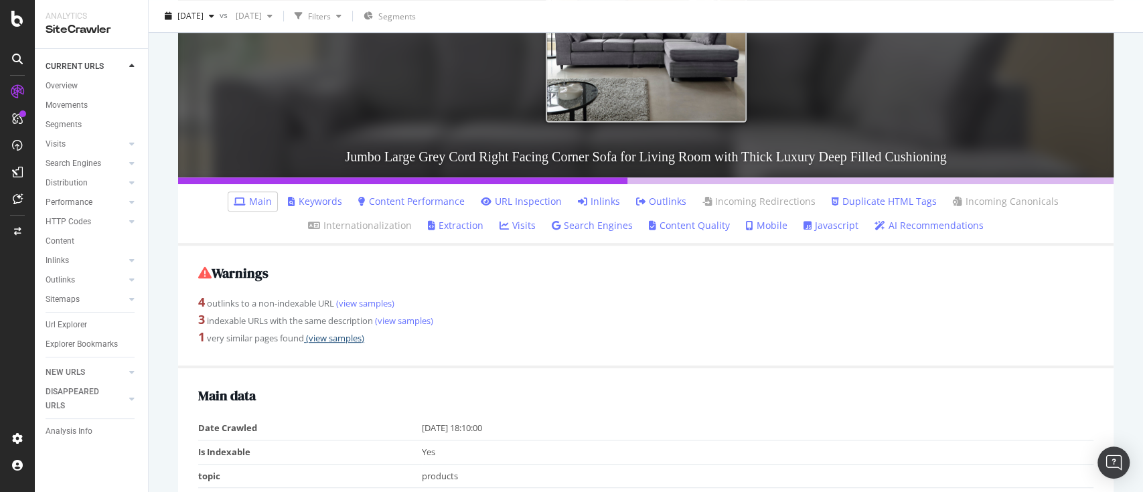
click at [332, 342] on link "(view samples)" at bounding box center [334, 338] width 60 height 12
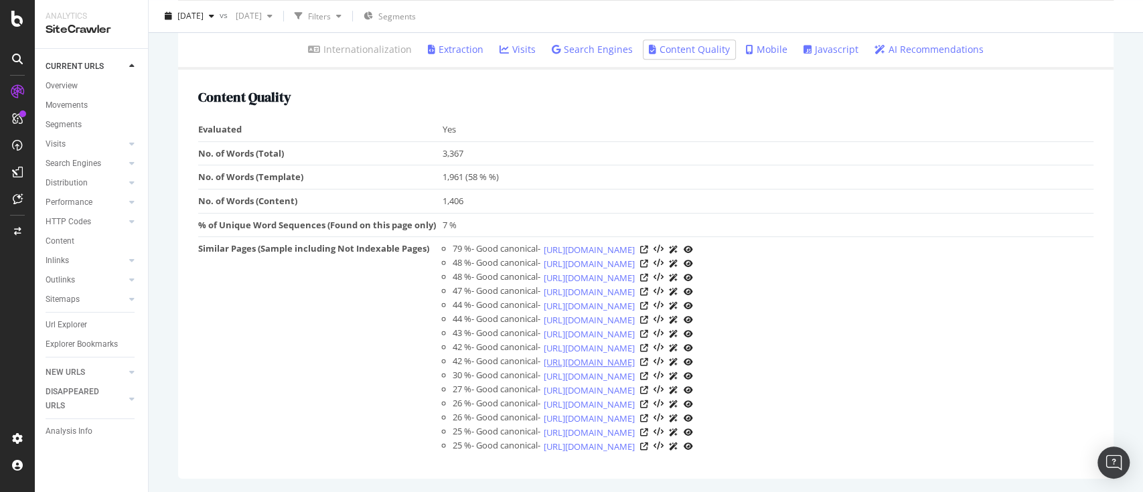
scroll to position [456, 0]
click at [648, 246] on icon at bounding box center [644, 250] width 8 height 8
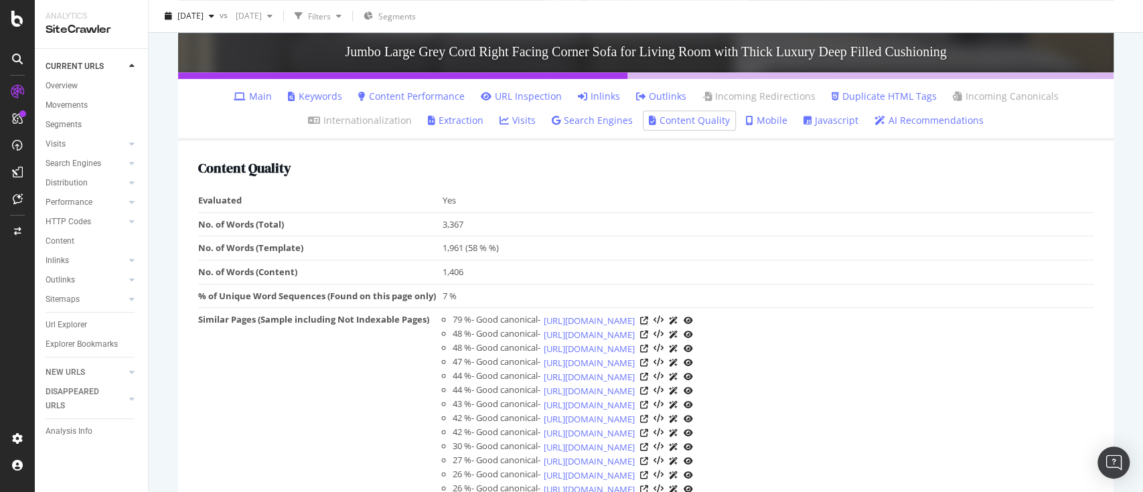
scroll to position [278, 0]
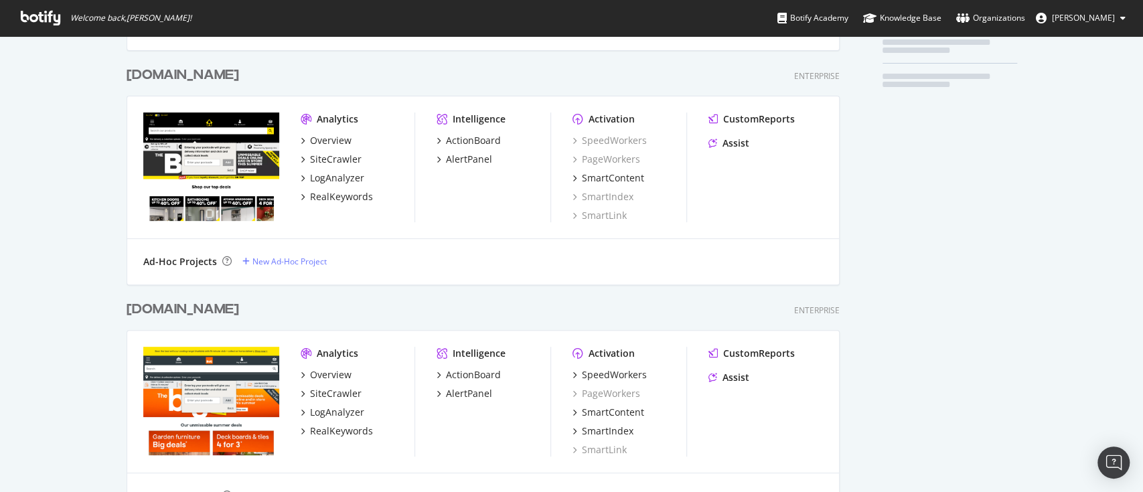
scroll to position [357, 0]
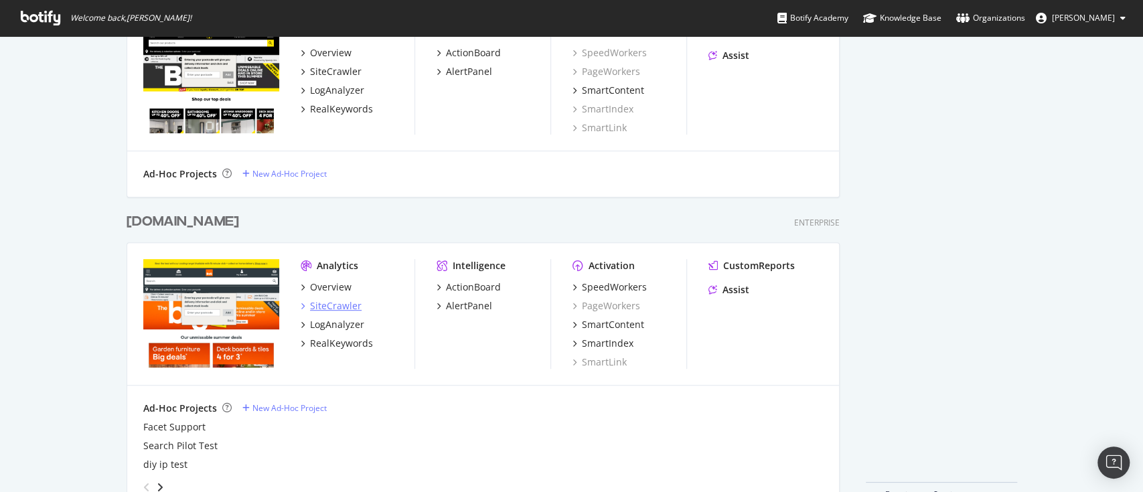
click at [327, 304] on div "SiteCrawler" at bounding box center [336, 305] width 52 height 13
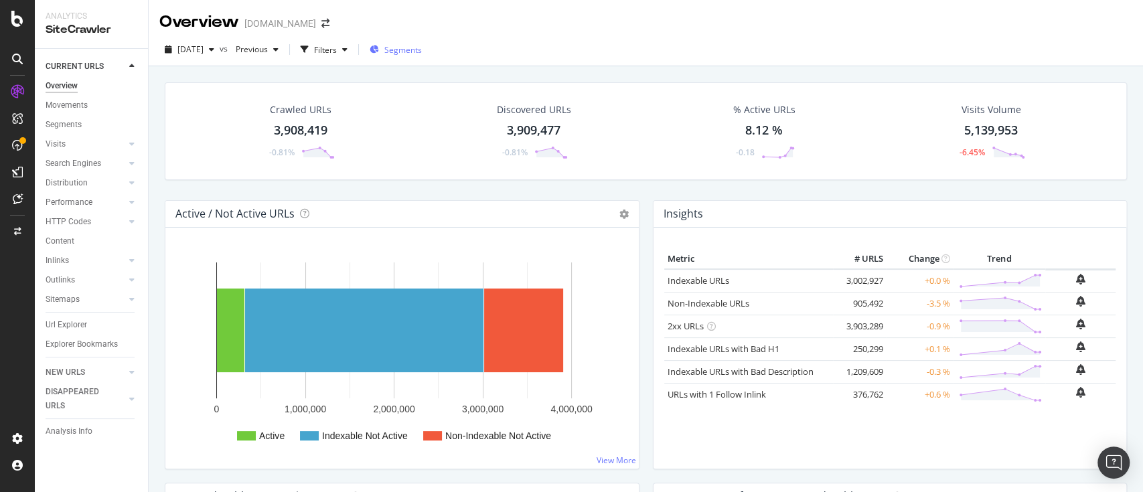
click at [422, 48] on span "Segments" at bounding box center [403, 49] width 38 height 11
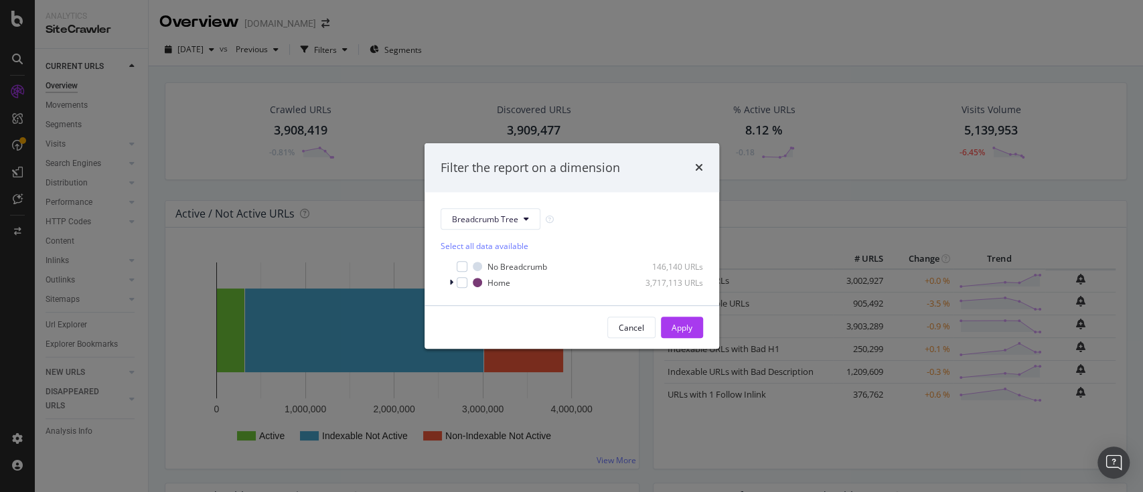
drag, startPoint x: 701, startPoint y: 165, endPoint x: 437, endPoint y: 86, distance: 276.1
click at [700, 165] on icon "times" at bounding box center [699, 167] width 8 height 11
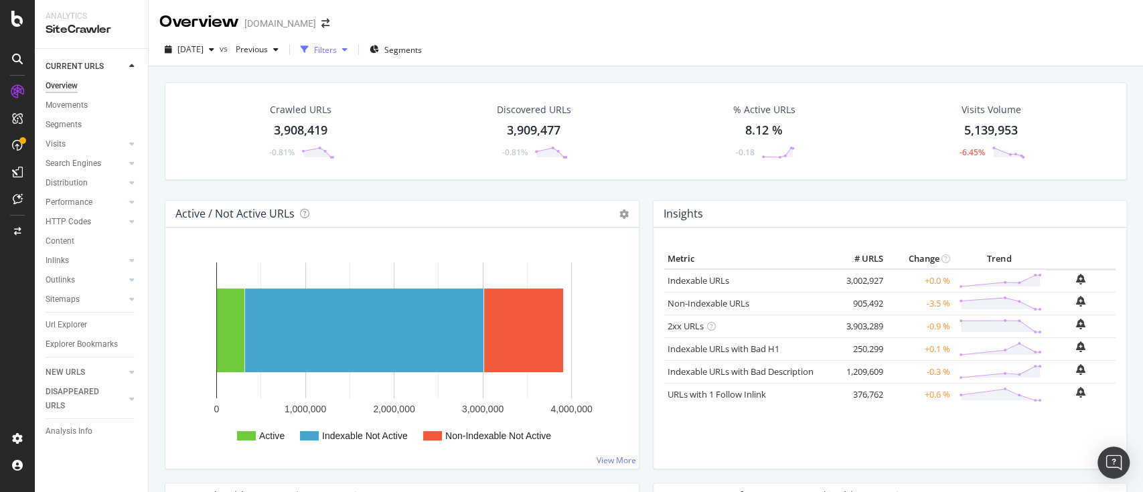
click at [337, 51] on div "Filters" at bounding box center [325, 49] width 23 height 11
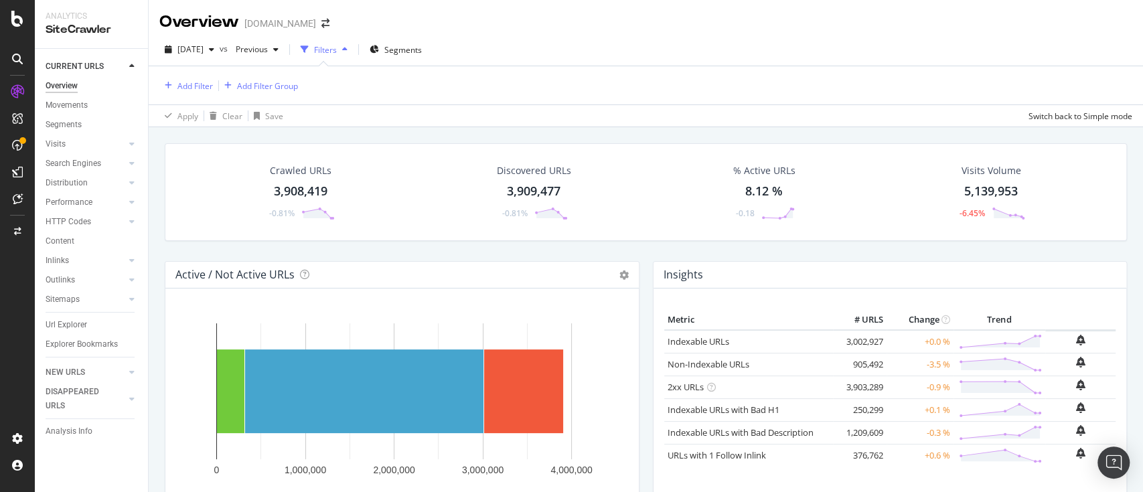
click at [561, 59] on div "[DATE] vs Previous Filters Segments" at bounding box center [646, 52] width 994 height 27
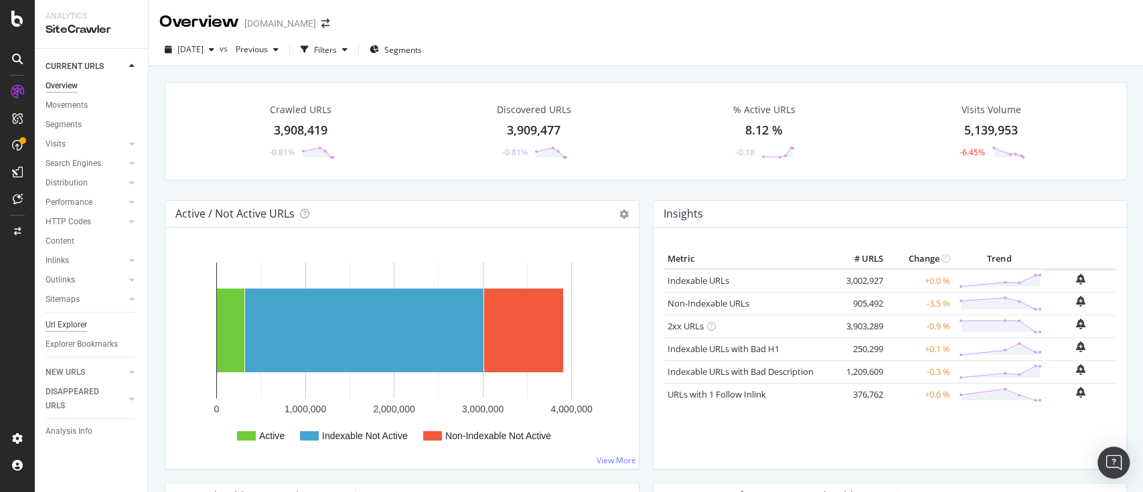
click at [71, 319] on div "Url Explorer" at bounding box center [67, 325] width 42 height 14
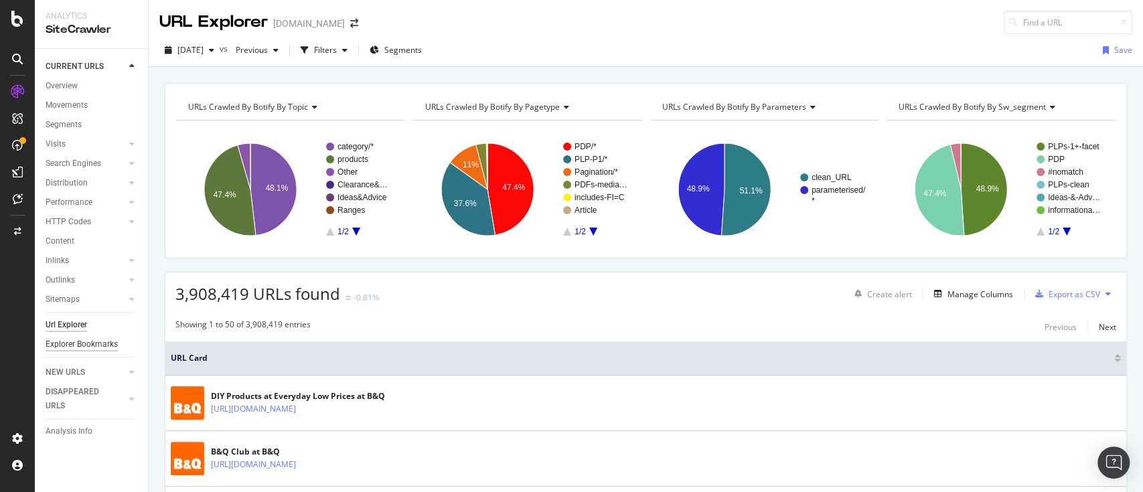
click at [82, 342] on div "Explorer Bookmarks" at bounding box center [82, 345] width 72 height 14
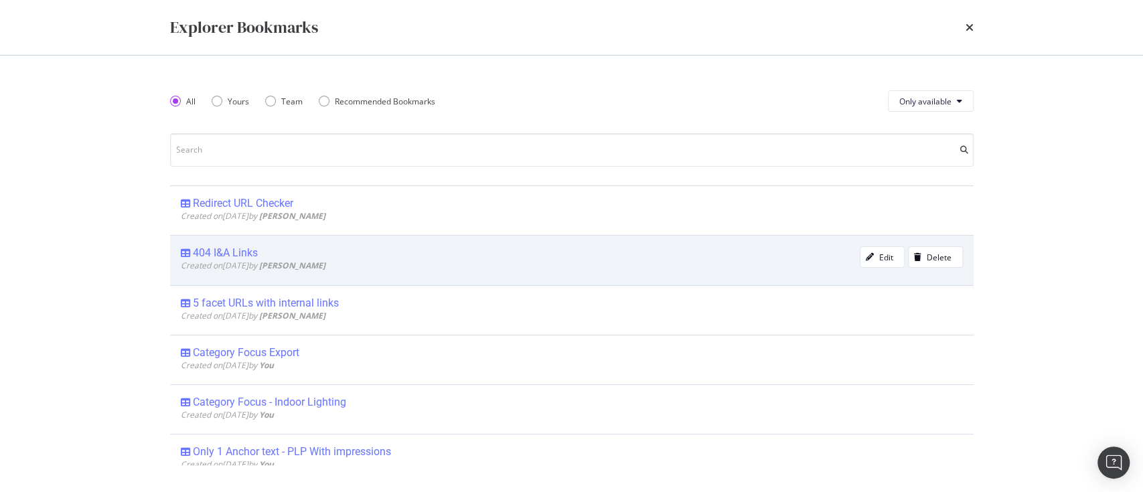
scroll to position [89, 0]
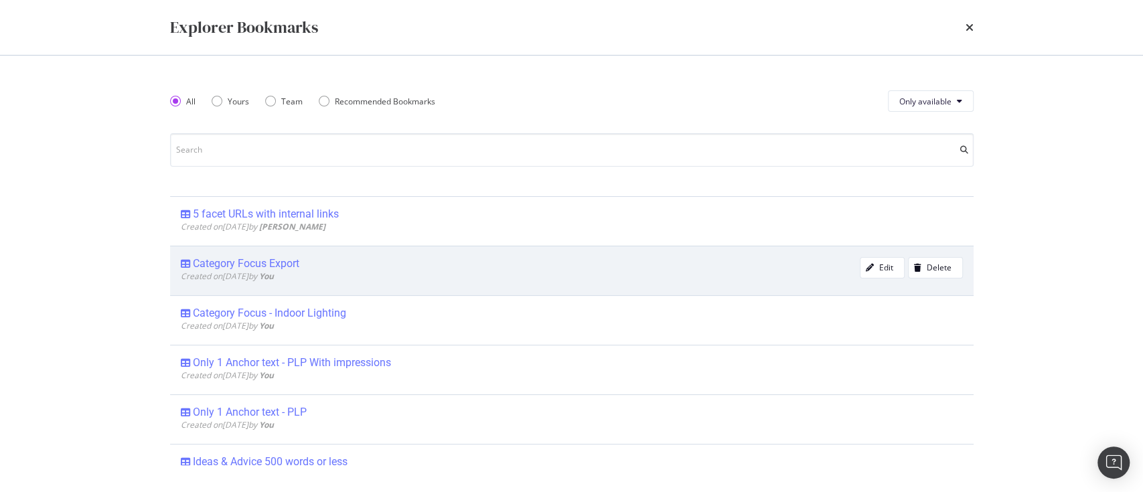
click at [300, 261] on div "Category Focus Export" at bounding box center [520, 263] width 679 height 13
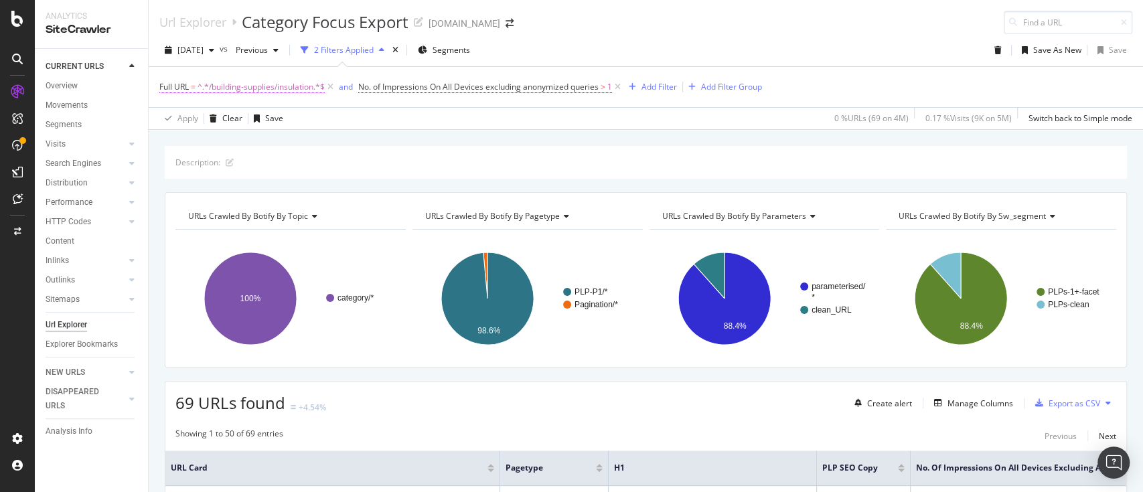
click at [300, 83] on span "^.*/building-supplies/insulation.*$" at bounding box center [261, 87] width 127 height 19
click at [269, 137] on input "/building-supplies/insulation" at bounding box center [234, 141] width 127 height 21
paste input "tools-equipment/power-tool-accessories"
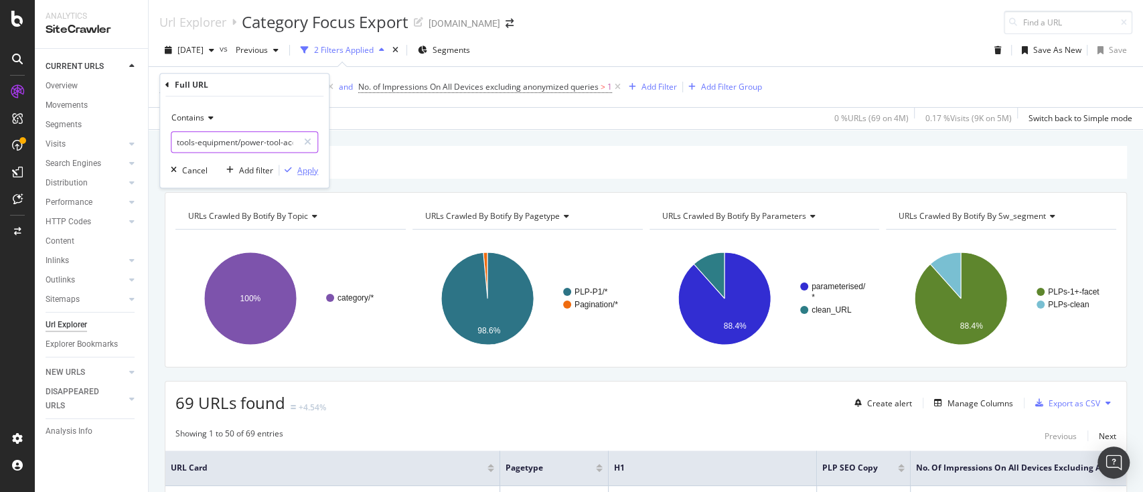
scroll to position [0, 34]
type input "tools-equipment/power-tool-accessories"
click at [305, 171] on div "Apply" at bounding box center [307, 170] width 21 height 11
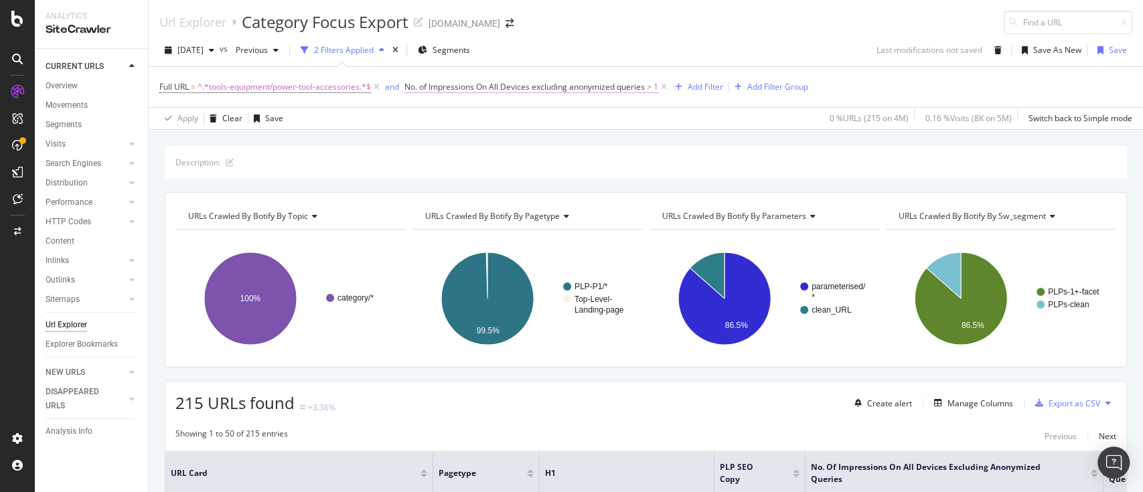
click at [530, 84] on span "No. of Impressions On All Devices excluding anonymized queries" at bounding box center [524, 86] width 240 height 11
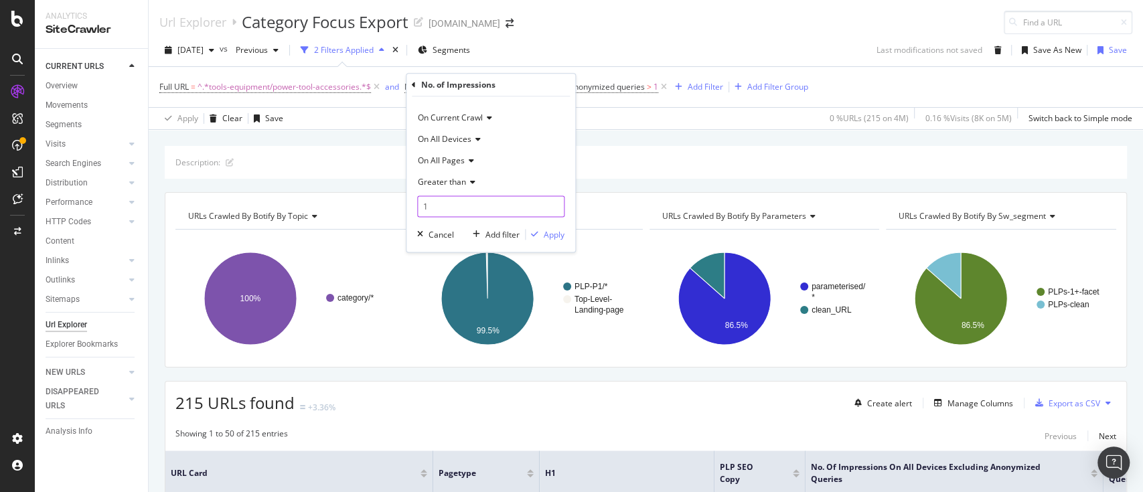
click at [465, 198] on input "1" at bounding box center [490, 206] width 147 height 21
type input "10"
click at [545, 236] on div "Apply" at bounding box center [554, 234] width 21 height 11
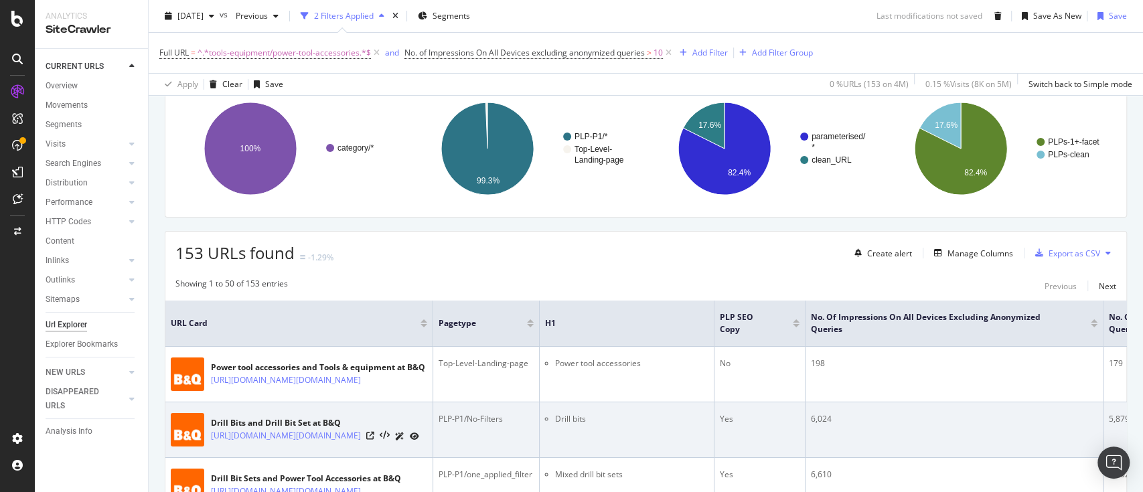
scroll to position [178, 0]
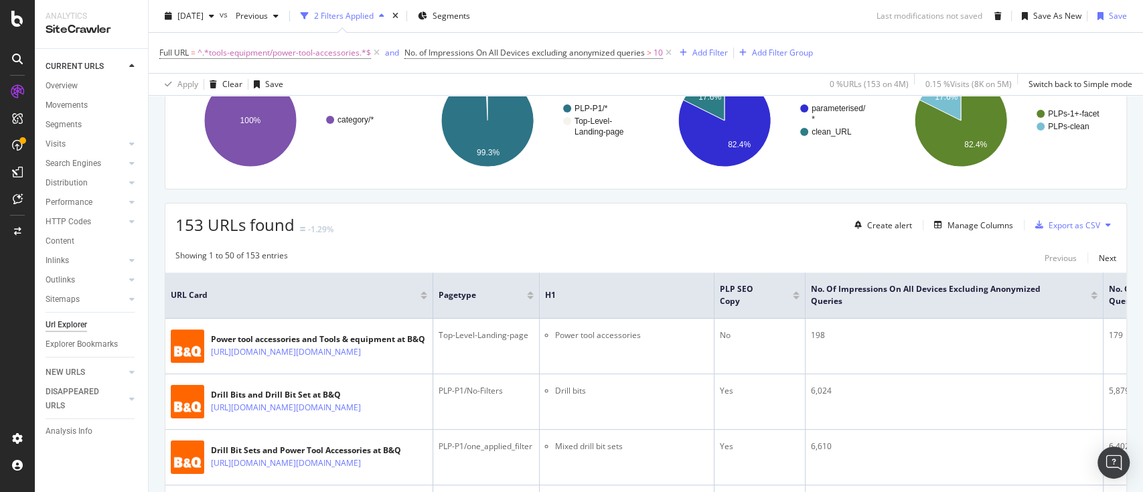
click at [424, 296] on div at bounding box center [424, 297] width 7 height 3
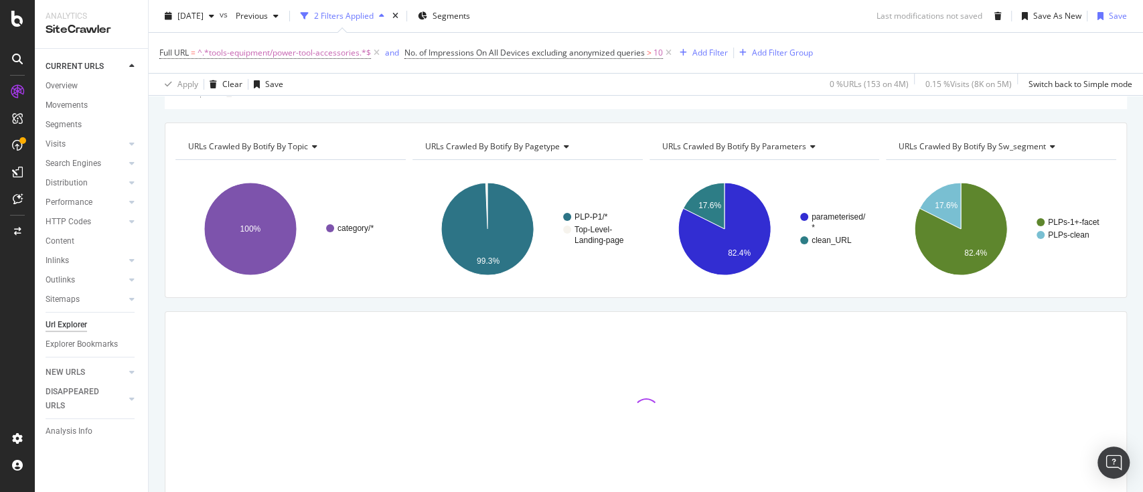
scroll to position [136, 0]
